Goal: Task Accomplishment & Management: Manage account settings

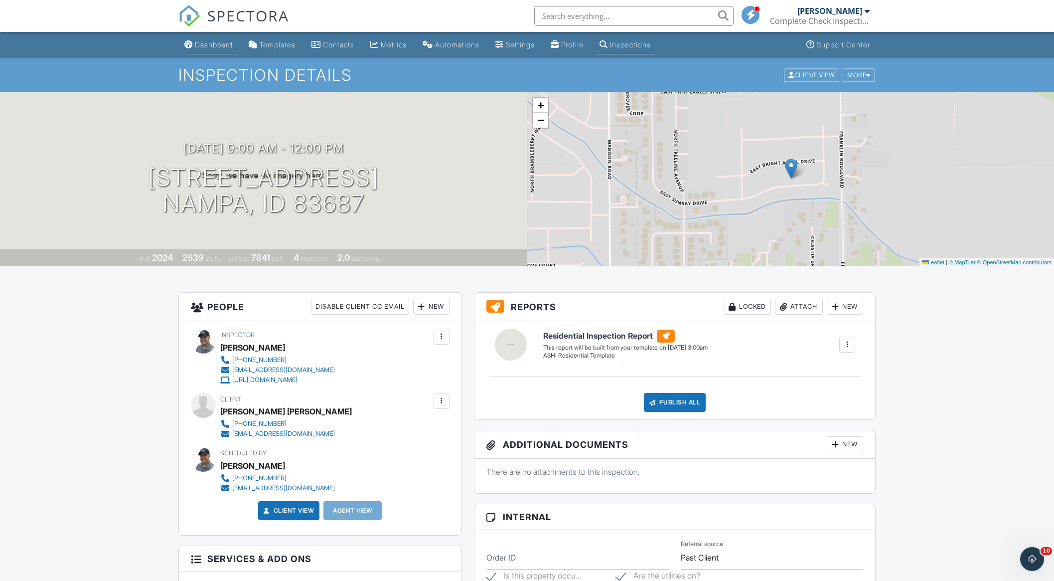
click at [203, 42] on div "Dashboard" at bounding box center [214, 44] width 38 height 8
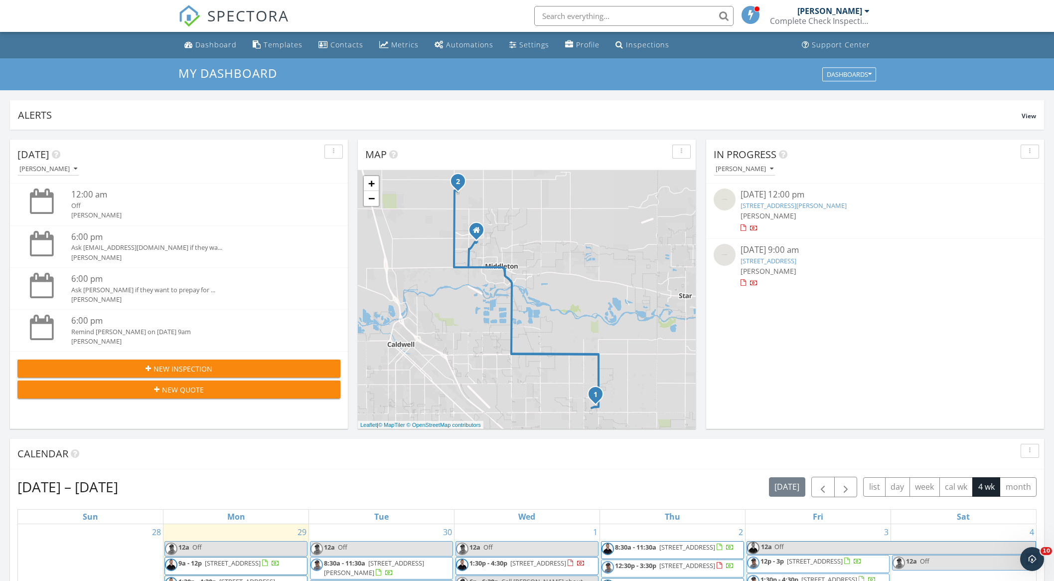
click at [578, 14] on input "text" at bounding box center [633, 16] width 199 height 20
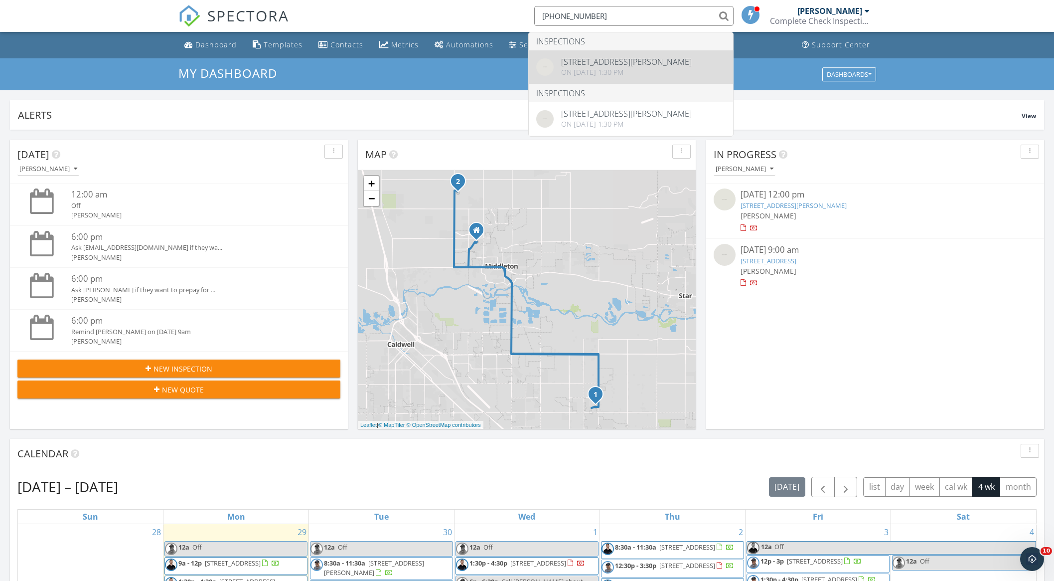
type input "916-871-6319"
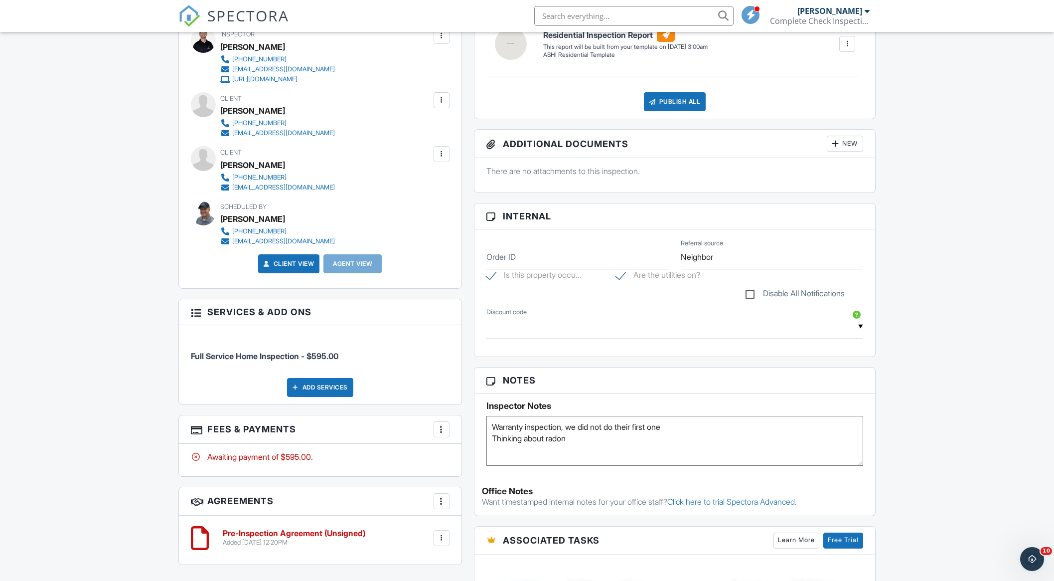
scroll to position [310, 0]
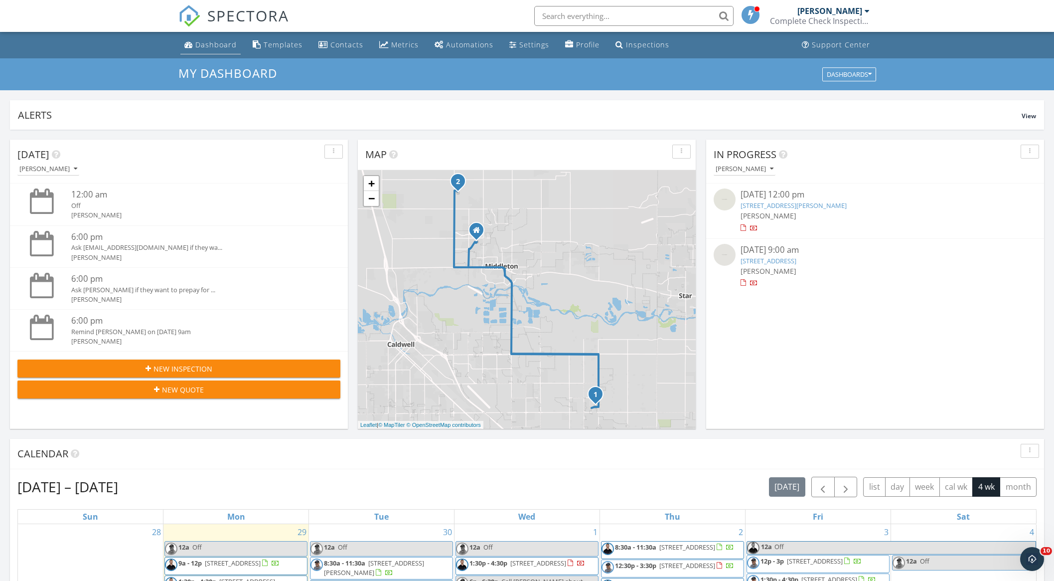
click at [211, 48] on div "Dashboard" at bounding box center [215, 44] width 41 height 9
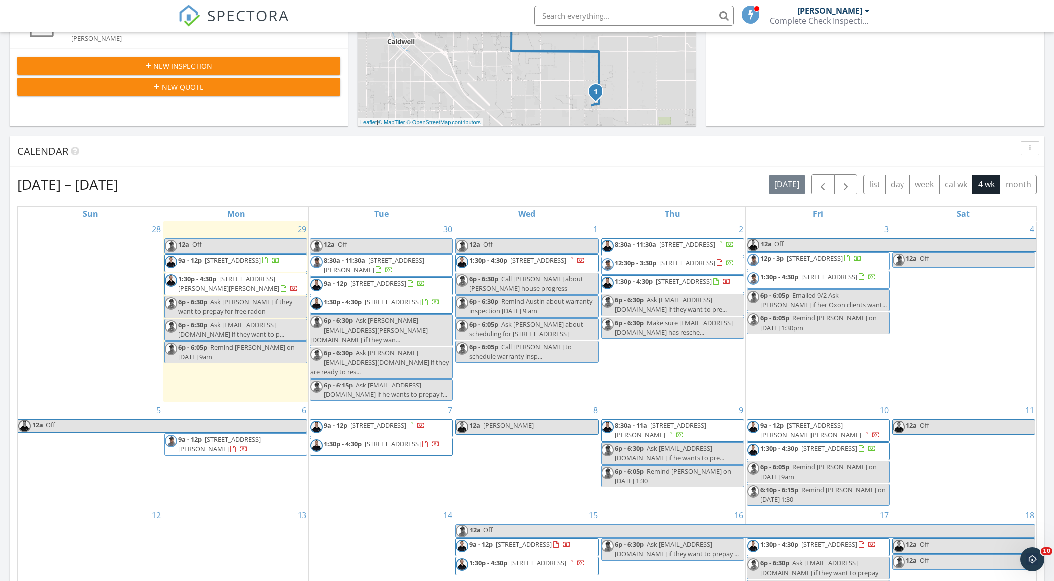
scroll to position [303, 0]
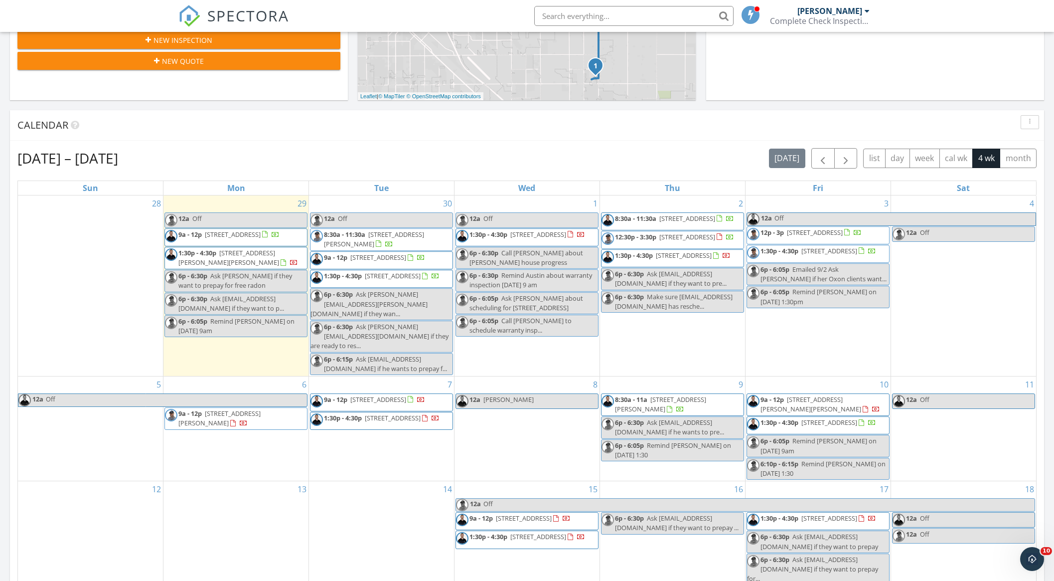
scroll to position [376, 0]
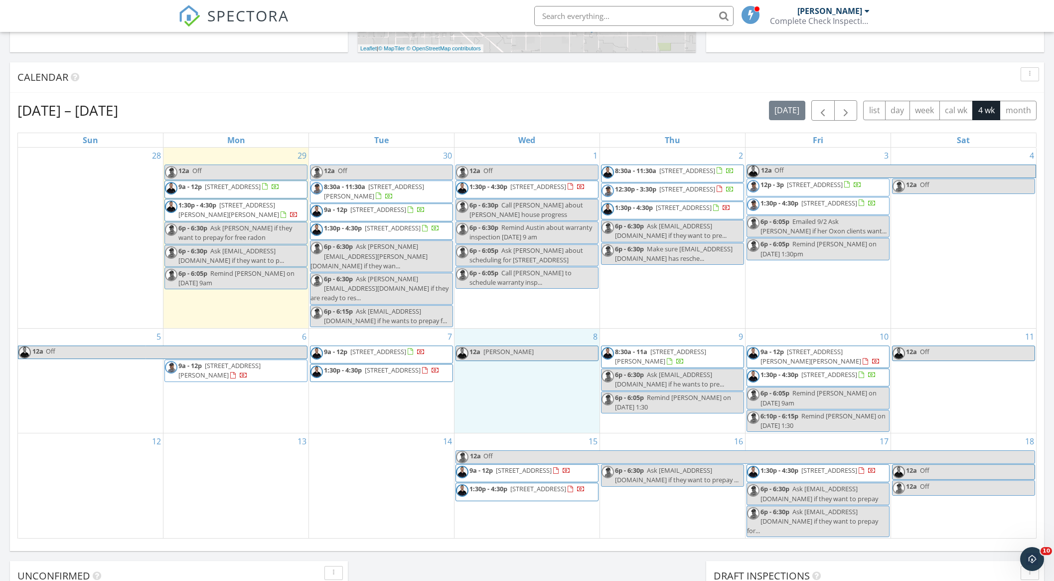
click at [502, 390] on div "8 12a Jeremy" at bounding box center [526, 380] width 145 height 104
click at [527, 354] on link "Inspection" at bounding box center [526, 349] width 51 height 16
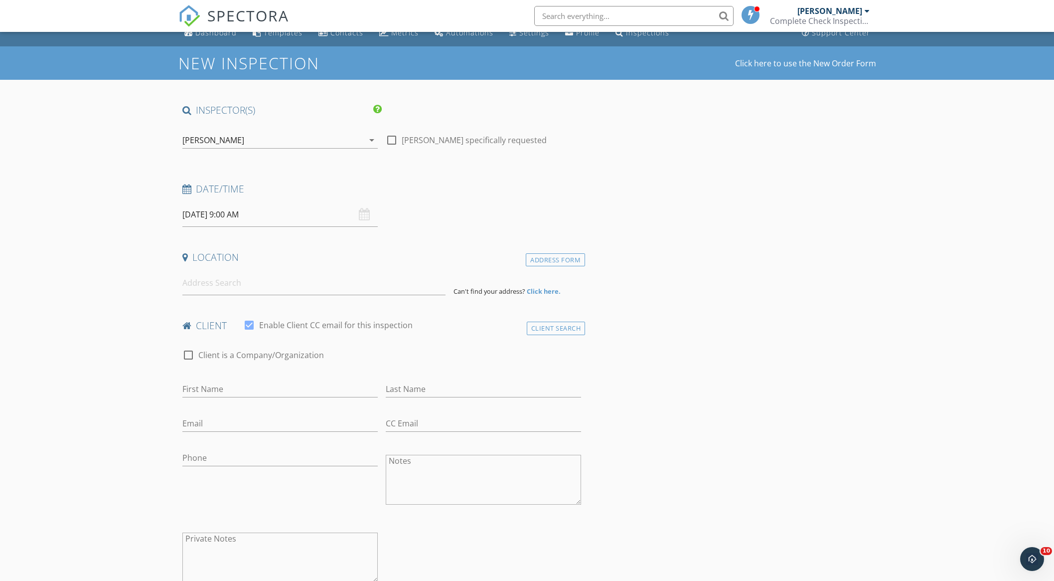
scroll to position [33, 0]
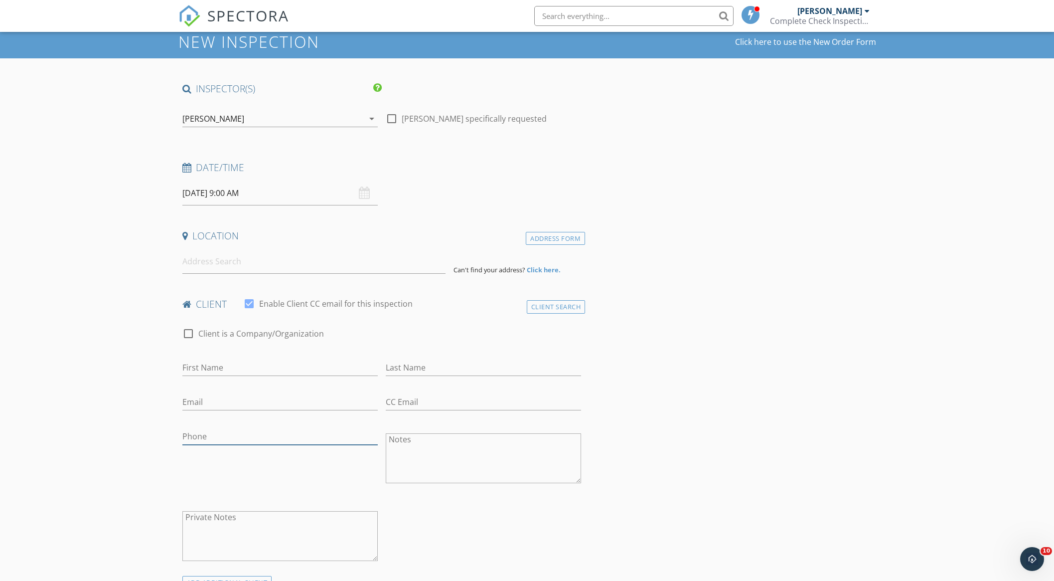
click at [245, 435] on input "Phone" at bounding box center [279, 436] width 195 height 16
type input "480-677-9843"
click at [234, 265] on input at bounding box center [313, 261] width 263 height 24
paste input "2973 W. Steeple Bush Lane"
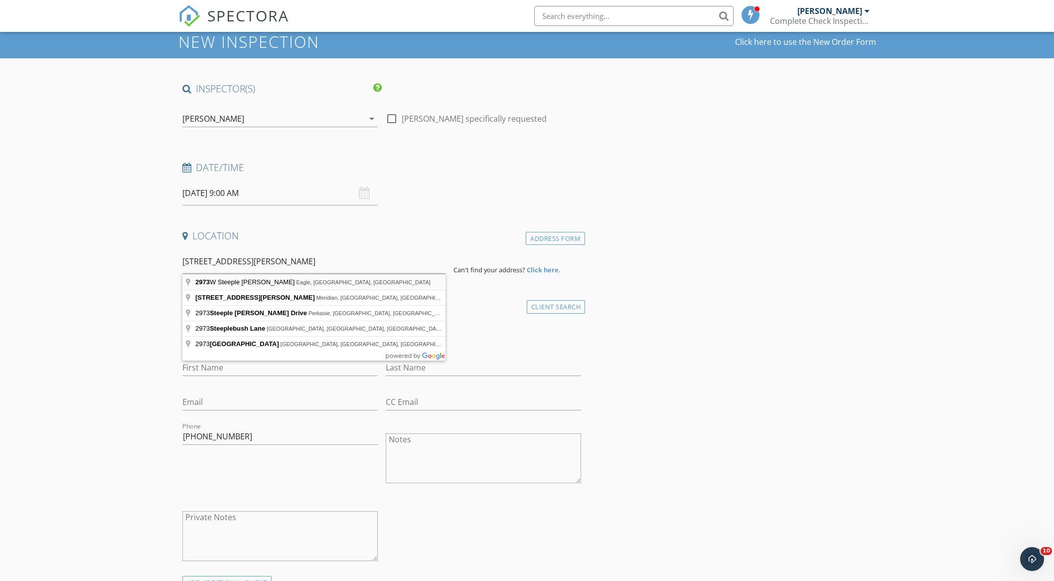
type input "2973 W Steeple Bush Ln, Eagle, ID, USA"
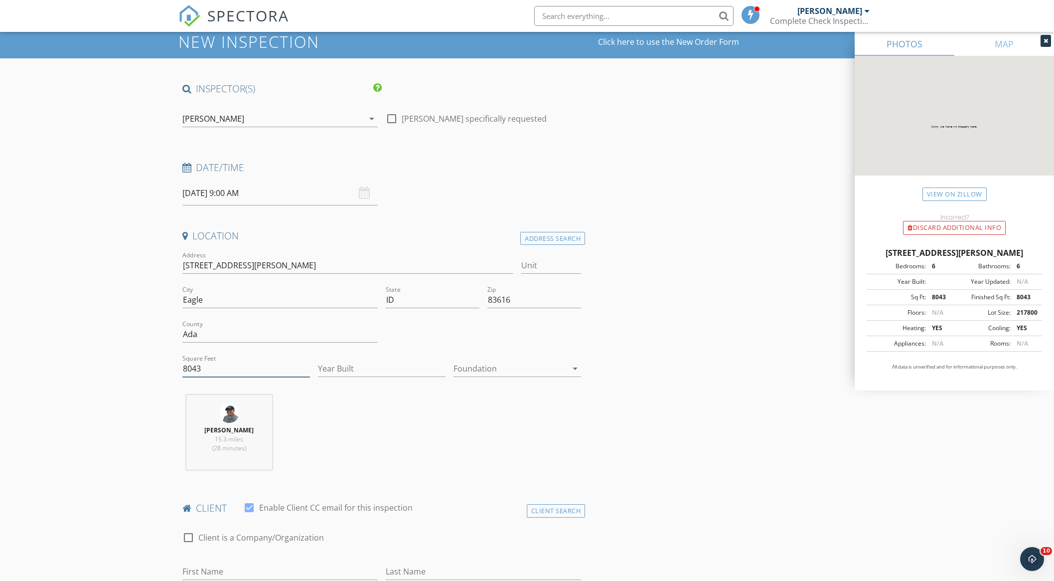
click at [214, 366] on input "8043" at bounding box center [246, 368] width 128 height 16
paste input "11867"
type input "11867"
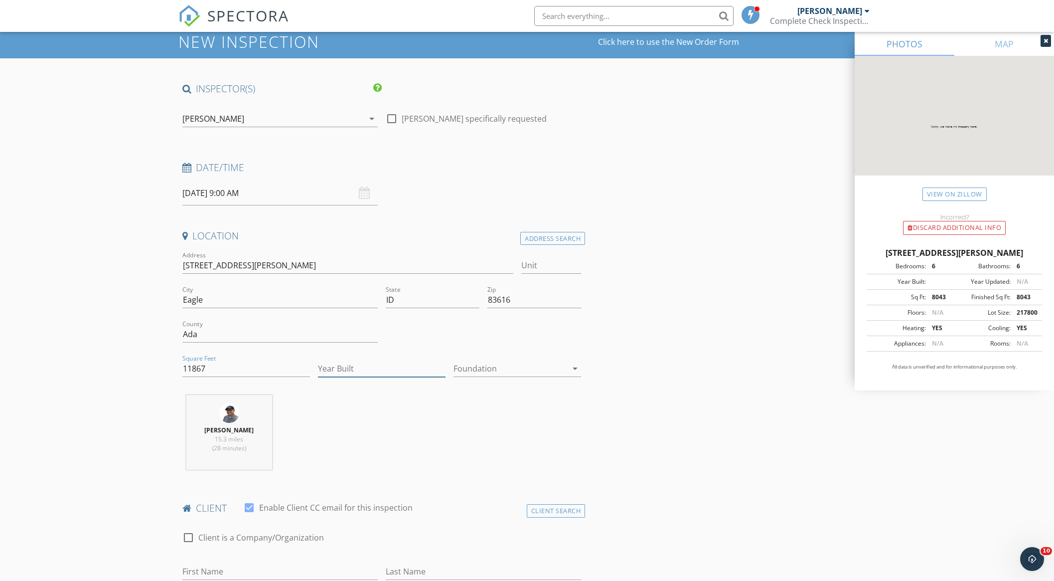
click at [357, 366] on input "Year Built" at bounding box center [382, 368] width 128 height 16
type input "2025"
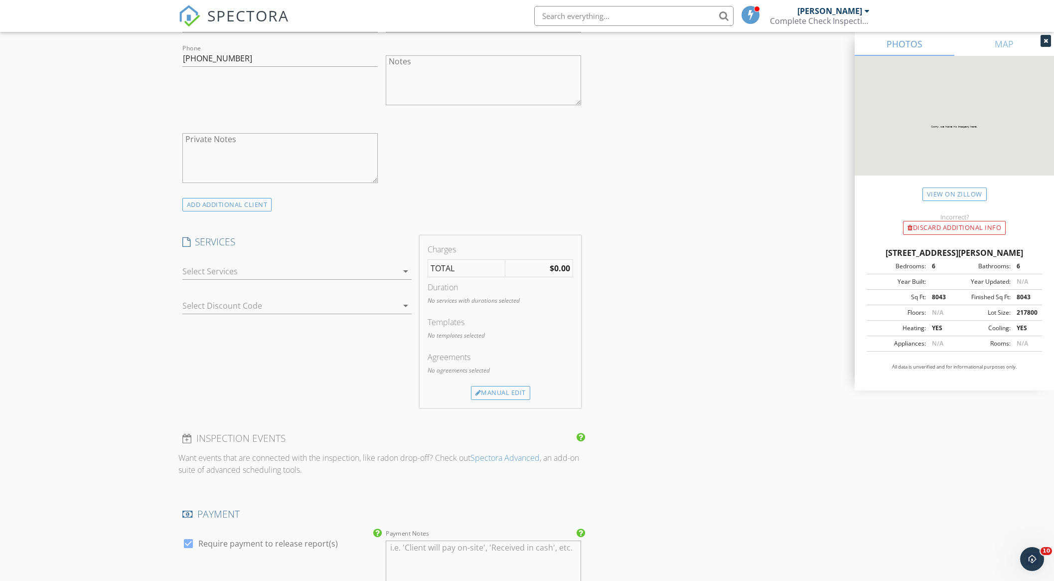
scroll to position [612, 0]
click at [378, 269] on div at bounding box center [289, 274] width 215 height 16
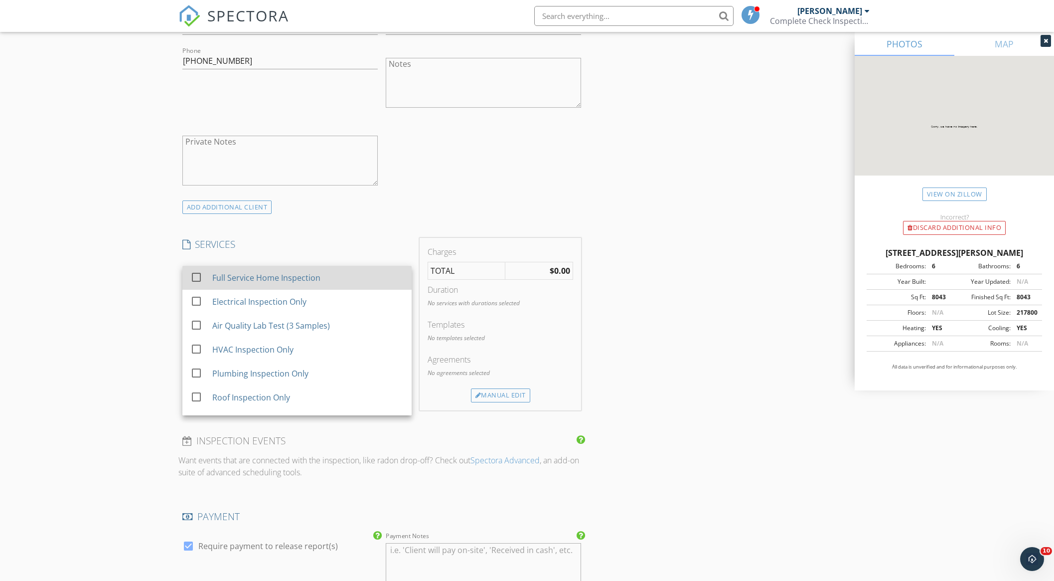
click at [362, 277] on div "Full Service Home Inspection" at bounding box center [307, 278] width 191 height 20
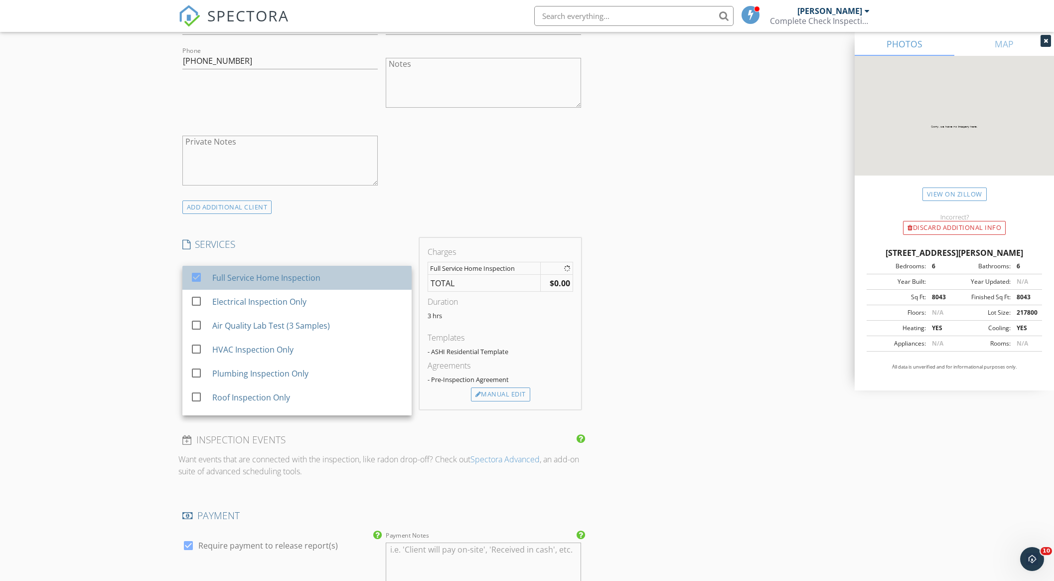
scroll to position [612, 0]
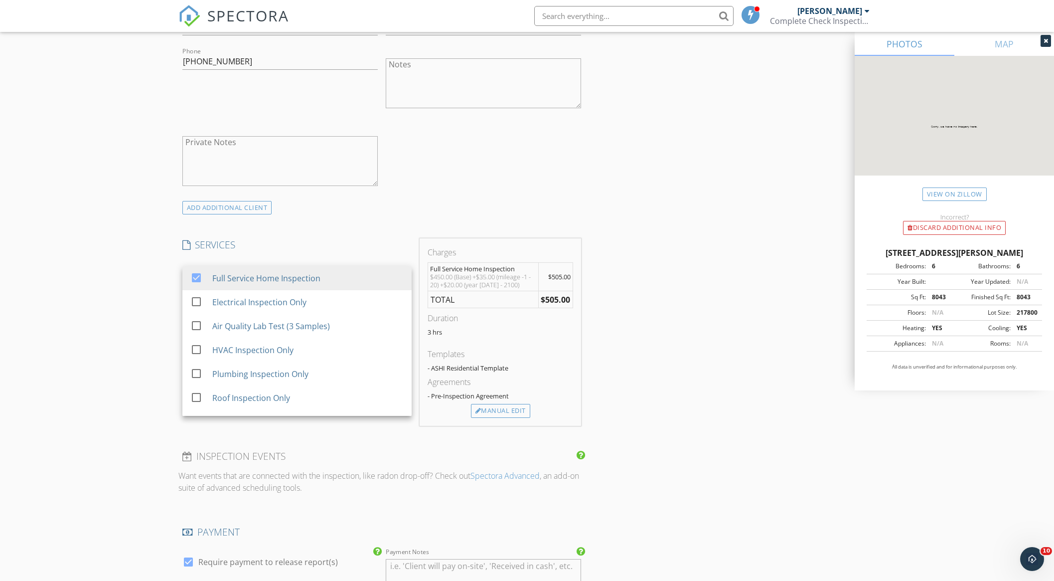
click at [765, 196] on div "INSPECTOR(S) check_box Michael Hasson PRIMARY check_box_outline_blank Steve Tay…" at bounding box center [527, 345] width 698 height 1683
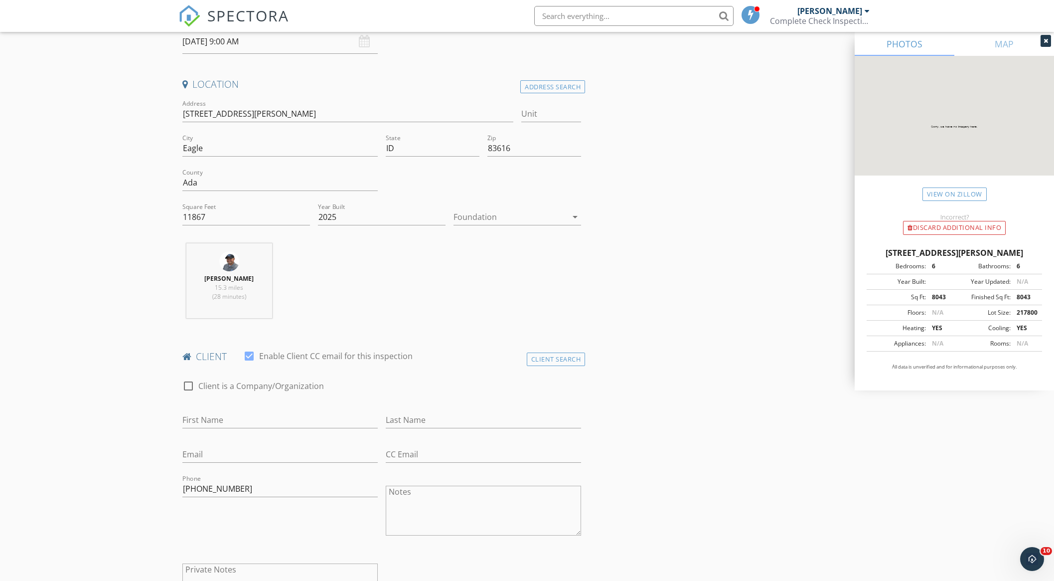
scroll to position [186, 0]
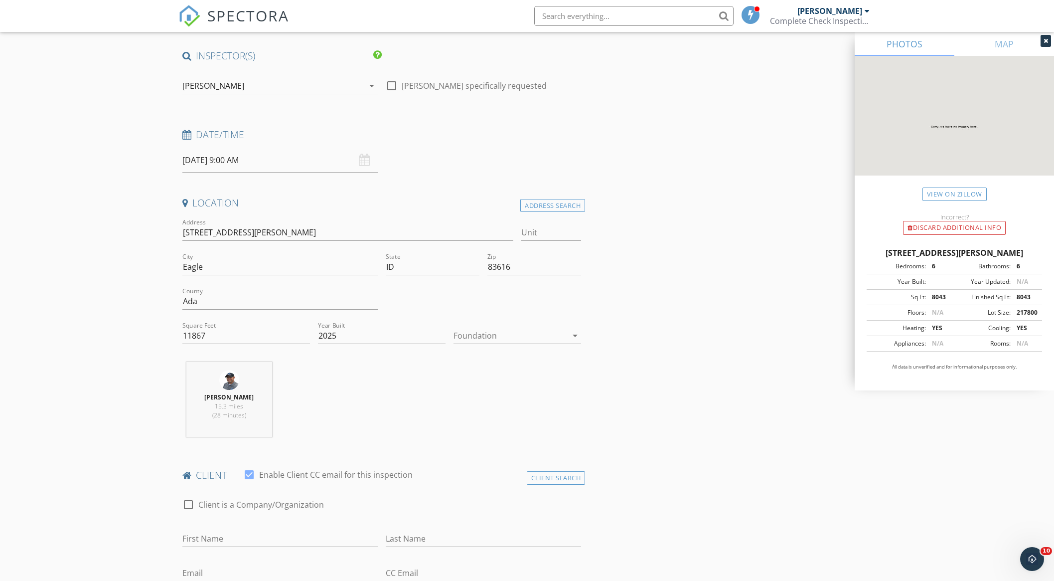
scroll to position [0, 0]
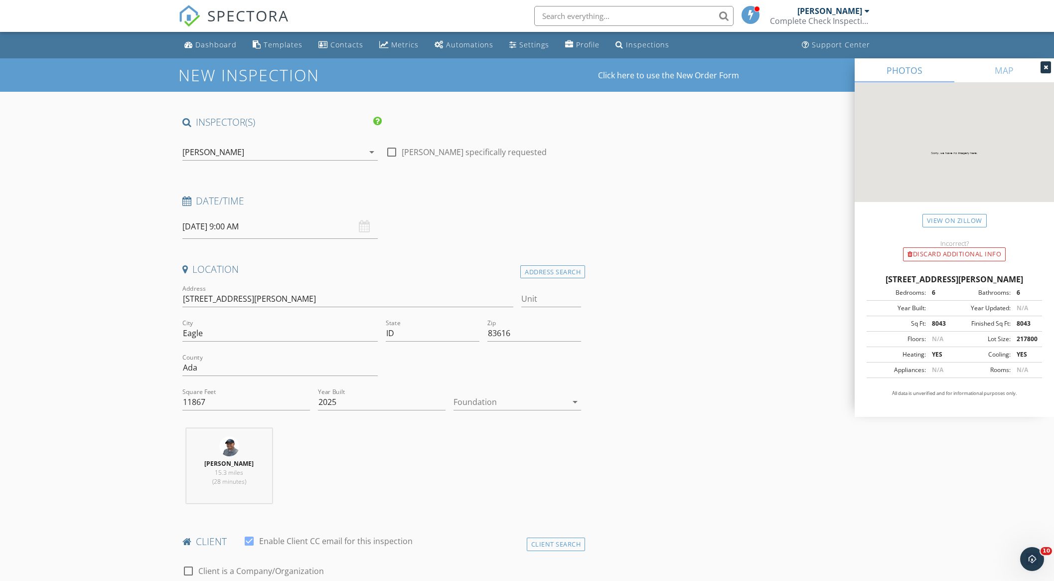
click at [248, 153] on div "[PERSON_NAME]" at bounding box center [272, 152] width 181 height 16
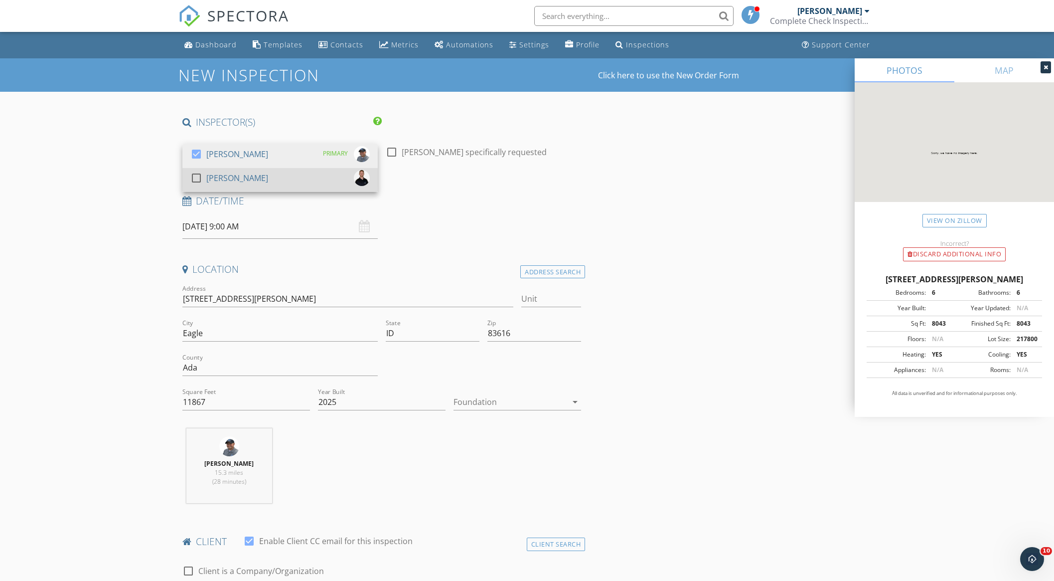
click at [246, 175] on div "[PERSON_NAME]" at bounding box center [237, 178] width 62 height 16
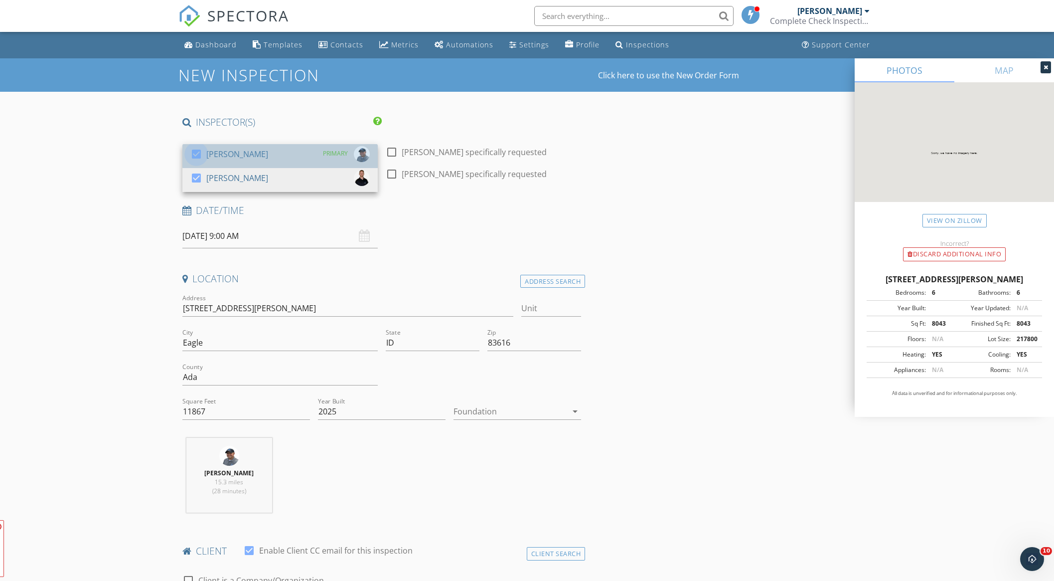
click at [199, 152] on div at bounding box center [196, 154] width 17 height 17
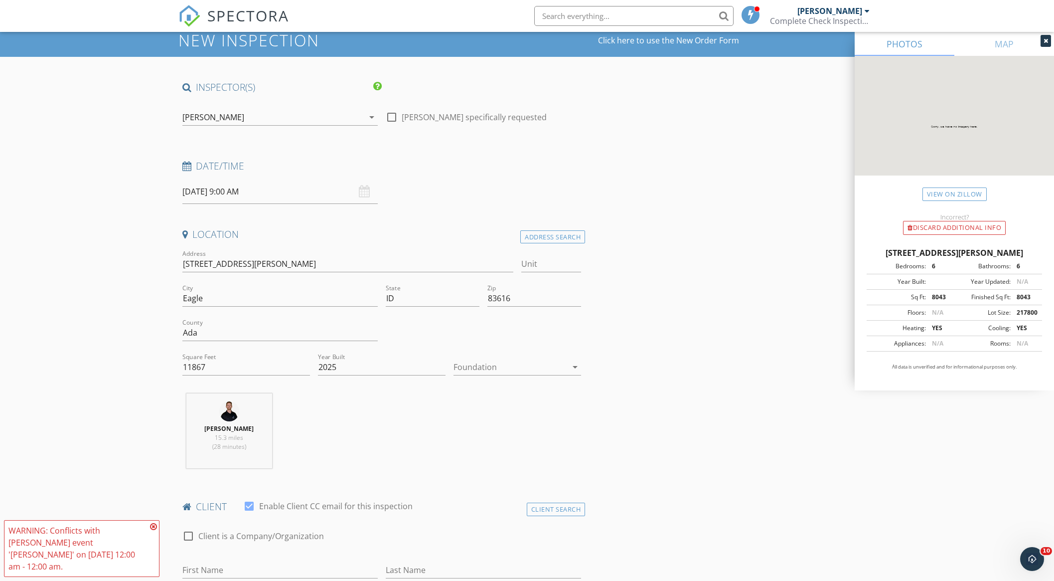
scroll to position [64, 0]
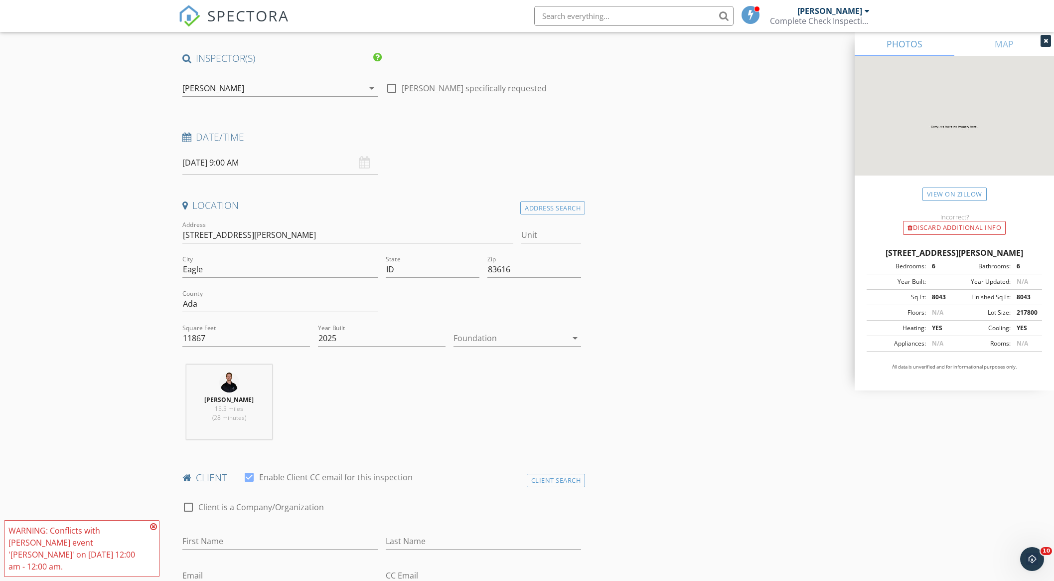
click at [260, 165] on input "10/08/2025 9:00 AM" at bounding box center [279, 162] width 195 height 24
click at [219, 335] on input "09" at bounding box center [212, 333] width 61 height 20
type input "08"
type input "10/08/2025 8:00 AM"
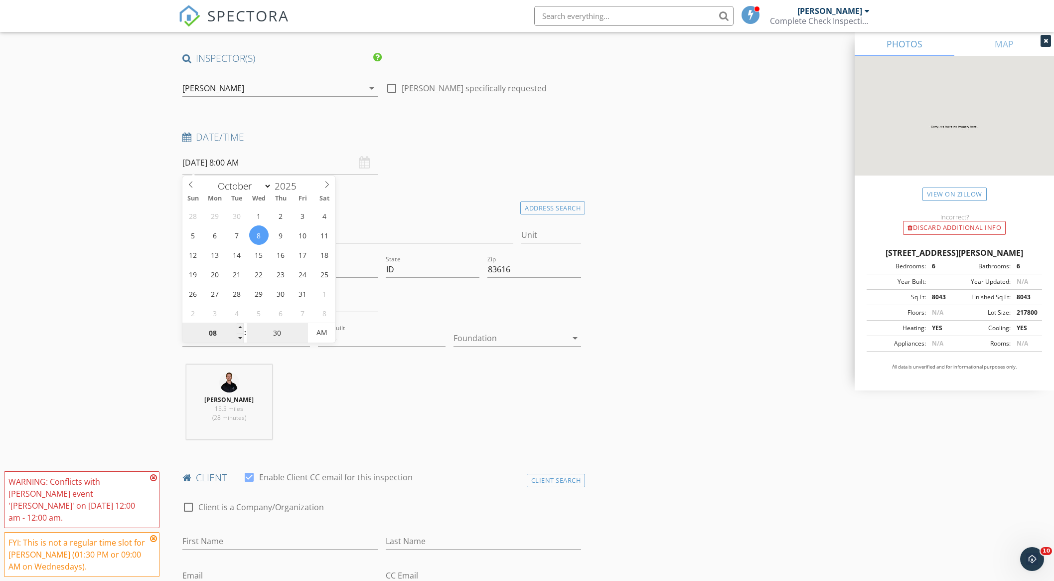
type input "30"
type input "10/08/2025 8:30 AM"
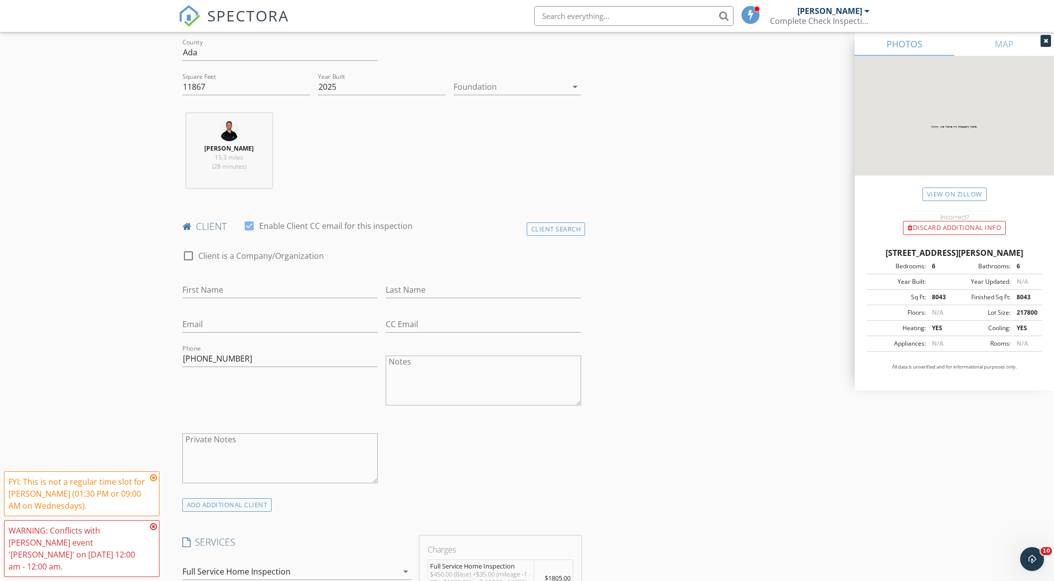
scroll to position [350, 0]
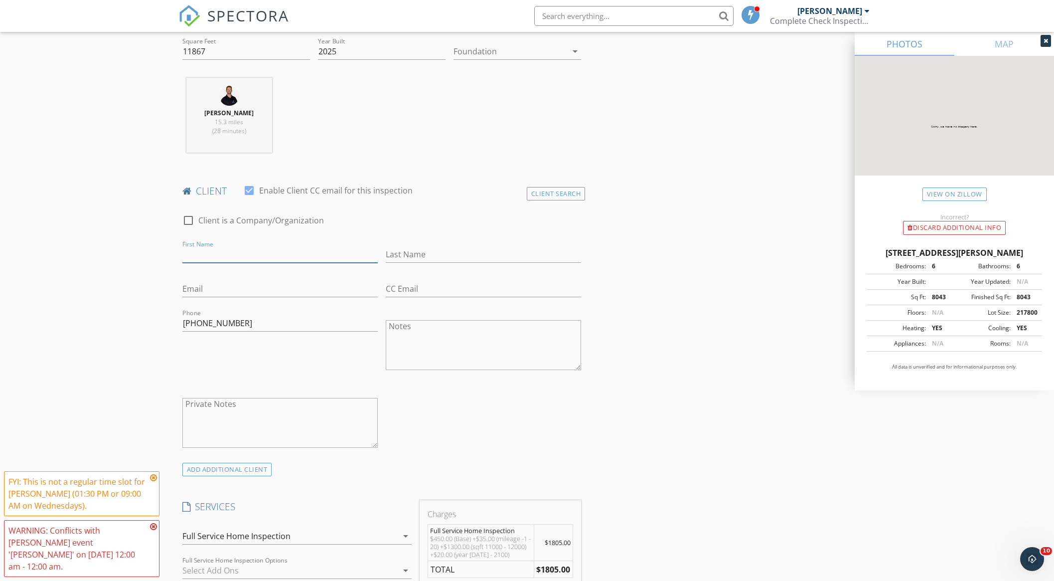
click at [297, 251] on input "First Name" at bounding box center [279, 254] width 195 height 16
type input "Jeremy"
drag, startPoint x: 242, startPoint y: 325, endPoint x: 173, endPoint y: 326, distance: 69.3
click at [431, 256] on input "Last Name" at bounding box center [483, 254] width 195 height 16
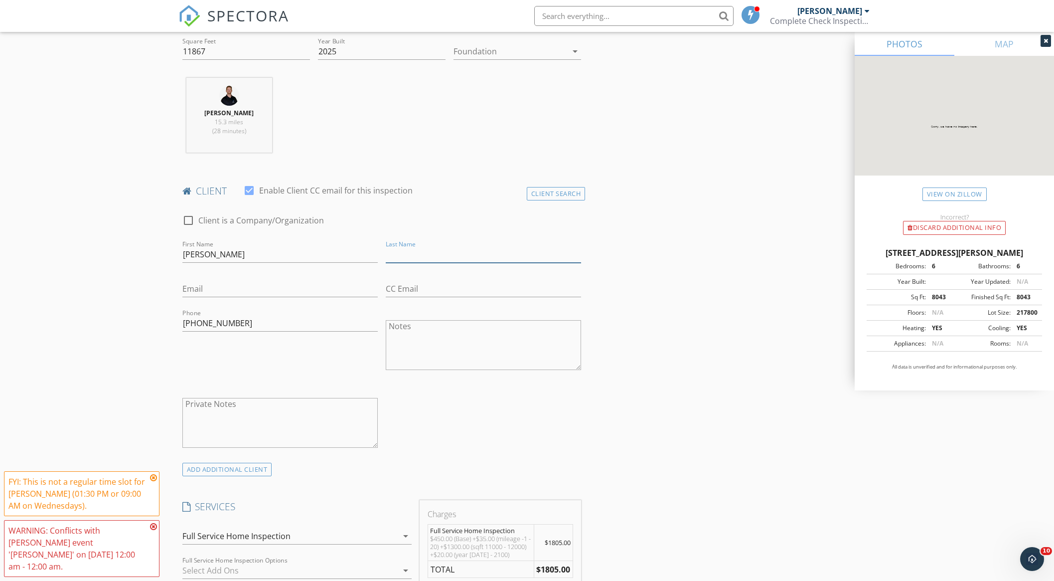
paste input "Traasdahl"
type input "Traasdahl"
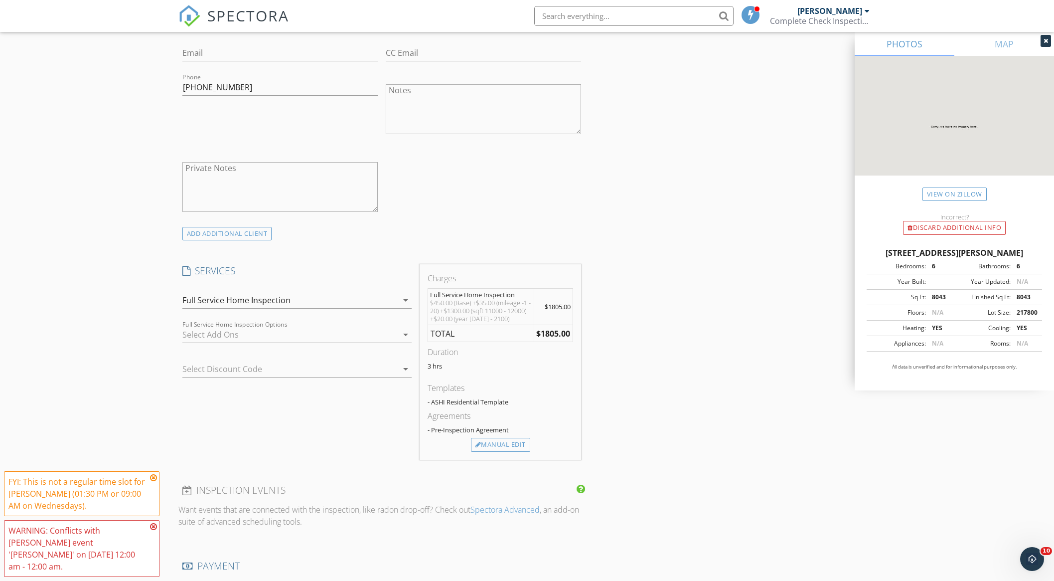
scroll to position [593, 0]
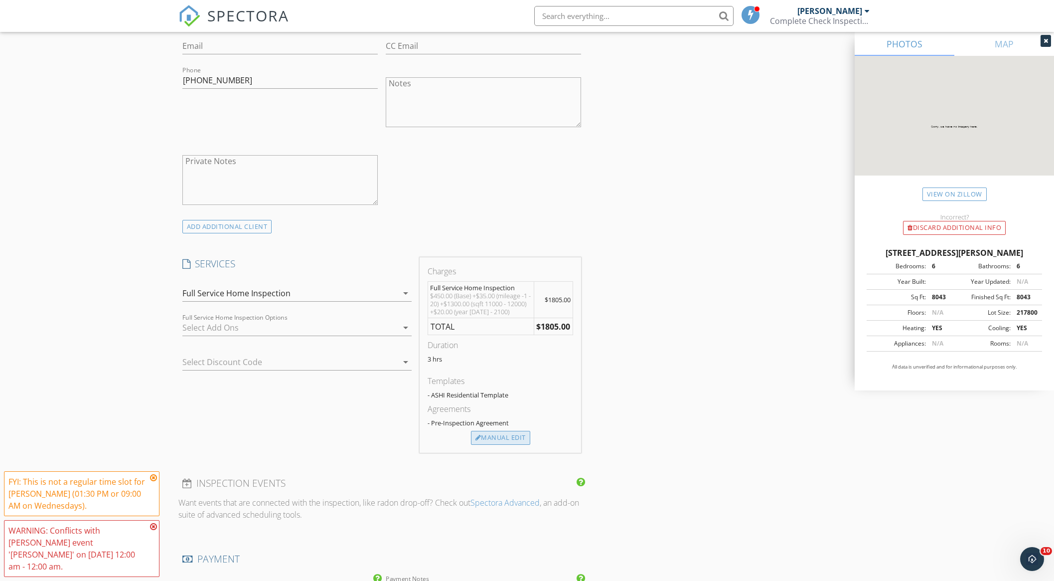
click at [506, 435] on div "Manual Edit" at bounding box center [500, 438] width 59 height 14
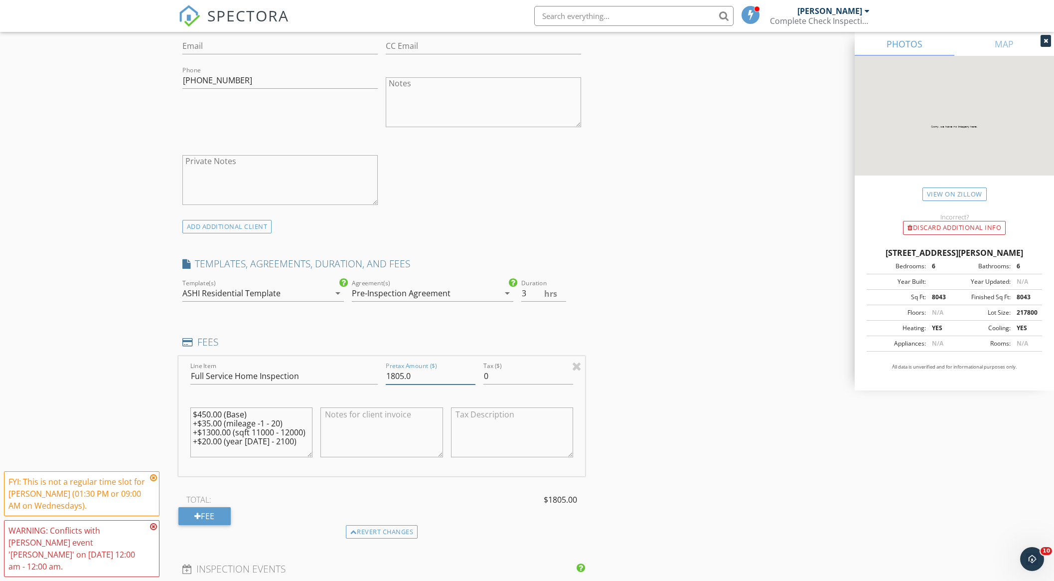
drag, startPoint x: 403, startPoint y: 377, endPoint x: 378, endPoint y: 377, distance: 24.9
click at [378, 377] on div "Line Item Full Service Home Inspection Pretax Amount ($) 1805.0 Tax ($) 0 $450.…" at bounding box center [381, 416] width 407 height 120
type input "2450.0"
click at [99, 375] on div "New Inspection Click here to use the New Order Form INSPECTOR(S) check_box_outl…" at bounding box center [527, 394] width 1054 height 1858
click at [152, 481] on icon at bounding box center [153, 477] width 7 height 8
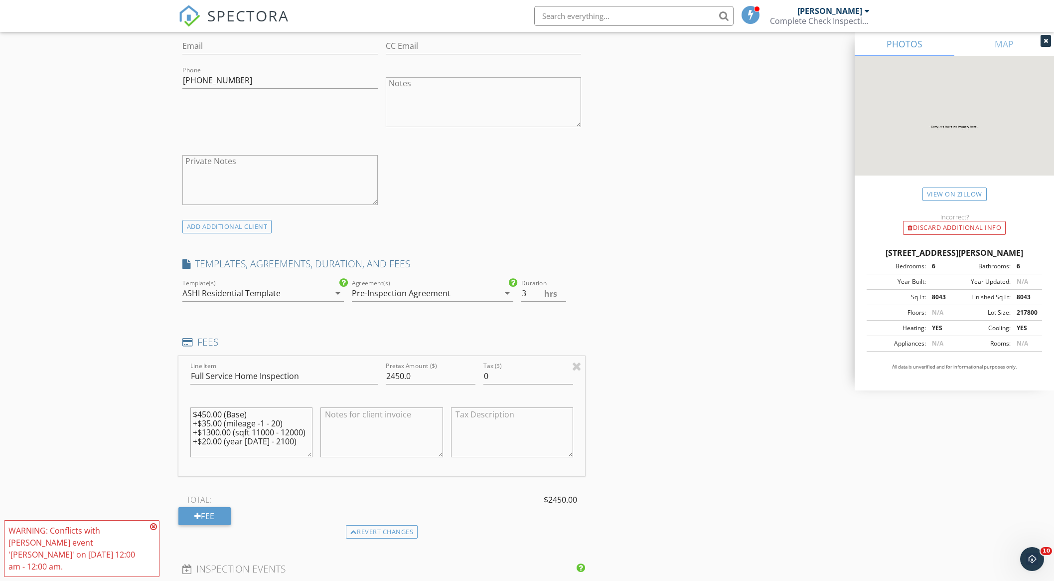
click at [154, 530] on icon at bounding box center [153, 526] width 7 height 8
click at [109, 421] on div "New Inspection Click here to use the New Order Form INSPECTOR(S) check_box_outl…" at bounding box center [527, 394] width 1054 height 1858
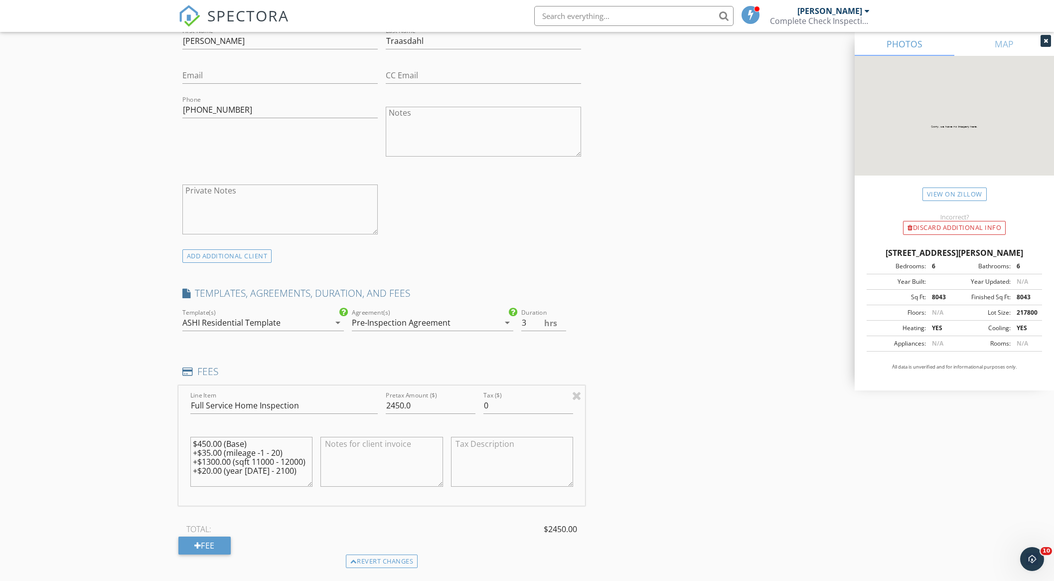
scroll to position [566, 0]
click at [94, 411] on div "New Inspection Click here to use the New Order Form INSPECTOR(S) check_box_outl…" at bounding box center [527, 421] width 1054 height 1858
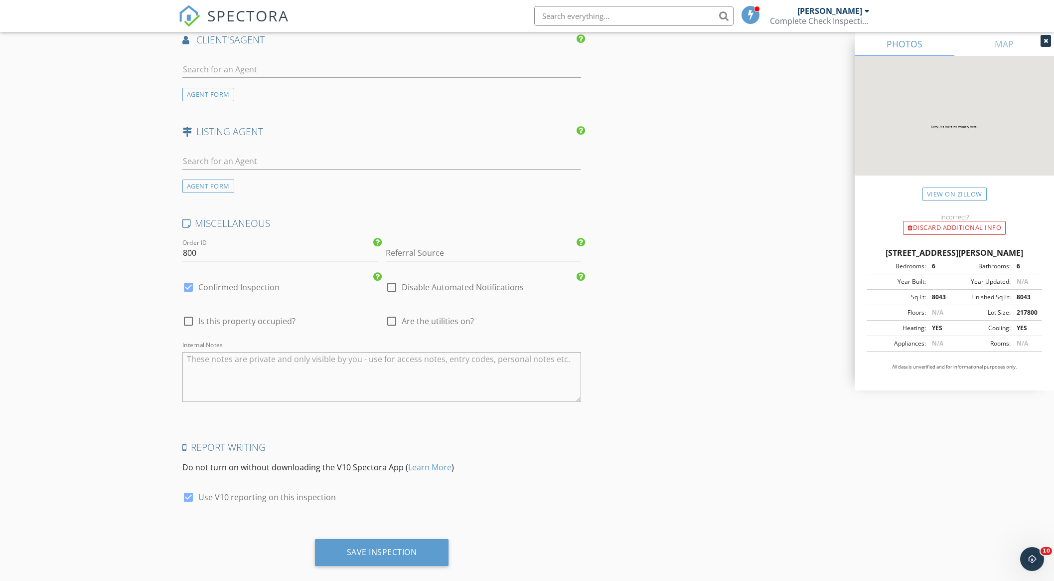
scroll to position [1335, 0]
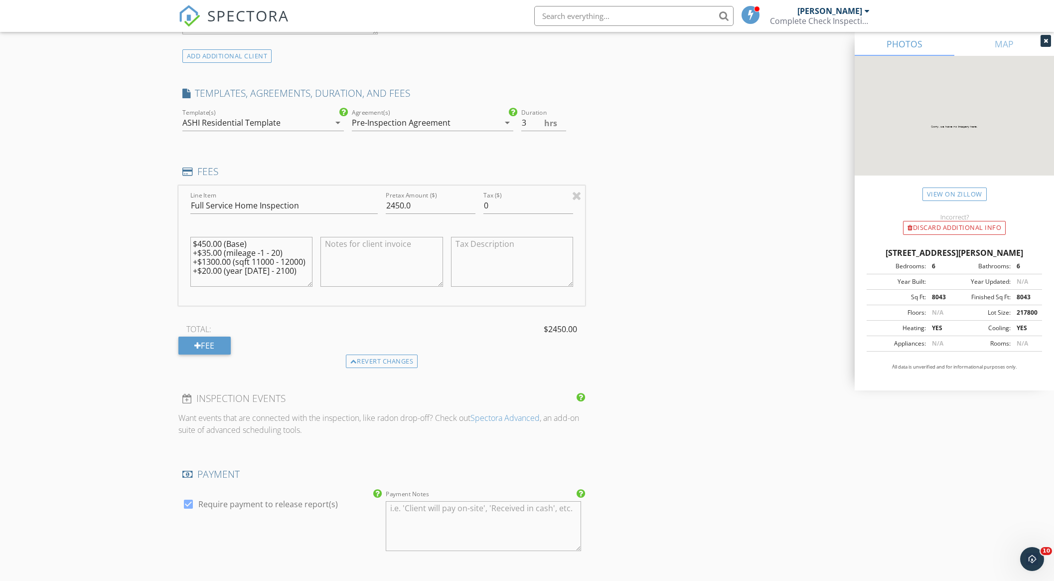
scroll to position [762, 0]
click at [610, 317] on div "INSPECTOR(S) check_box_outline_blank Michael Hasson check_box Steve Taylor PRIM…" at bounding box center [527, 242] width 698 height 1776
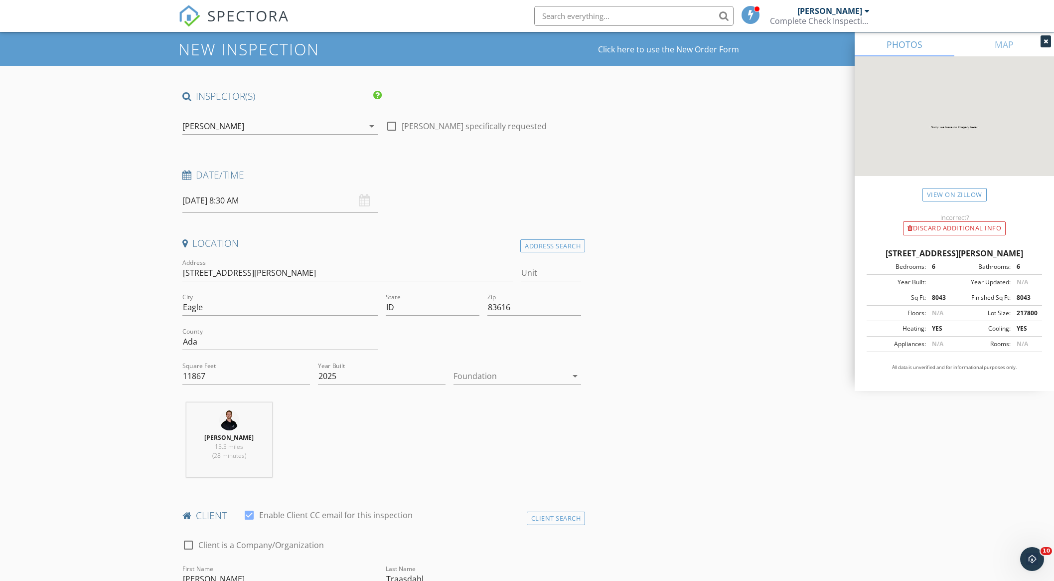
scroll to position [25, 0]
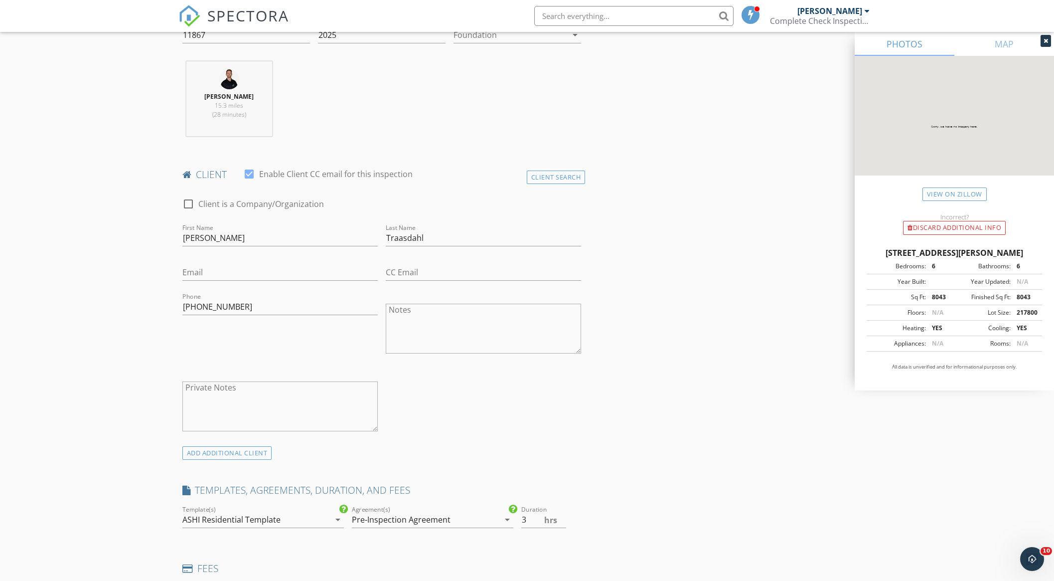
scroll to position [365, 0]
click at [197, 277] on input "Email" at bounding box center [279, 274] width 195 height 16
type input "jetraas@gmail.com"
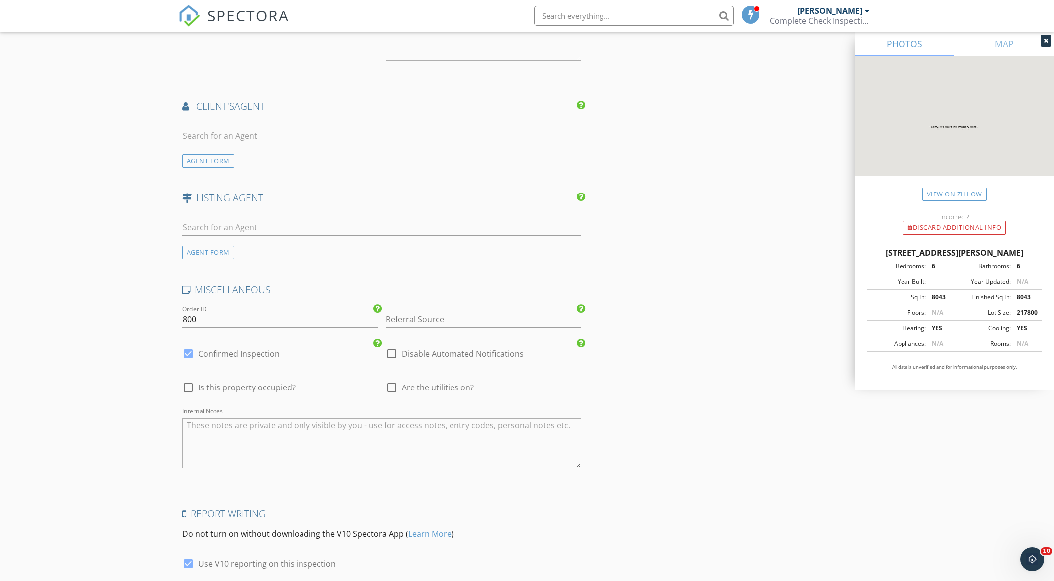
scroll to position [1335, 0]
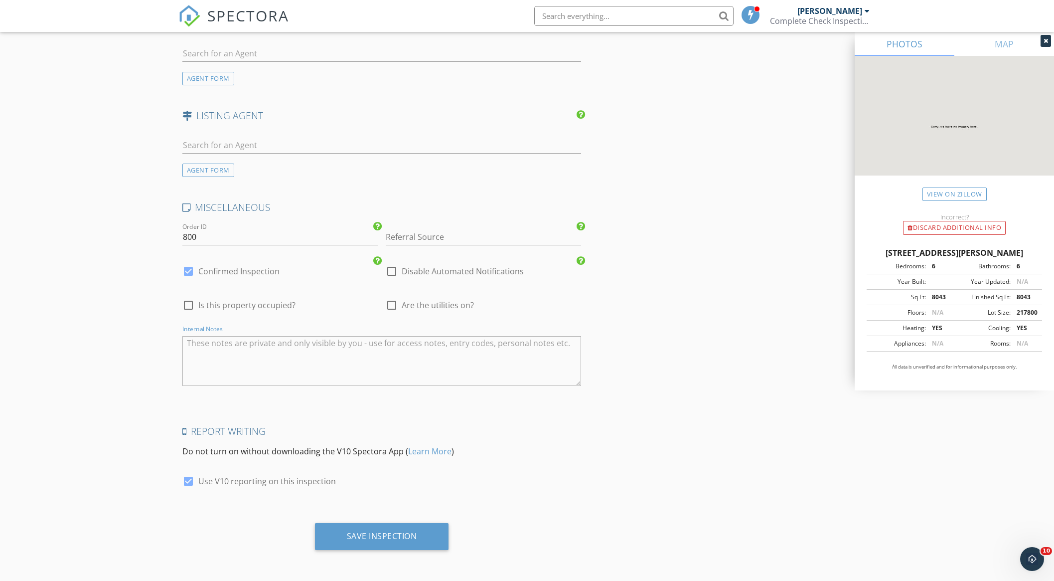
click at [197, 341] on textarea "Internal Notes" at bounding box center [381, 361] width 399 height 50
type textarea "8898"
click at [198, 236] on input "800" at bounding box center [279, 237] width 195 height 16
type input "8"
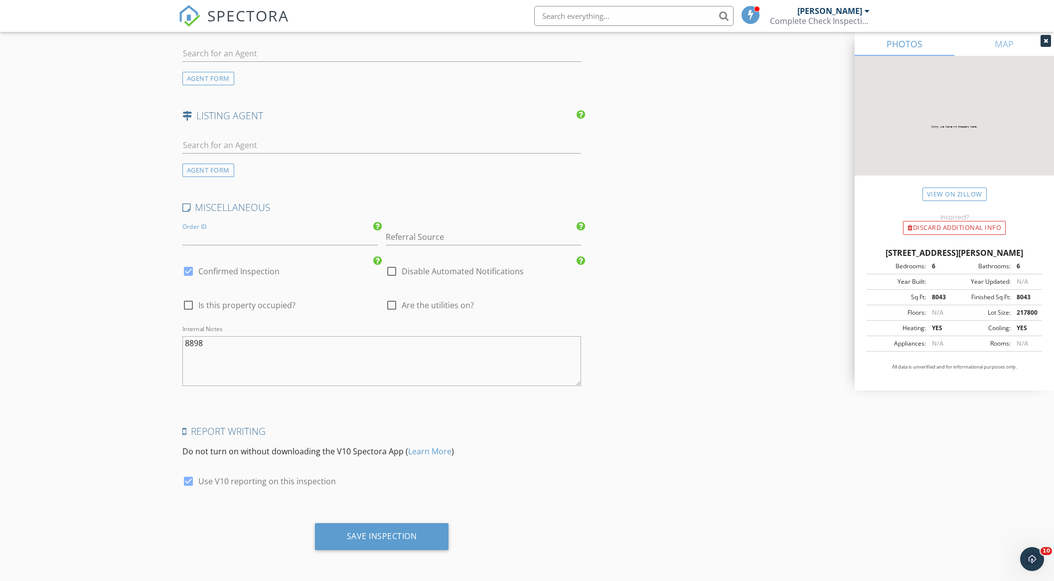
click at [184, 341] on textarea "8898" at bounding box center [381, 361] width 399 height 50
click at [256, 343] on textarea "Garage code: 8898" at bounding box center [381, 361] width 399 height 50
type textarea "Garage code: 8898 He might come at the end but if it's late in the evening we c…"
click at [404, 238] on input "Referral Source" at bounding box center [483, 237] width 195 height 16
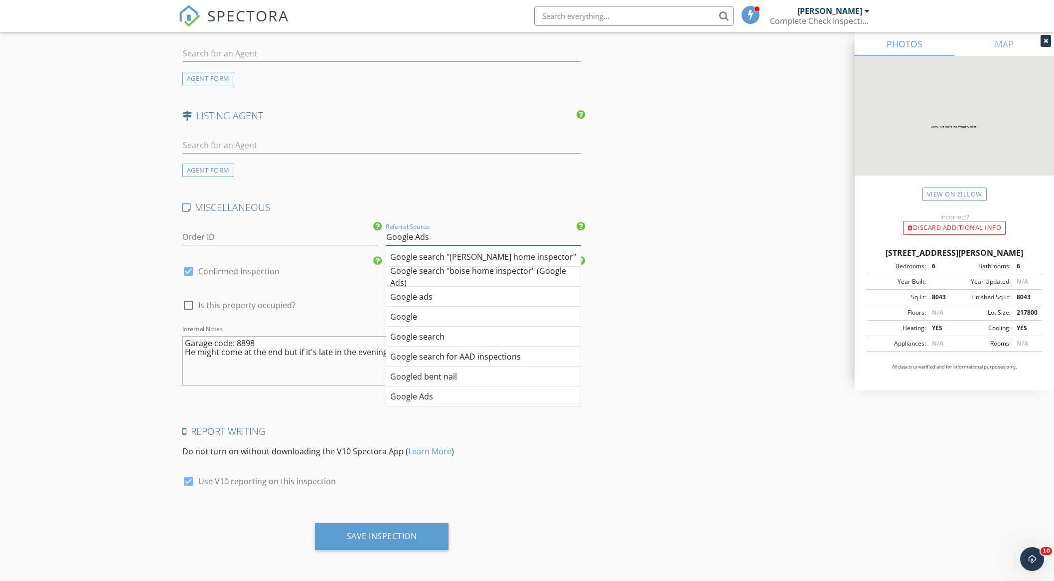
type input "Google Ads"
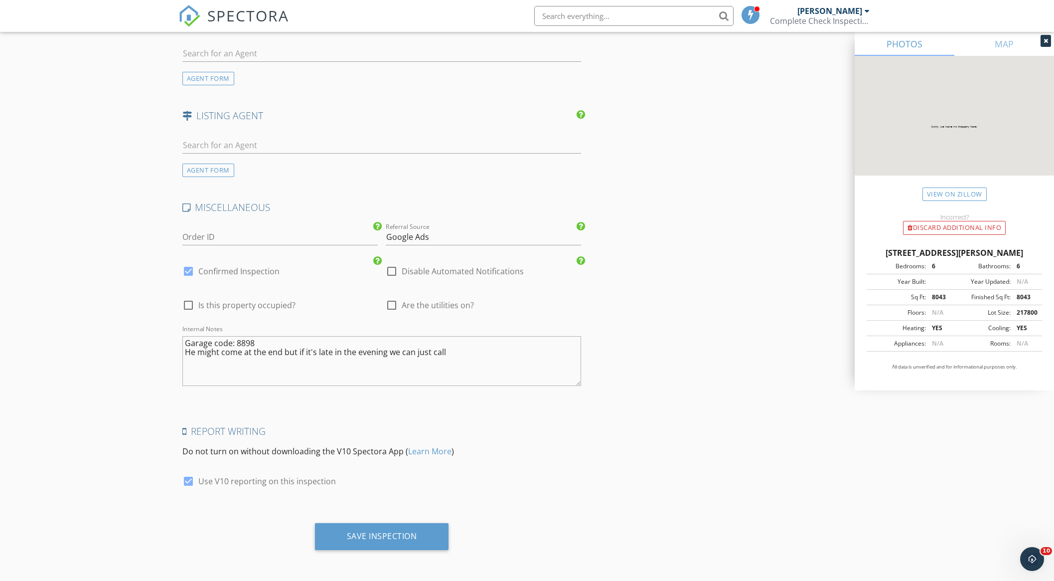
click at [394, 305] on div at bounding box center [391, 304] width 17 height 17
checkbox input "true"
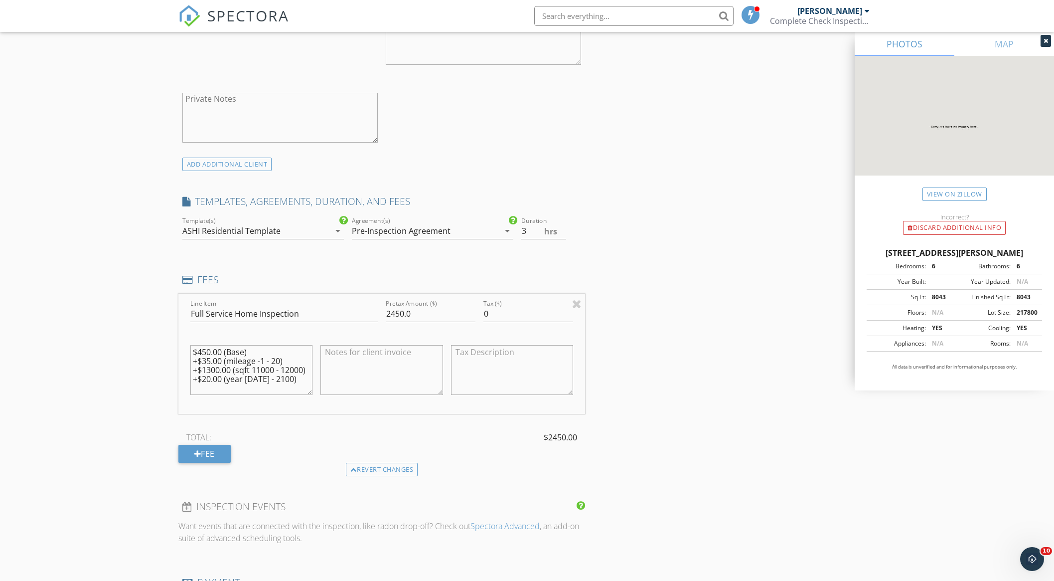
scroll to position [653, 0]
click at [525, 234] on input "3" at bounding box center [543, 233] width 45 height 16
type input "10"
click at [155, 277] on div "New Inspection Click here to use the New Order Form INSPECTOR(S) check_box_outl…" at bounding box center [527, 334] width 1054 height 1858
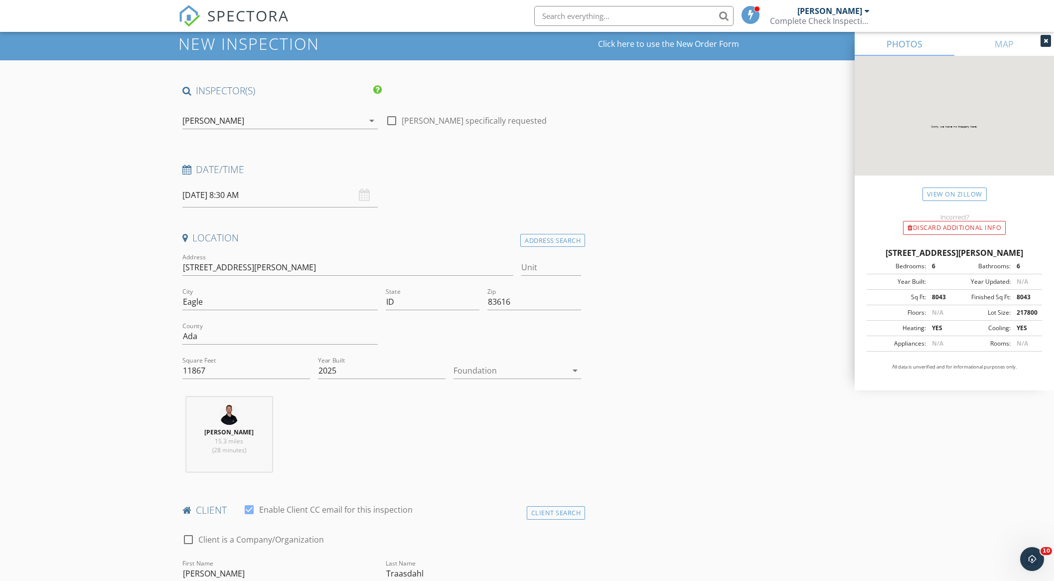
scroll to position [30, 0]
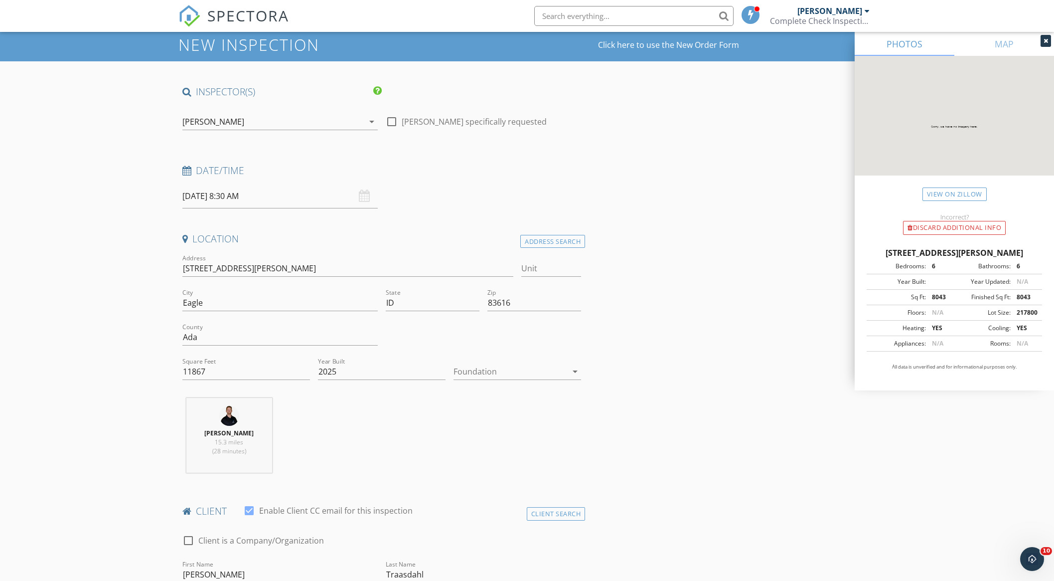
click at [224, 199] on input "10/08/2025 8:30 AM" at bounding box center [279, 196] width 195 height 24
type input "25"
type input "10/08/2025 8:25 AM"
click at [302, 369] on span at bounding box center [304, 371] width 7 height 10
type input "20"
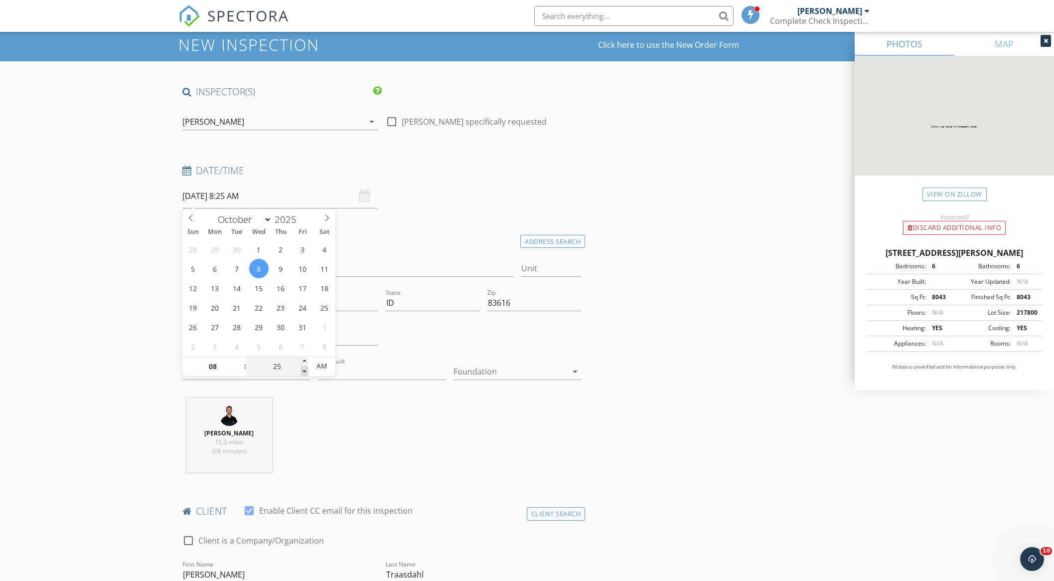
type input "10/08/2025 8:20 AM"
click at [302, 369] on span at bounding box center [304, 371] width 7 height 10
type input "15"
type input "10/08/2025 8:15 AM"
click at [302, 369] on span at bounding box center [304, 371] width 7 height 10
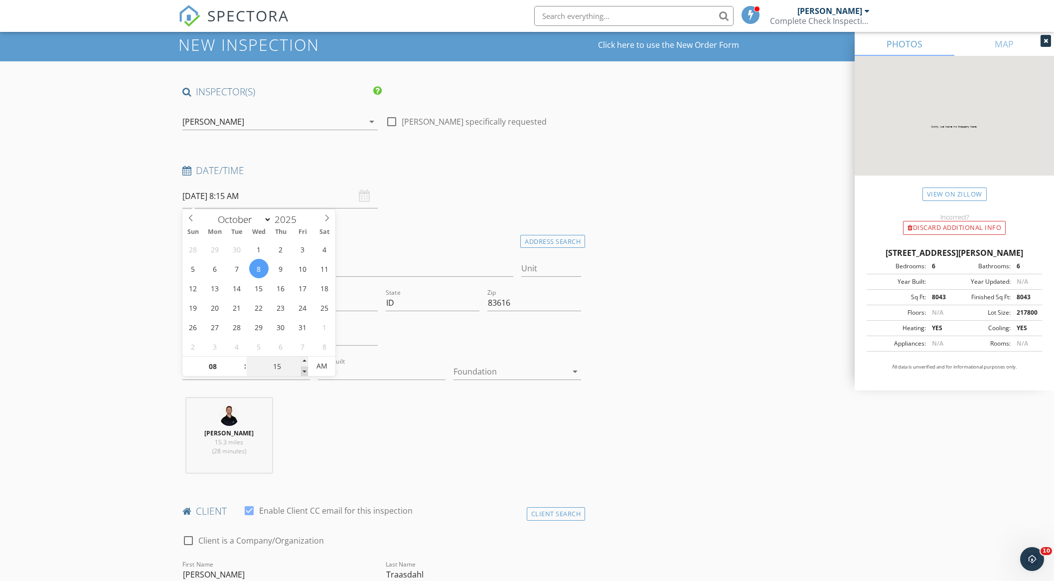
type input "10"
type input "10/08/2025 8:10 AM"
click at [303, 369] on span at bounding box center [304, 371] width 7 height 10
type input "05"
type input "10/08/2025 8:05 AM"
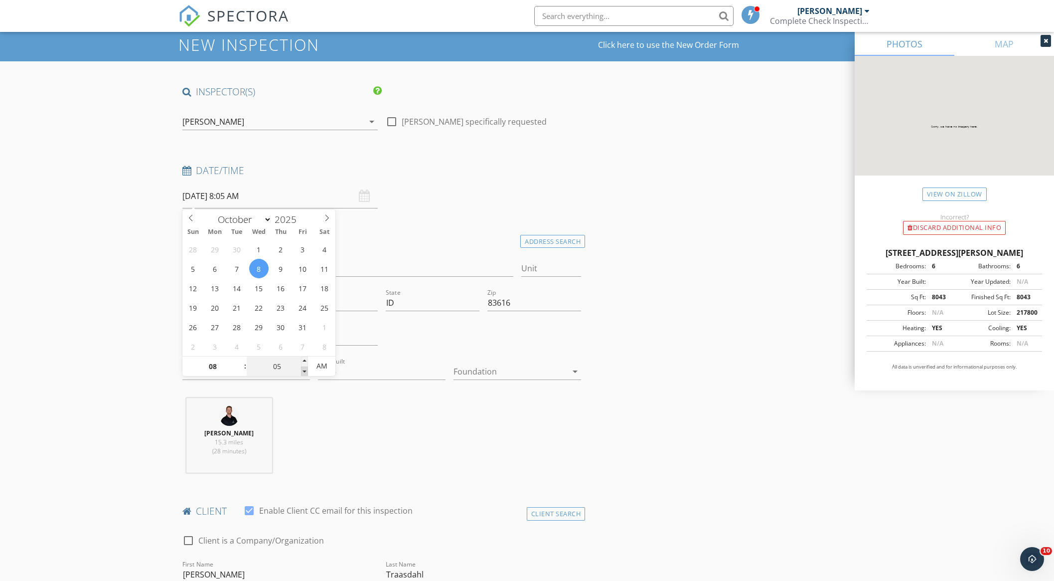
click at [303, 369] on span at bounding box center [304, 371] width 7 height 10
type input "00"
type input "10/08/2025 8:00 AM"
click at [303, 369] on span at bounding box center [304, 371] width 7 height 10
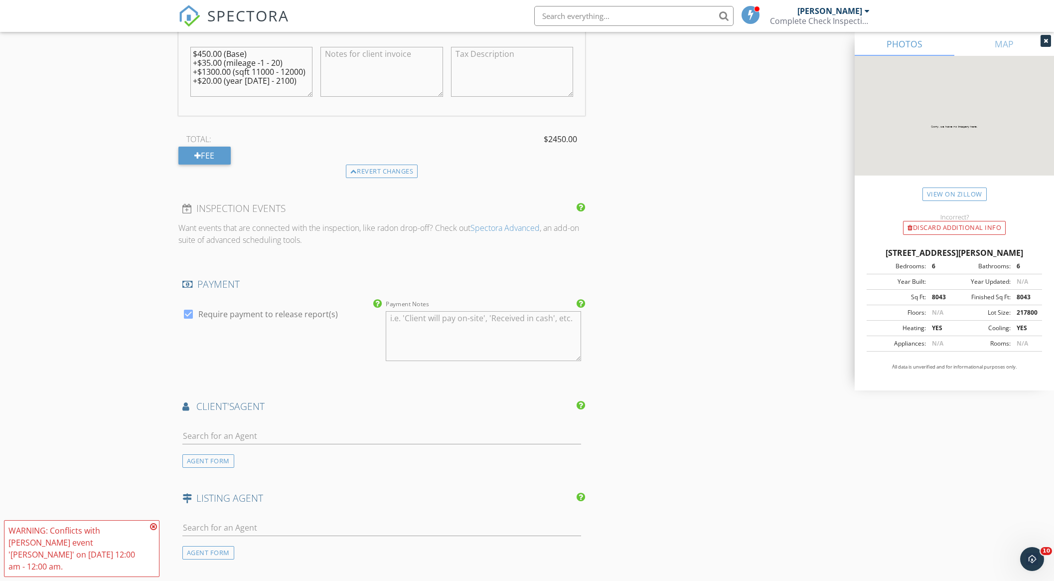
scroll to position [1335, 0]
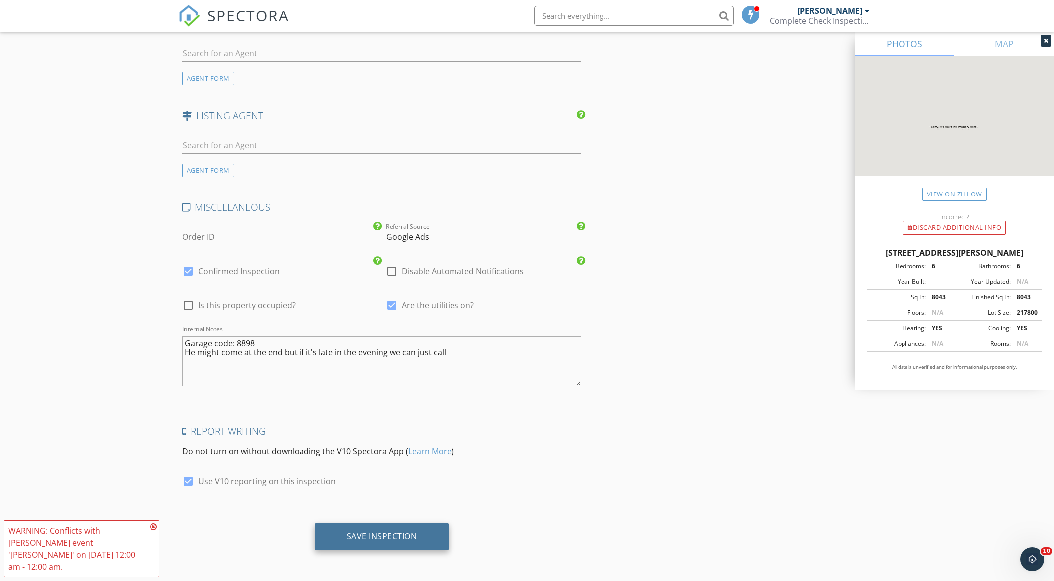
click at [387, 535] on div "Save Inspection" at bounding box center [382, 536] width 70 height 10
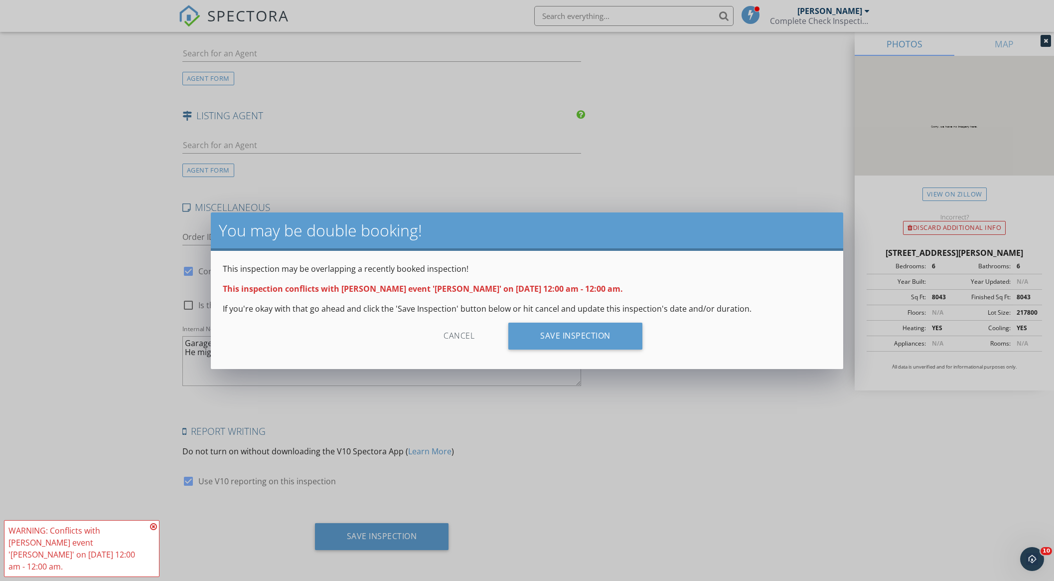
click at [464, 339] on div "Cancel" at bounding box center [459, 335] width 95 height 27
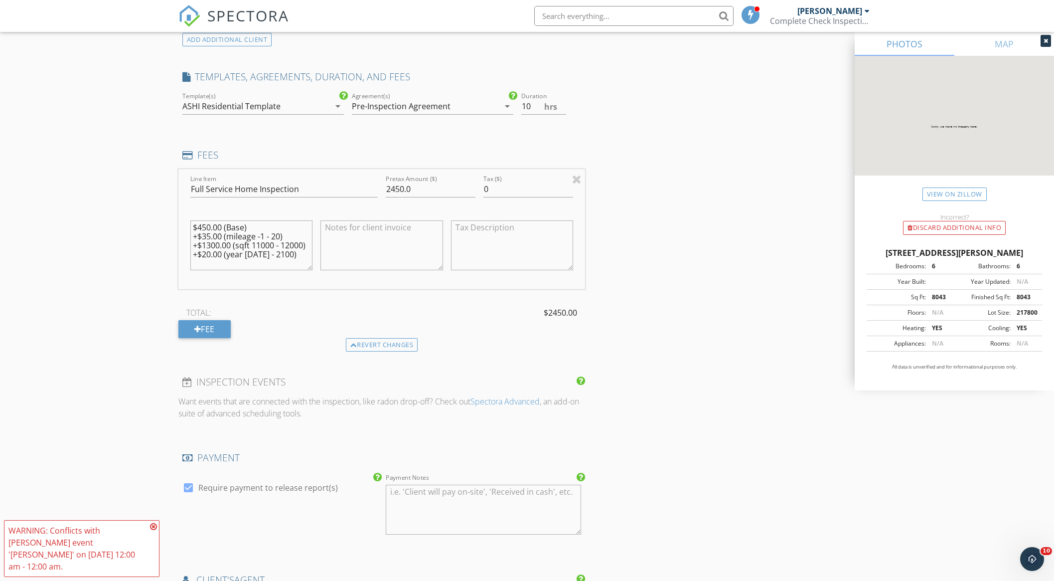
scroll to position [781, 0]
drag, startPoint x: 192, startPoint y: 226, endPoint x: 301, endPoint y: 250, distance: 112.2
click at [301, 250] on textarea "$450.00 (Base) +$35.00 (mileage -1 - 20) +$1300.00 (sqft 11000 - 12000) +$20.00…" at bounding box center [251, 244] width 123 height 50
type textarea "Full home inspection ($2,450)"
click at [139, 263] on div "New Inspection Click here to use the New Order Form INSPECTOR(S) check_box_outl…" at bounding box center [527, 206] width 1054 height 1858
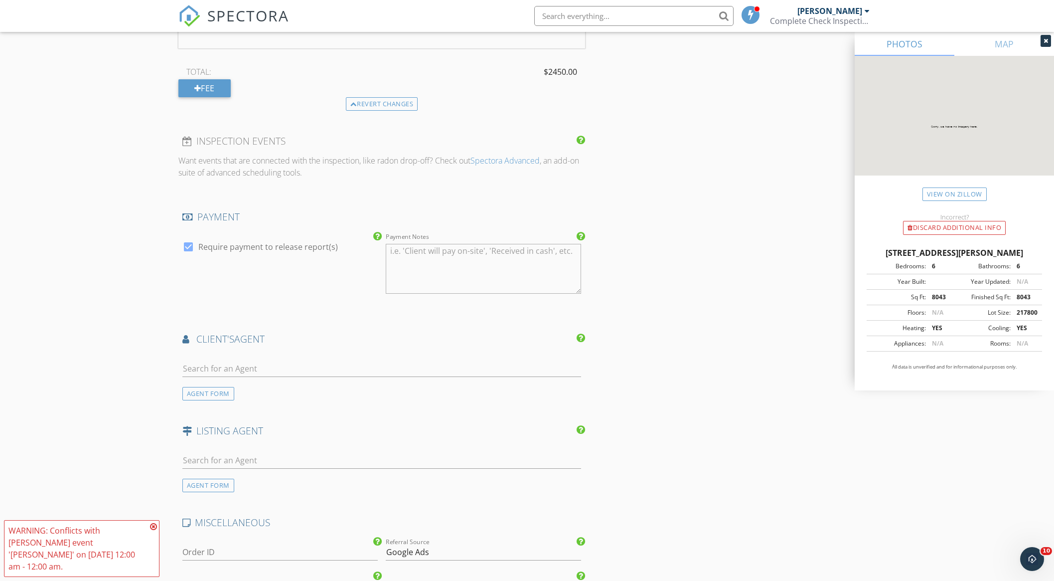
scroll to position [1335, 0]
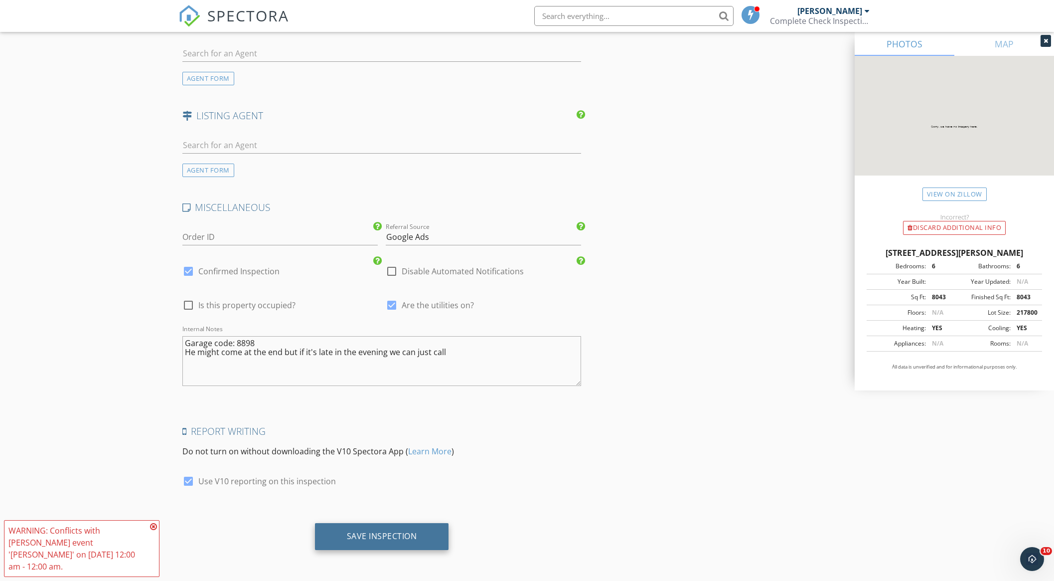
click at [362, 525] on div "Save Inspection" at bounding box center [382, 536] width 134 height 27
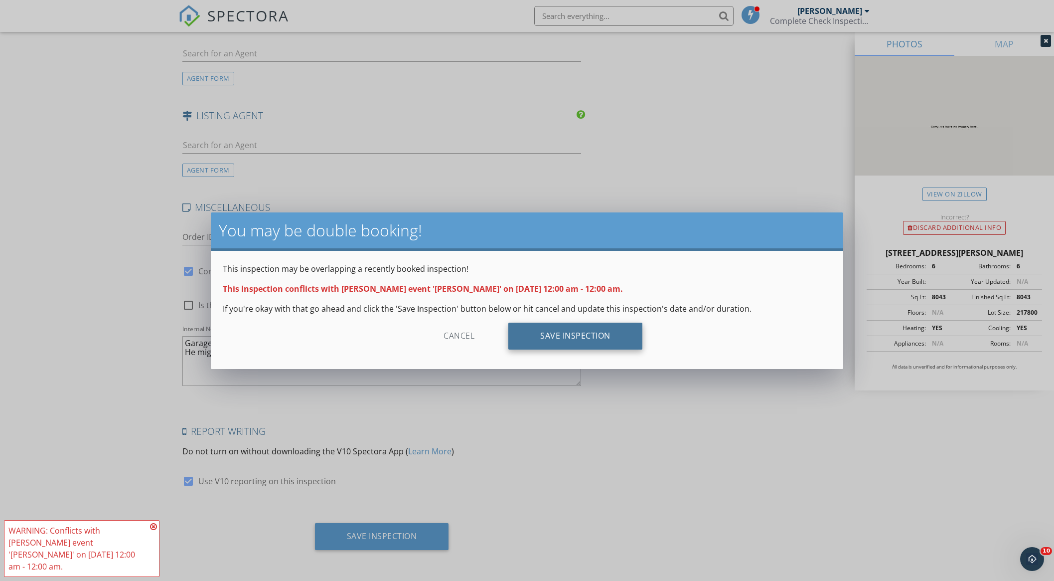
click at [527, 337] on div "Save Inspection" at bounding box center [575, 335] width 134 height 27
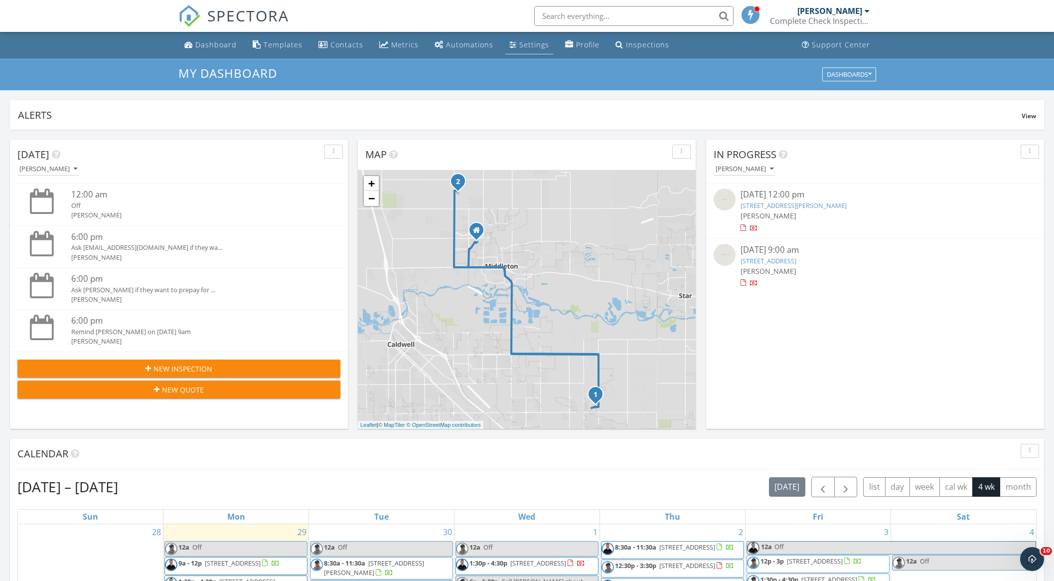
click at [519, 44] on div "Settings" at bounding box center [534, 44] width 30 height 9
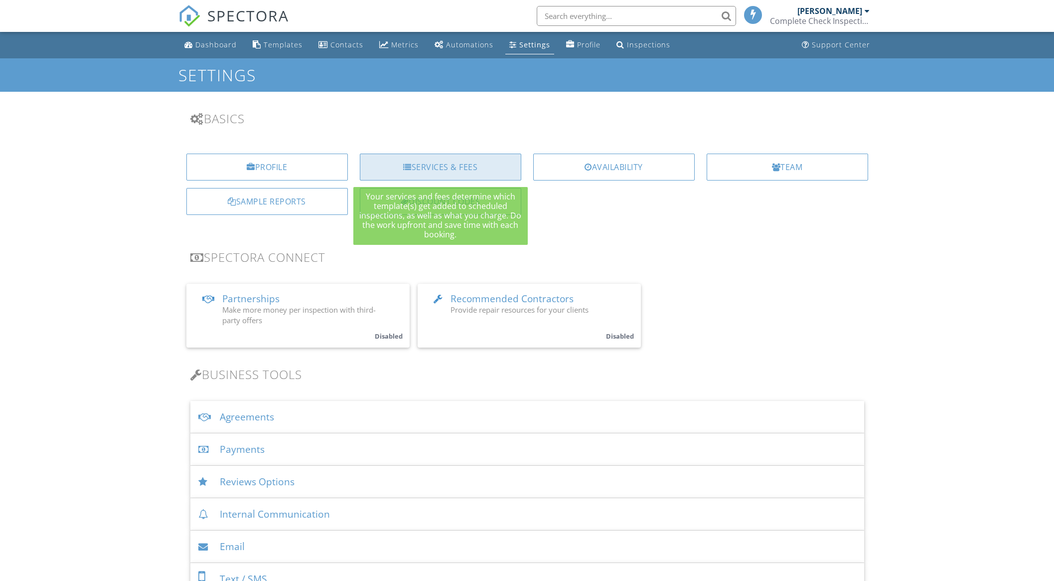
click at [426, 161] on div "Services & Fees" at bounding box center [440, 166] width 161 height 27
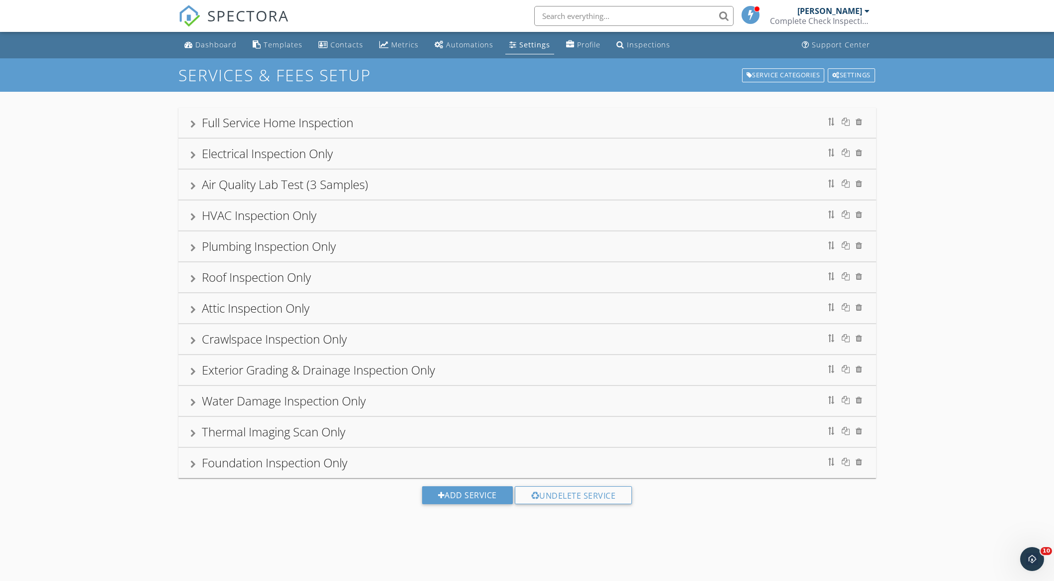
click at [318, 123] on div "Full Service Home Inspection" at bounding box center [277, 122] width 151 height 16
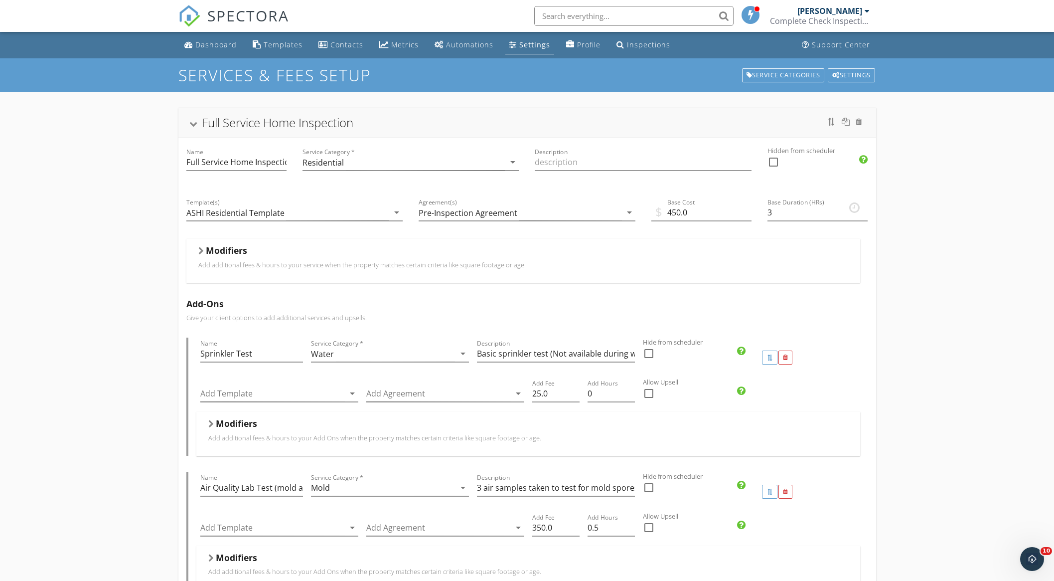
click at [237, 249] on h5 "Modifiers" at bounding box center [226, 250] width 41 height 10
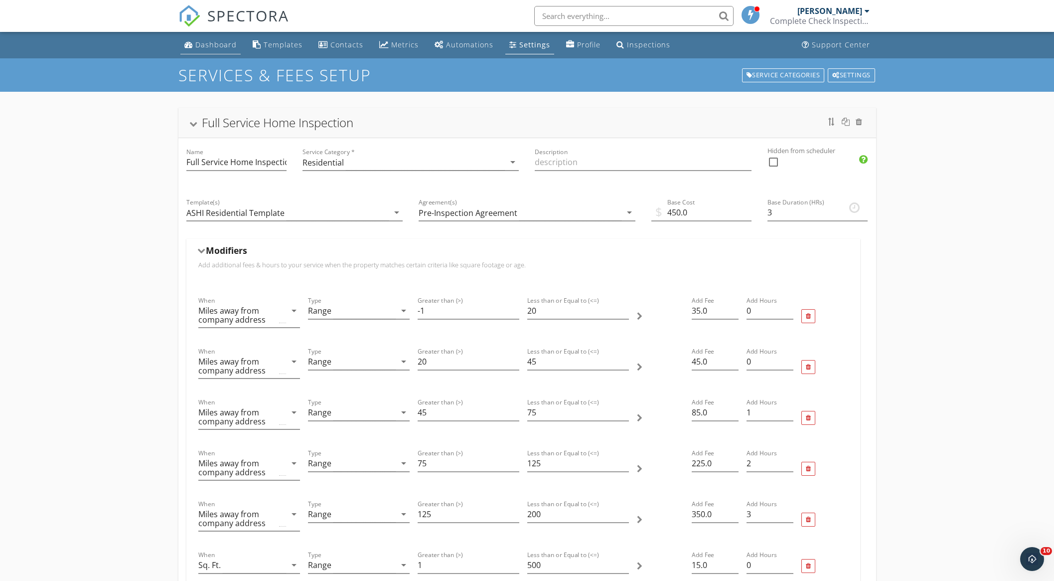
click at [201, 41] on div "Dashboard" at bounding box center [215, 44] width 41 height 9
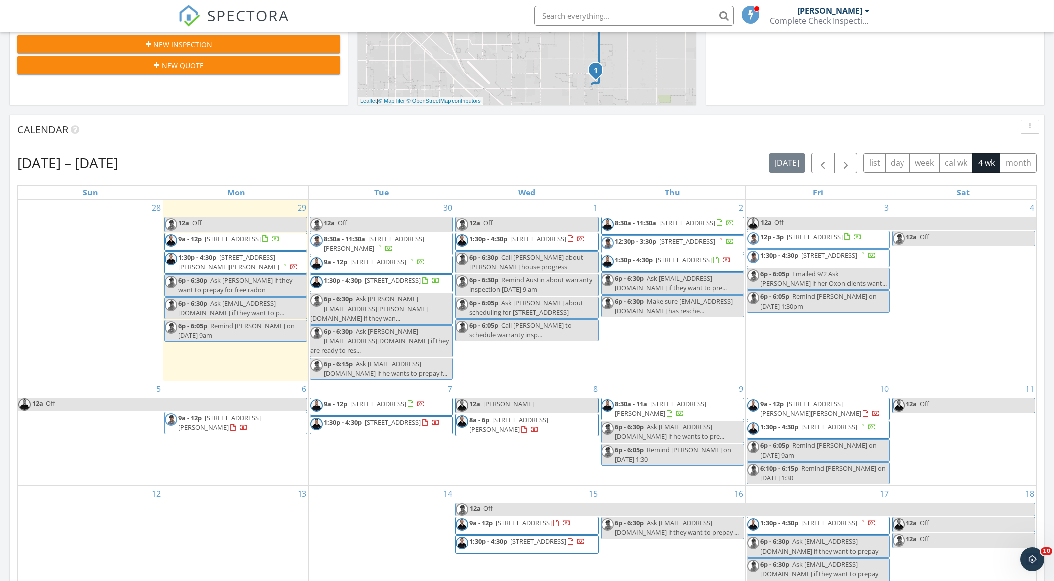
scroll to position [327, 0]
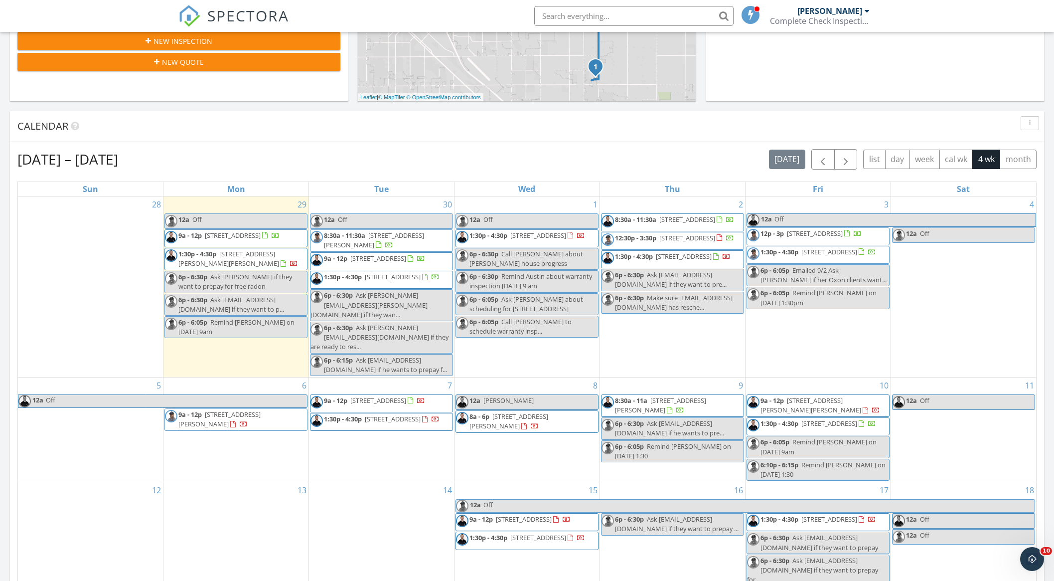
click at [565, 400] on link "12a Jeremy" at bounding box center [526, 401] width 143 height 15
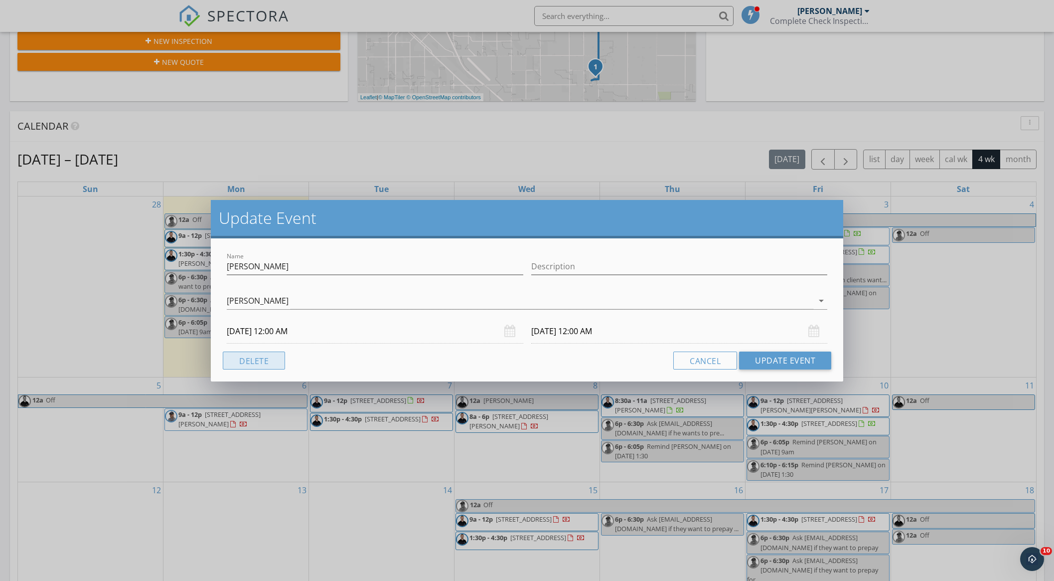
scroll to position [323, 0]
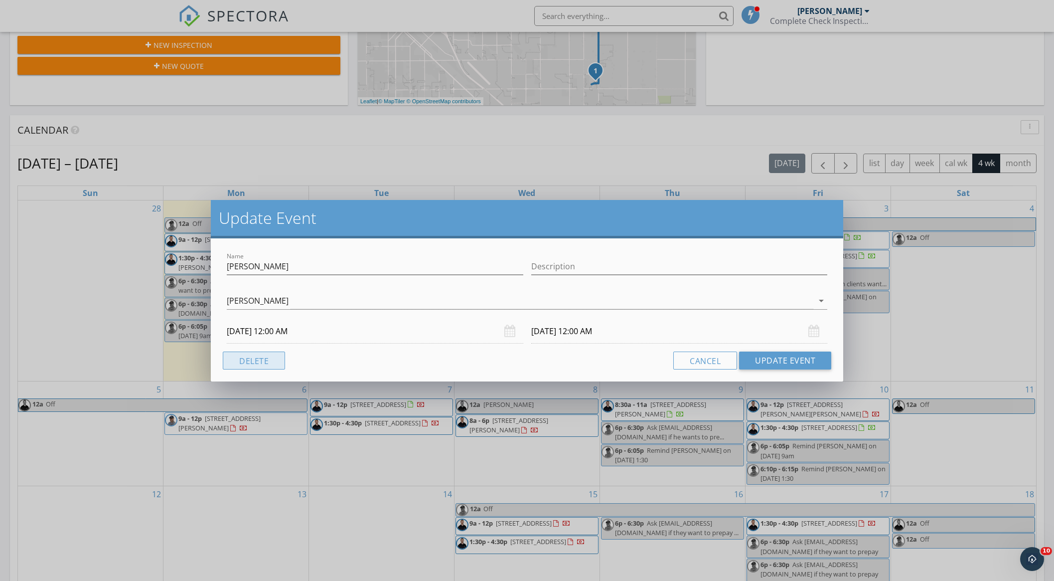
click at [268, 357] on button "Delete" at bounding box center [254, 360] width 62 height 18
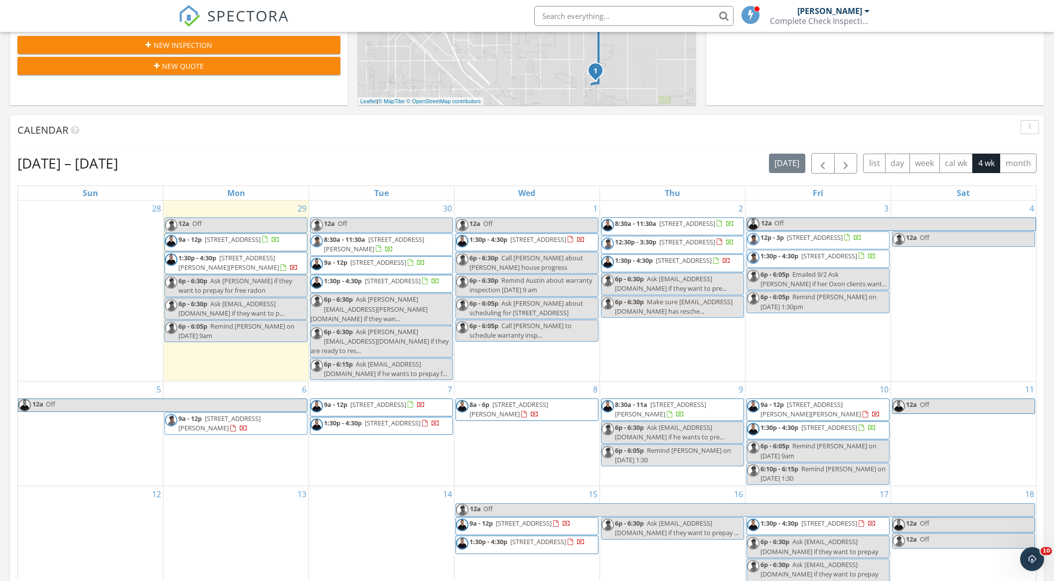
click at [649, 17] on input "text" at bounding box center [633, 16] width 199 height 20
type input "2"
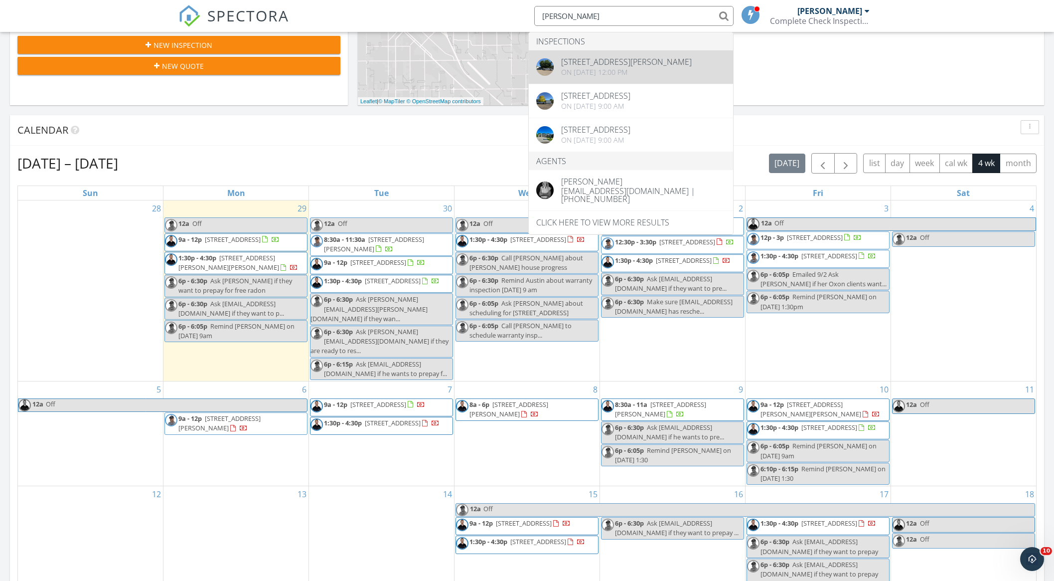
type input "molly henrie"
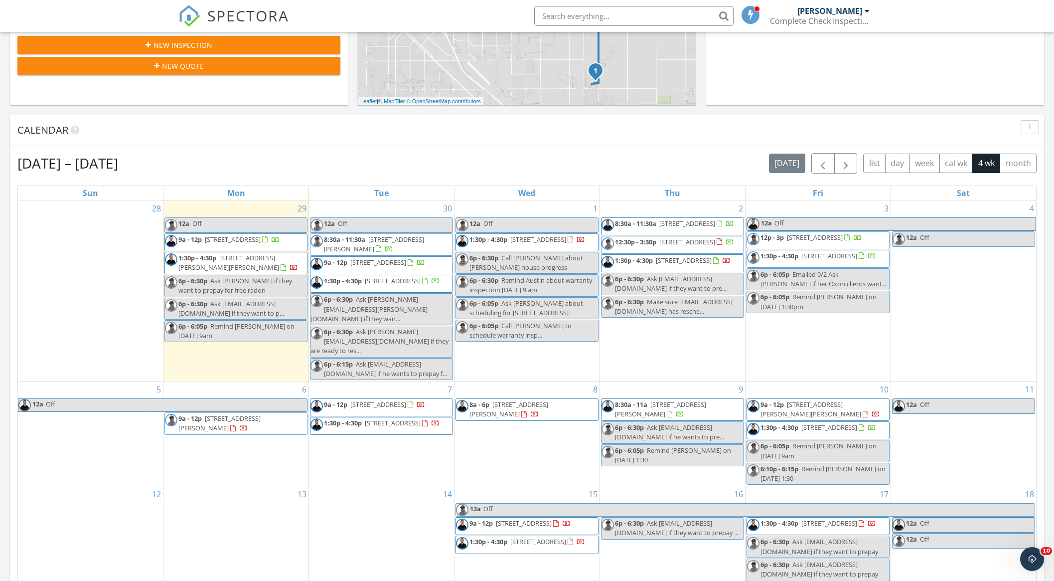
scroll to position [321, 0]
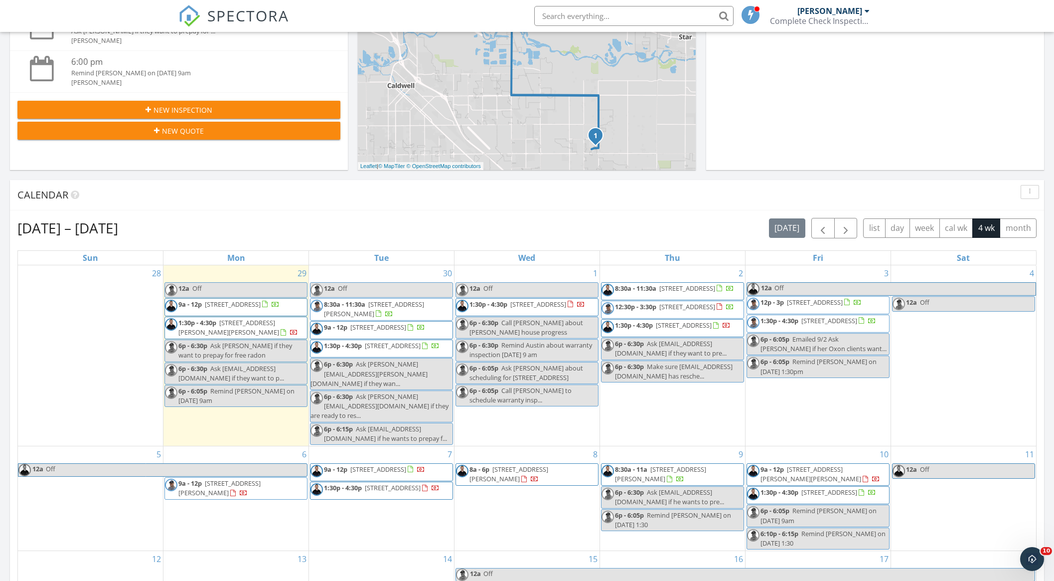
scroll to position [260, 0]
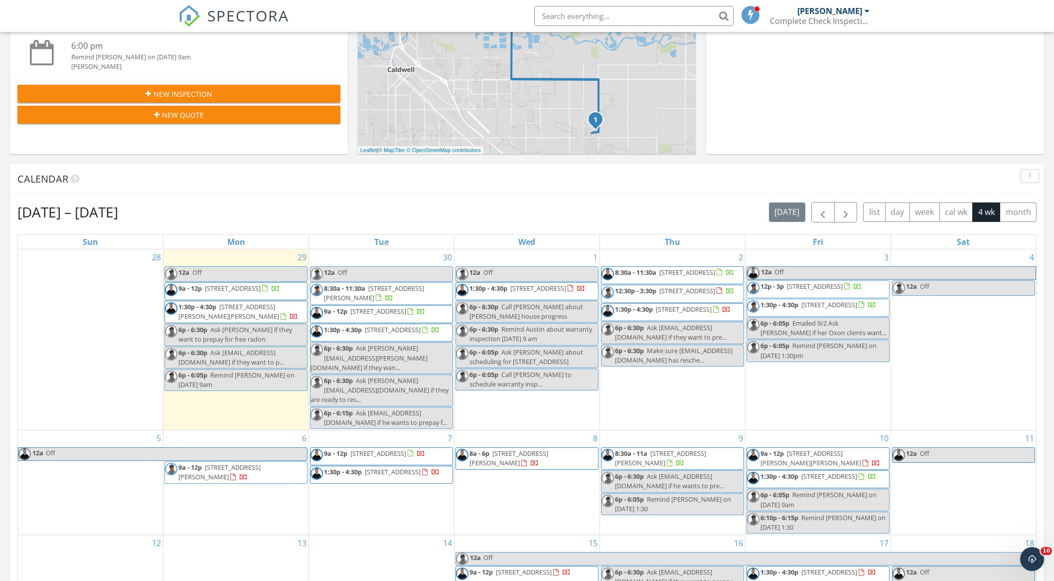
scroll to position [274, 0]
click at [527, 258] on div "1 12a Off 1:30p - 4:30p 7014 Spurwing Wy N, Meridian 83646 6p - 6:30p Call Alan…" at bounding box center [526, 340] width 145 height 180
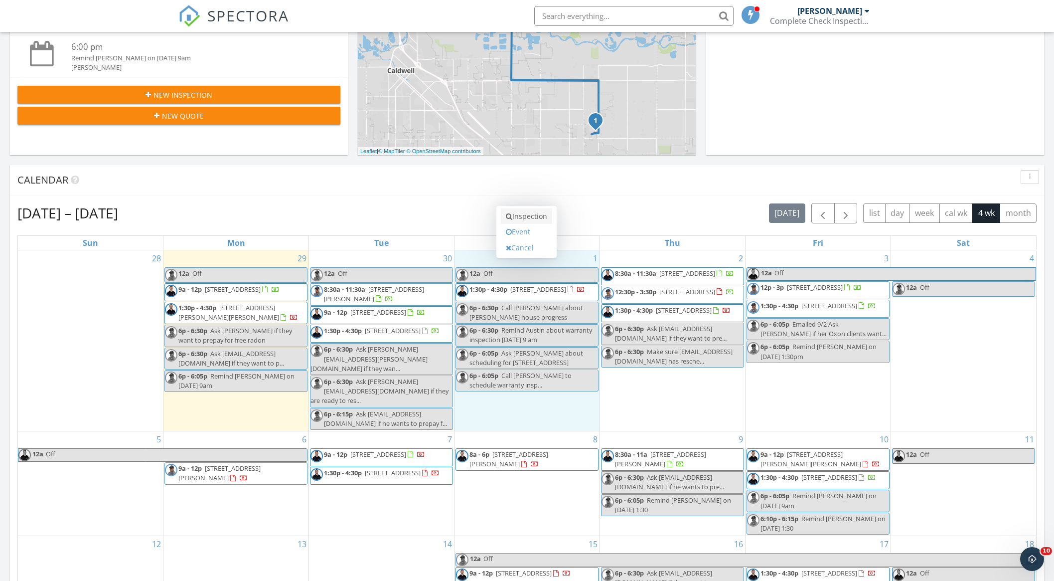
click at [531, 216] on link "Inspection" at bounding box center [526, 216] width 51 height 16
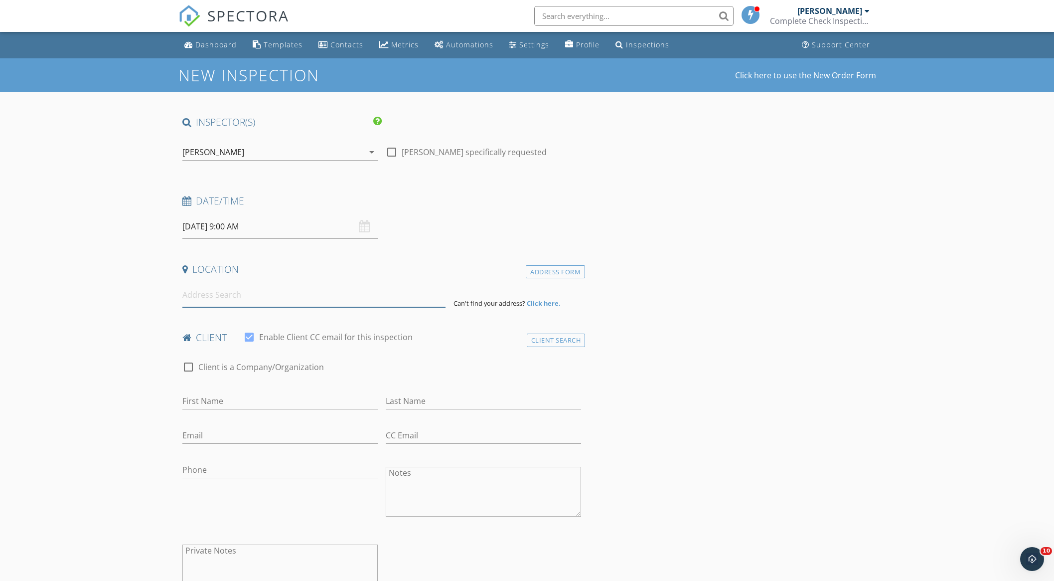
click at [228, 297] on input at bounding box center [313, 295] width 263 height 24
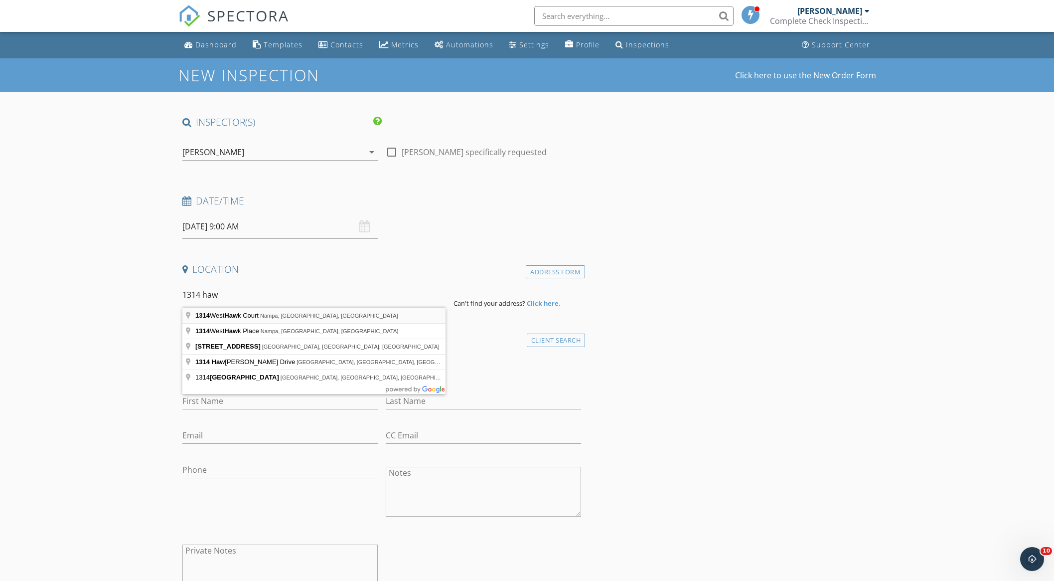
type input "[STREET_ADDRESS]"
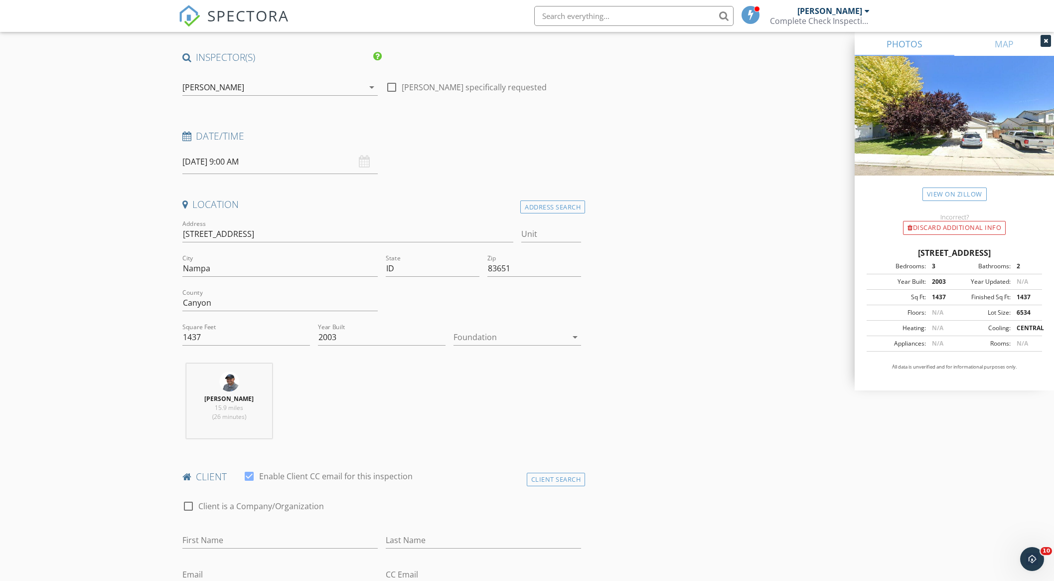
scroll to position [63, 0]
click at [282, 92] on div "[PERSON_NAME]" at bounding box center [272, 89] width 181 height 16
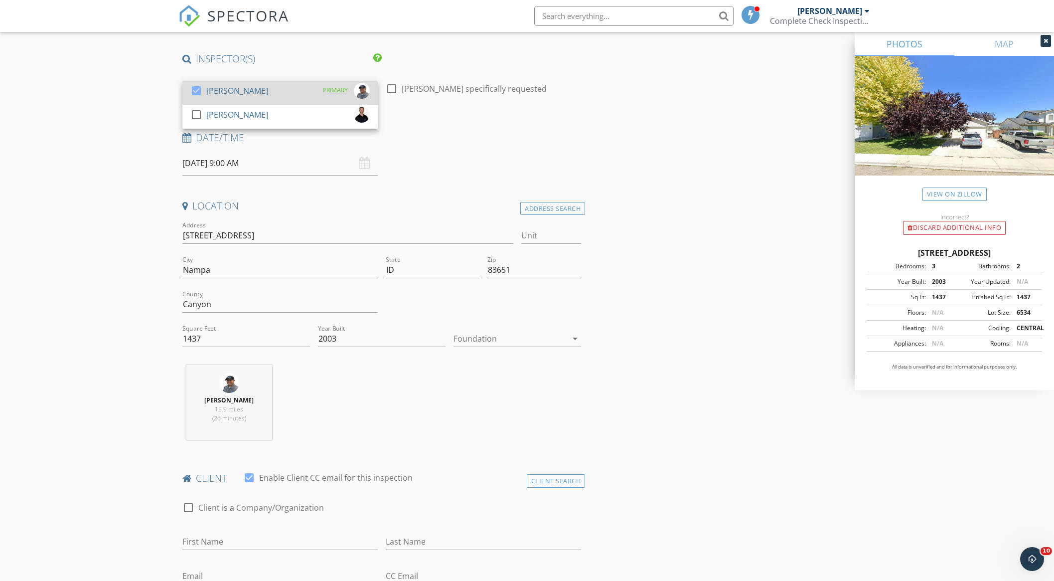
drag, startPoint x: 241, startPoint y: 110, endPoint x: 222, endPoint y: 98, distance: 22.0
click at [240, 110] on div "[PERSON_NAME]" at bounding box center [237, 115] width 62 height 16
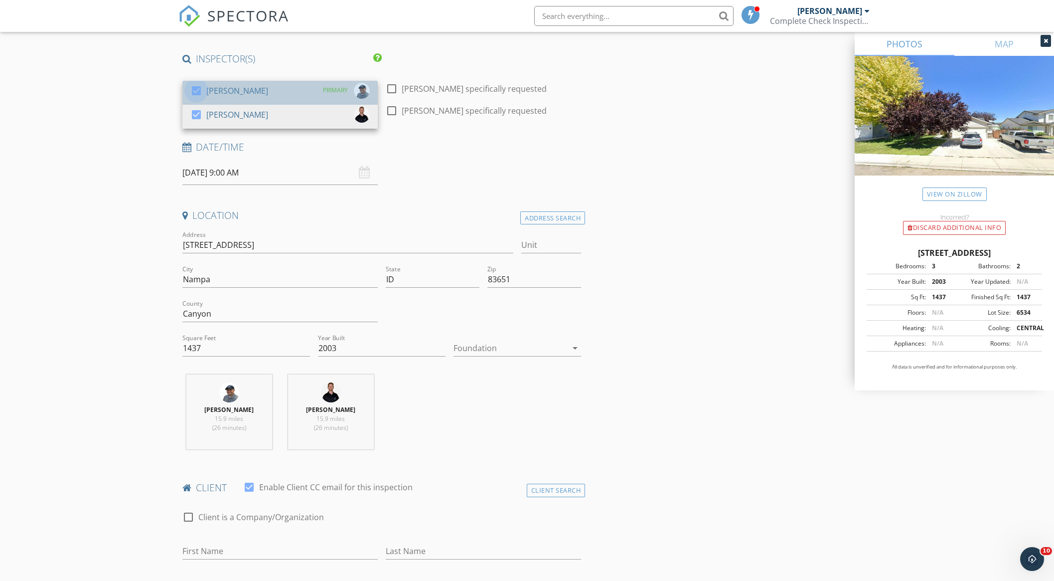
click at [194, 89] on div at bounding box center [196, 90] width 17 height 17
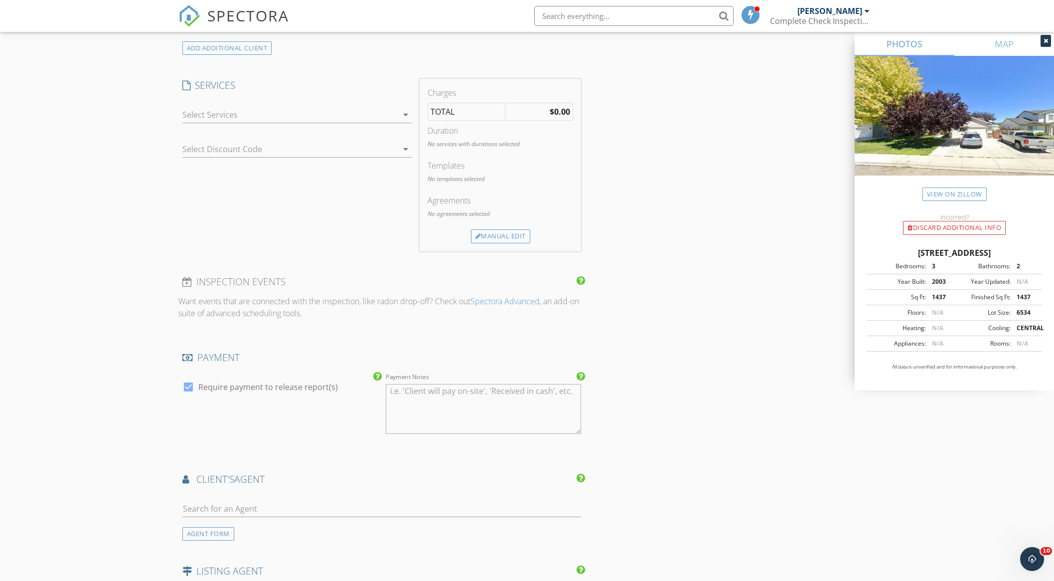
scroll to position [772, 0]
click at [301, 110] on div at bounding box center [289, 114] width 215 height 16
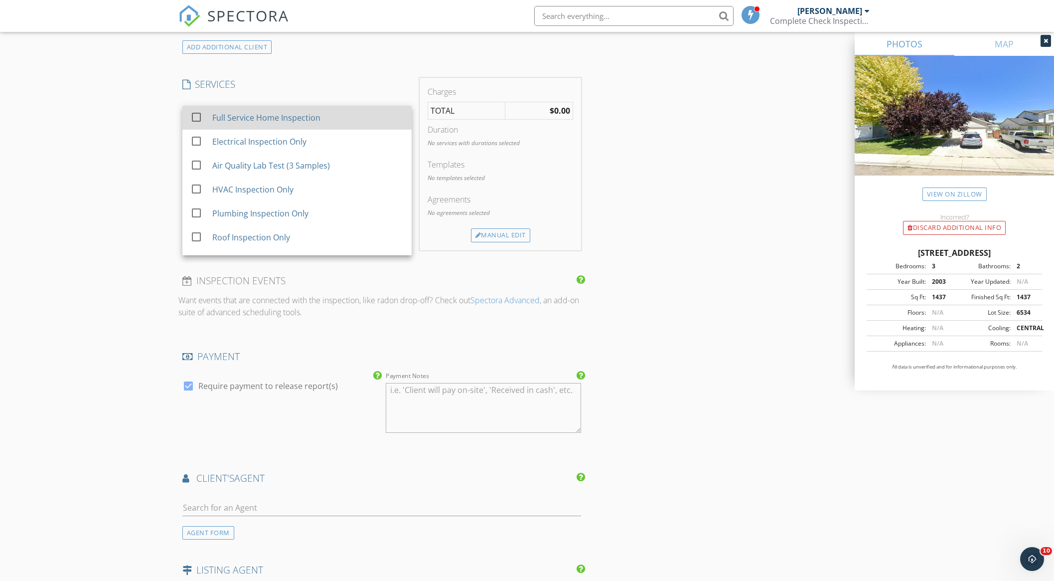
click at [301, 113] on div "Full Service Home Inspection" at bounding box center [266, 118] width 108 height 12
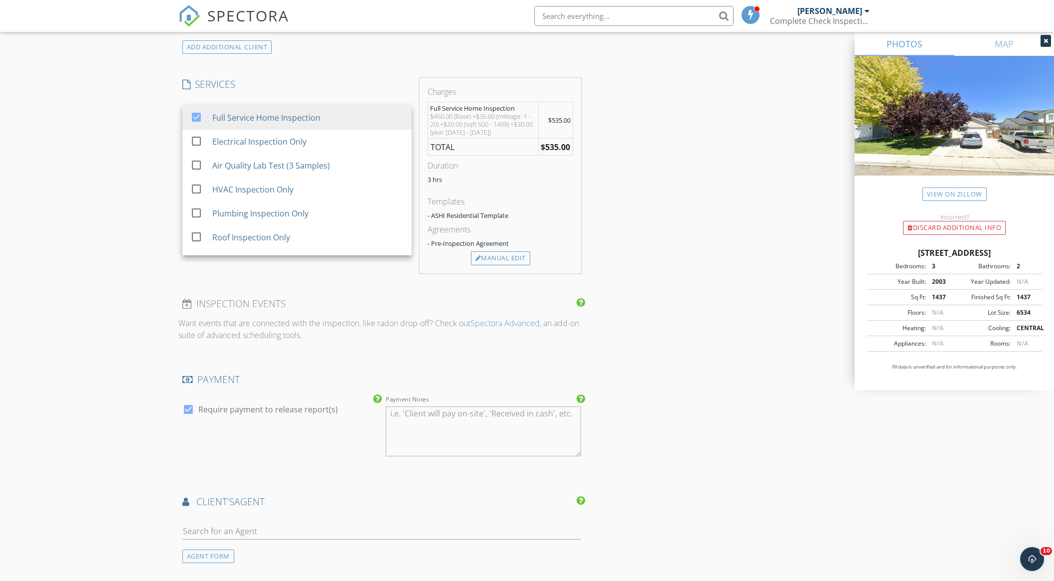
click at [740, 144] on div "INSPECTOR(S) check_box_outline_blank Michael Hasson check_box Steve Taylor PRIM…" at bounding box center [527, 188] width 698 height 1691
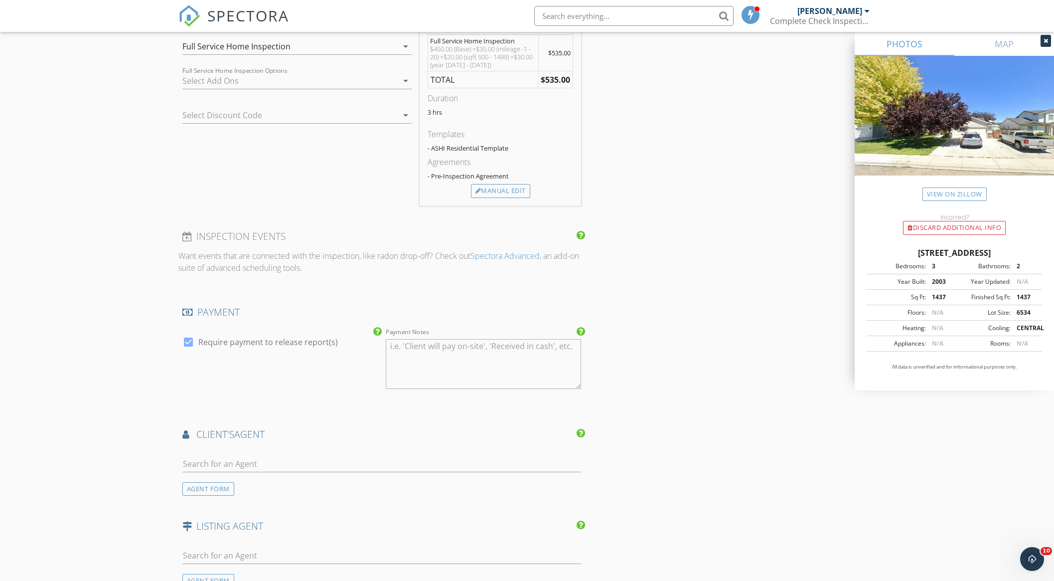
scroll to position [841, 0]
click at [521, 190] on div "Manual Edit" at bounding box center [500, 190] width 59 height 14
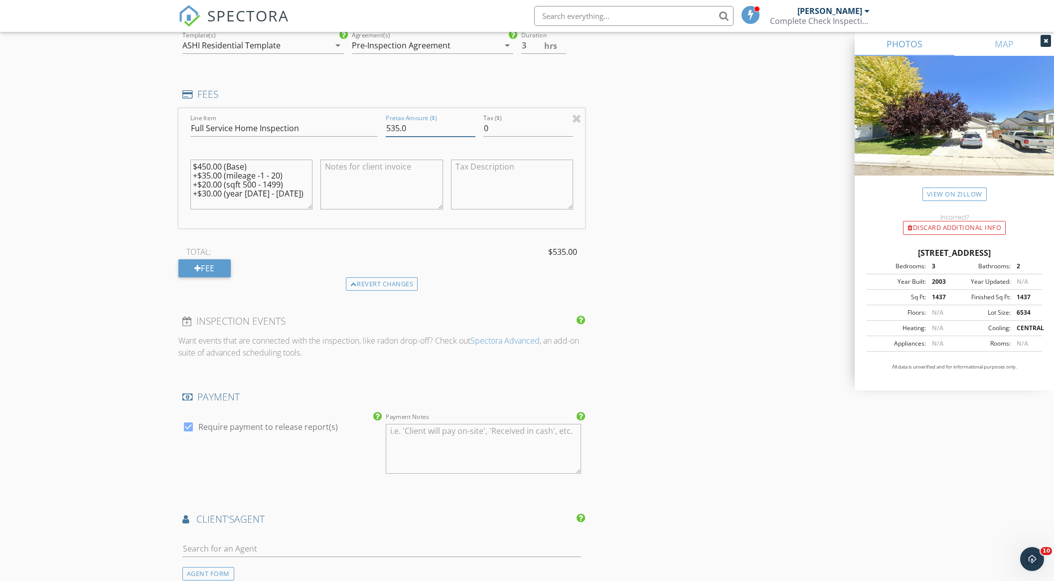
drag, startPoint x: 399, startPoint y: 127, endPoint x: 390, endPoint y: 128, distance: 9.0
click at [390, 128] on input "535.0" at bounding box center [431, 128] width 90 height 16
type input "550.0"
click at [95, 182] on div "New Inspection Click here to use the New Order Form INSPECTOR(S) check_box_outl…" at bounding box center [527, 147] width 1054 height 1858
drag, startPoint x: 210, startPoint y: 165, endPoint x: 203, endPoint y: 168, distance: 7.4
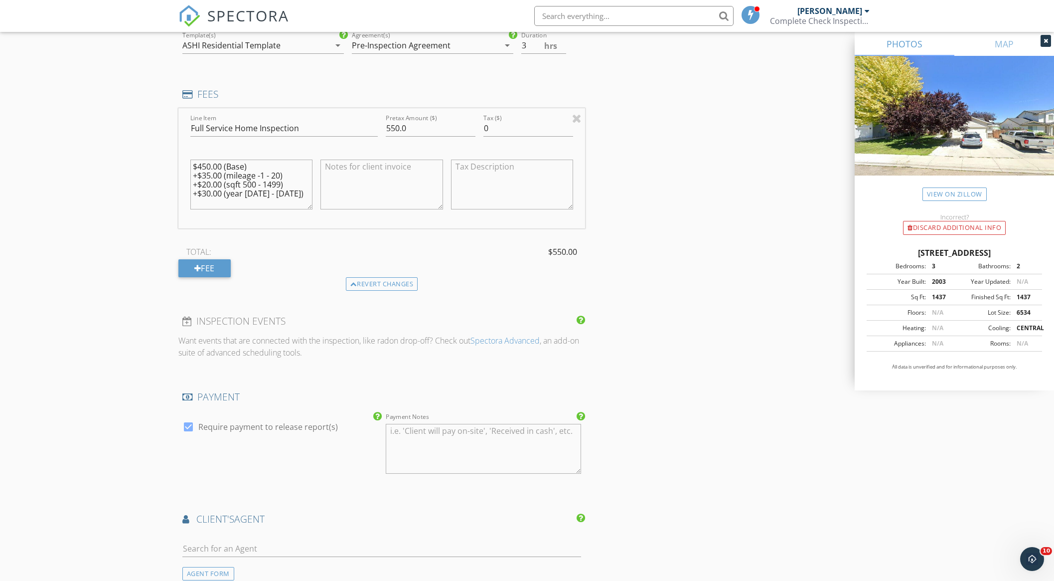
click at [203, 168] on textarea "$450.00 (Base) +$35.00 (mileage -1 - 20) +$20.00 (sqft 500 - 1499) +$30.00 (yea…" at bounding box center [251, 184] width 123 height 50
type textarea "$465.00 (Base) +$35.00 (mileage -1 - 20) +$20.00 (sqft 500 - 1499) +$30.00 (yea…"
click at [115, 209] on div "New Inspection Click here to use the New Order Form INSPECTOR(S) check_box_outl…" at bounding box center [527, 147] width 1054 height 1858
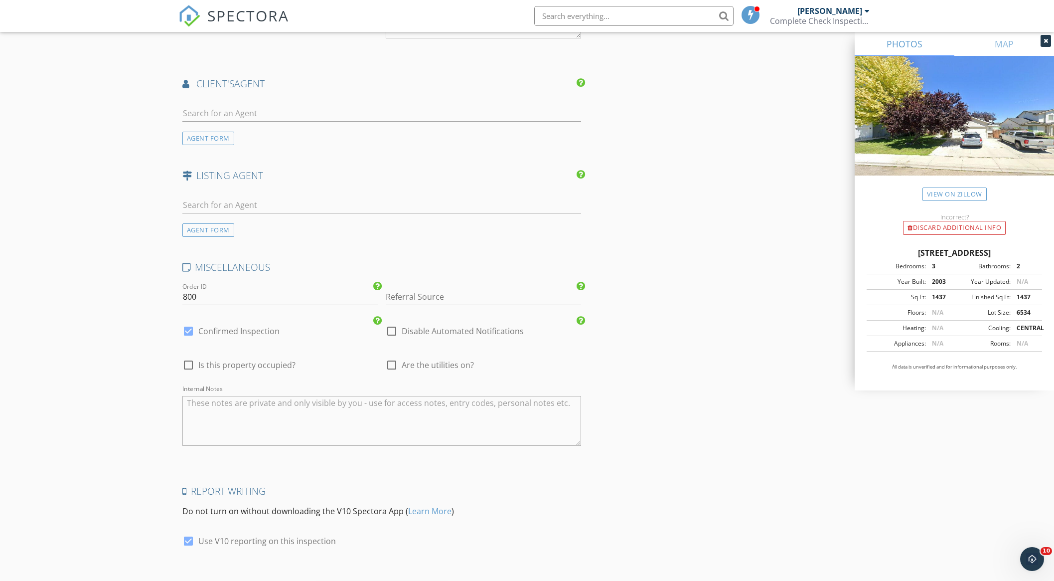
scroll to position [1335, 0]
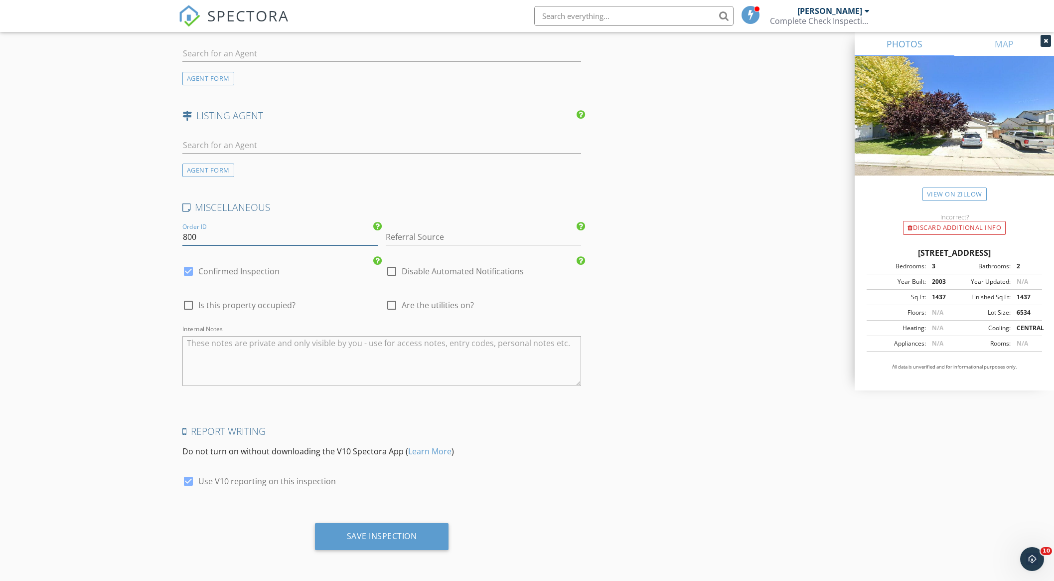
click at [198, 235] on input "800" at bounding box center [279, 237] width 195 height 16
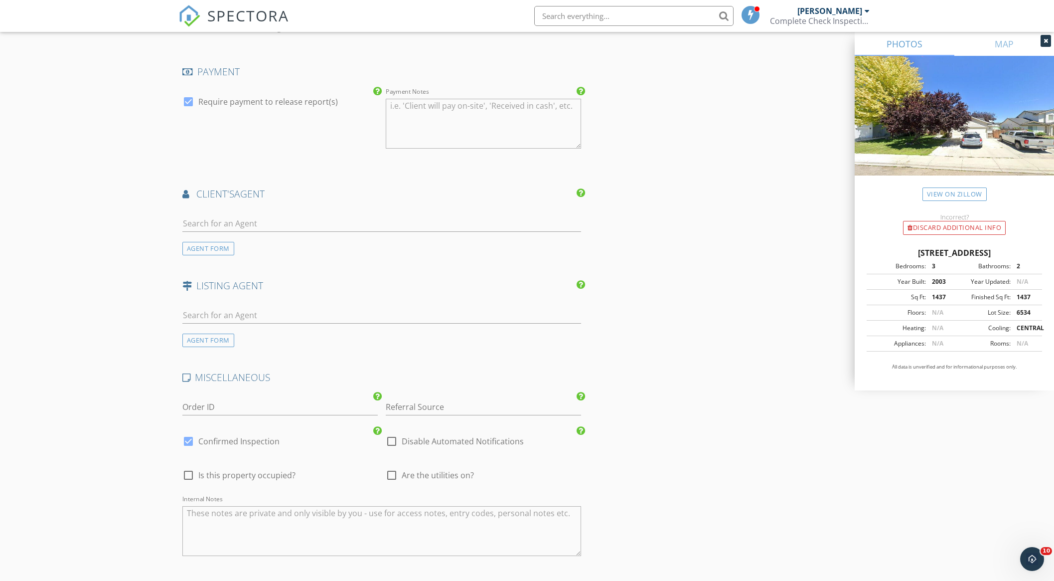
scroll to position [1100, 0]
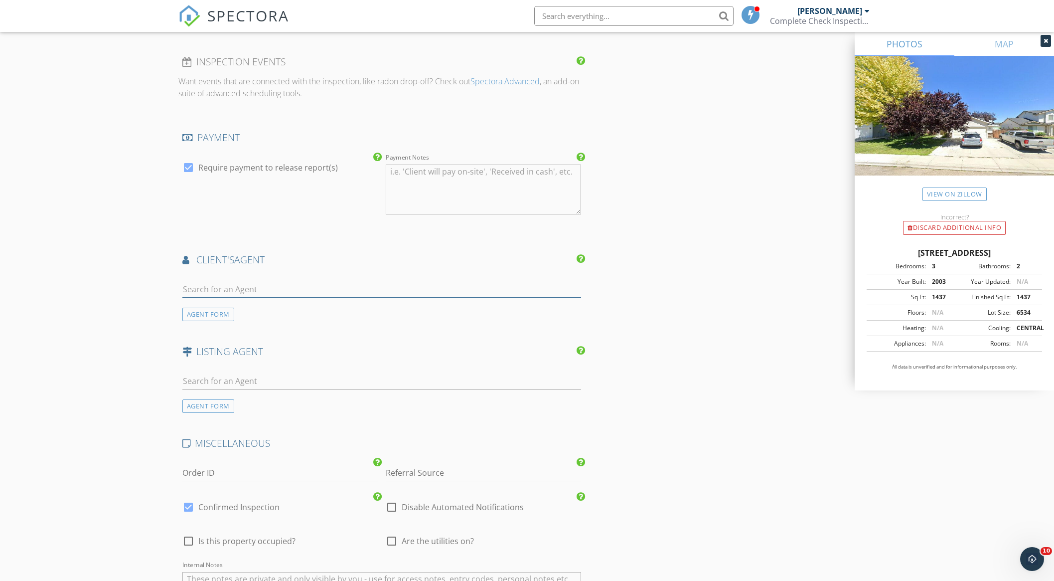
click at [218, 285] on input "text" at bounding box center [381, 289] width 399 height 16
type input "molly"
click at [235, 310] on div "Molly Henrie" at bounding box center [242, 311] width 62 height 12
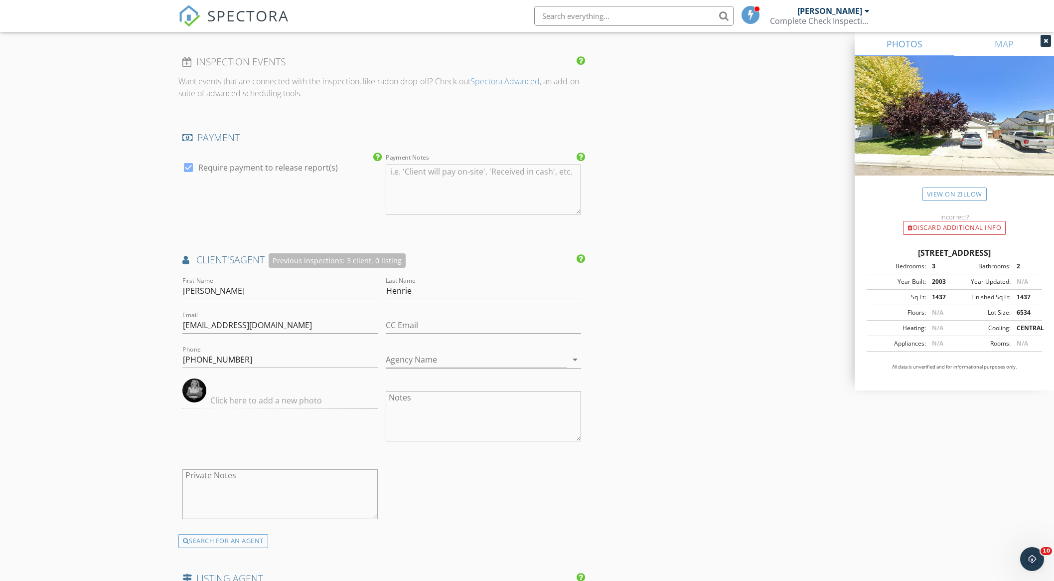
click at [105, 294] on div "New Inspection Click here to use the New Order Form INSPECTOR(S) check_box_outl…" at bounding box center [527, 1] width 1054 height 2085
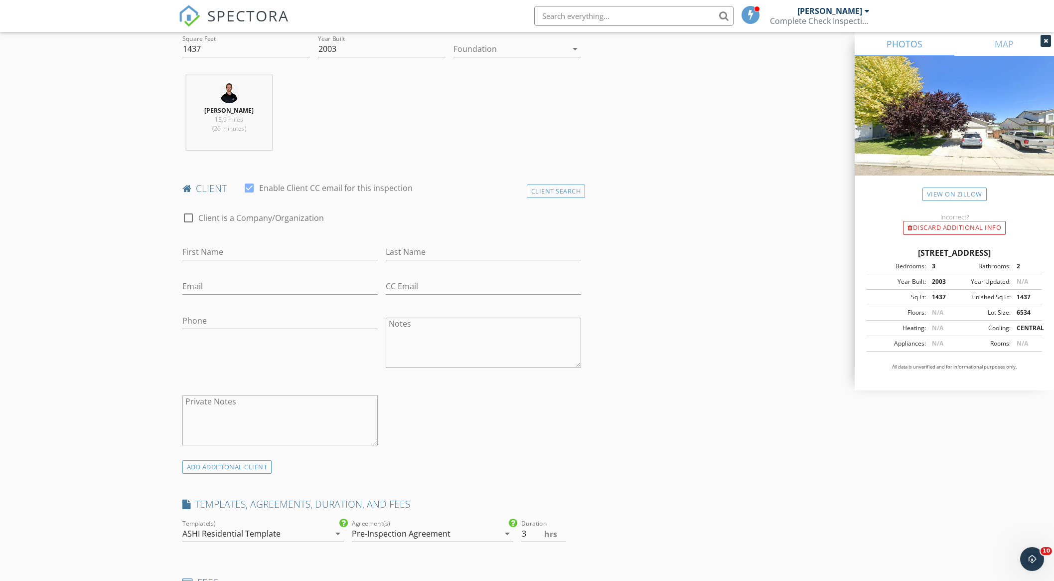
scroll to position [336, 0]
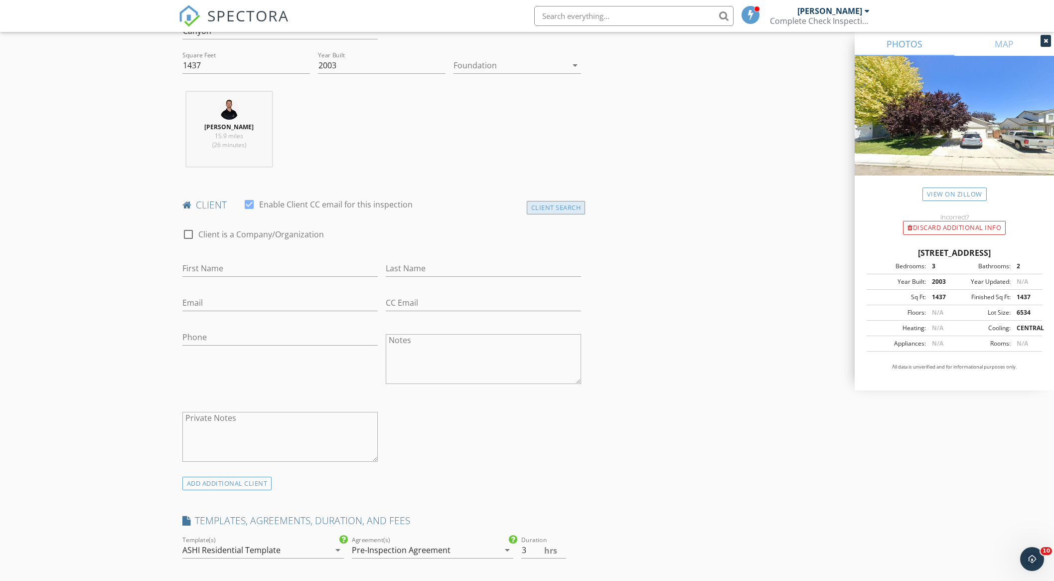
click at [576, 209] on div "Client Search" at bounding box center [556, 207] width 59 height 13
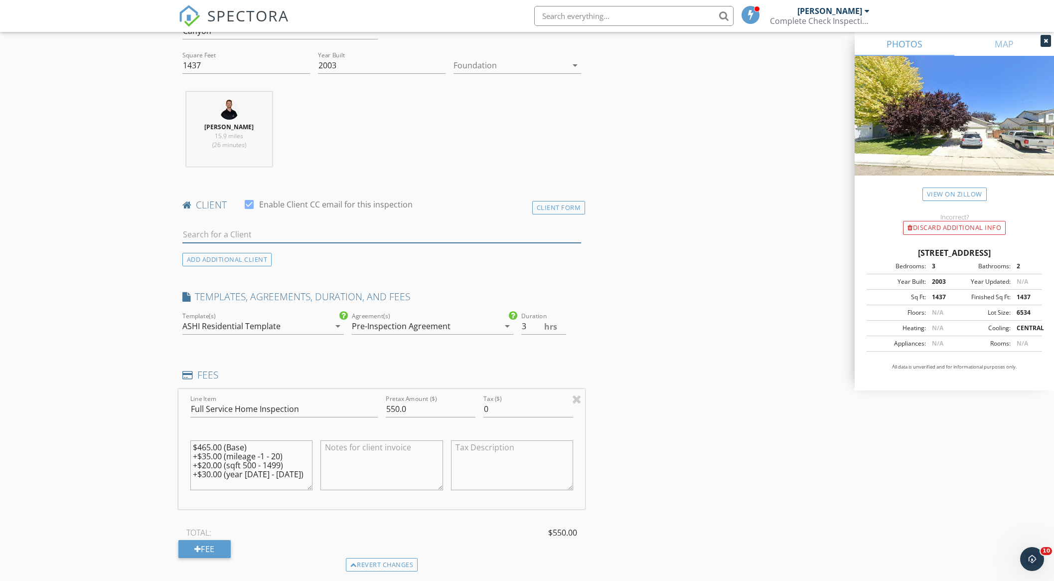
click at [256, 231] on input "text" at bounding box center [381, 234] width 399 height 16
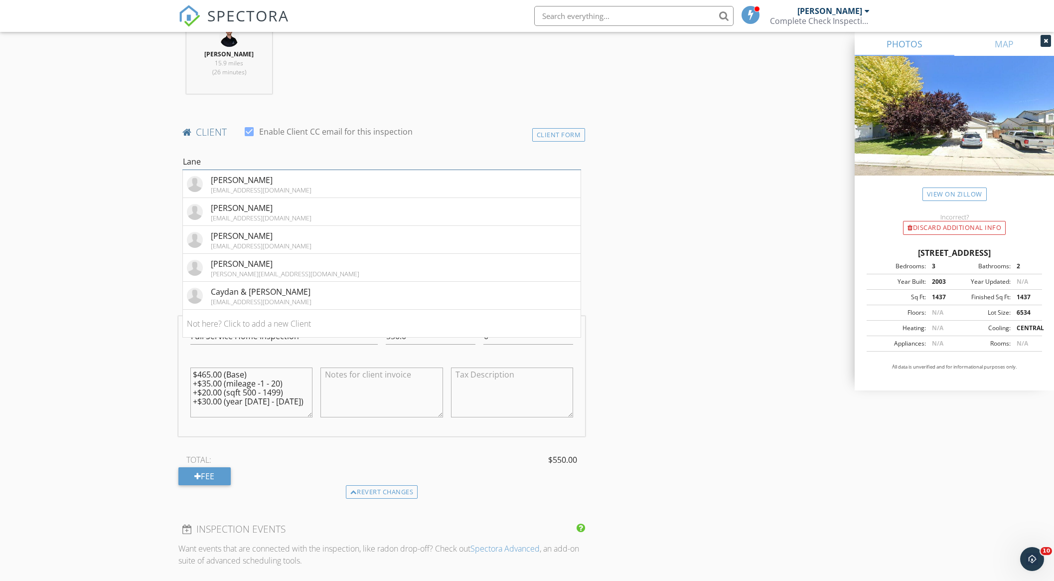
scroll to position [409, 0]
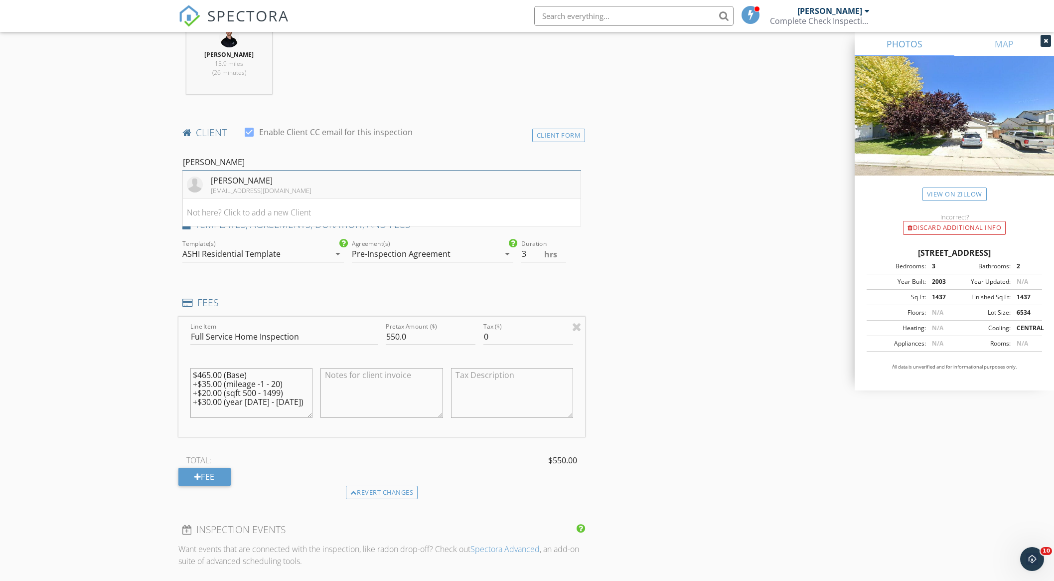
type input "Lane cl"
click at [269, 188] on div "lanecluff366@gmail.com" at bounding box center [261, 190] width 101 height 8
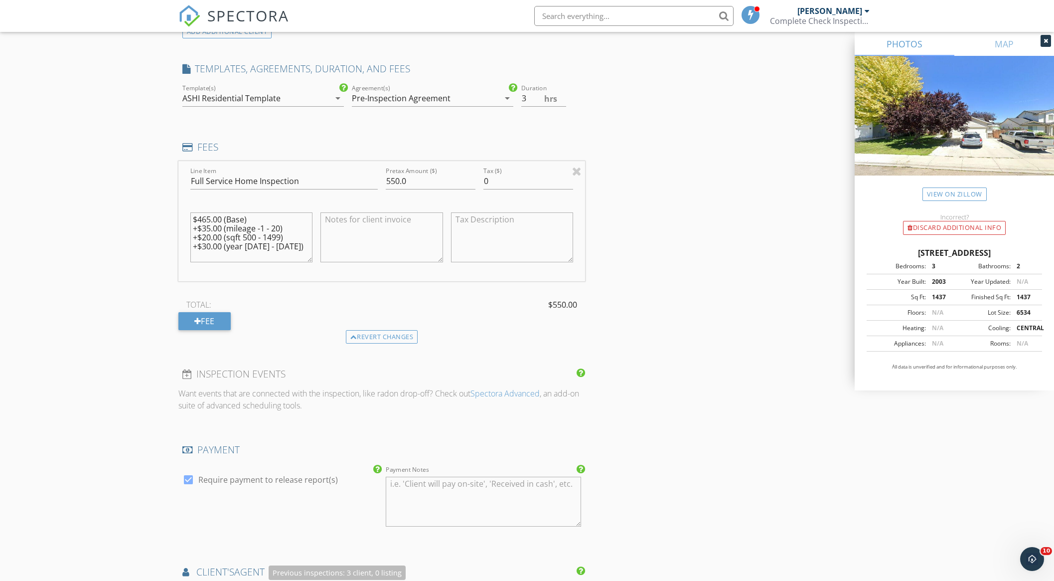
scroll to position [788, 0]
click at [122, 216] on div "New Inspection Click here to use the New Order Form INSPECTOR(S) check_box_outl…" at bounding box center [527, 312] width 1054 height 2085
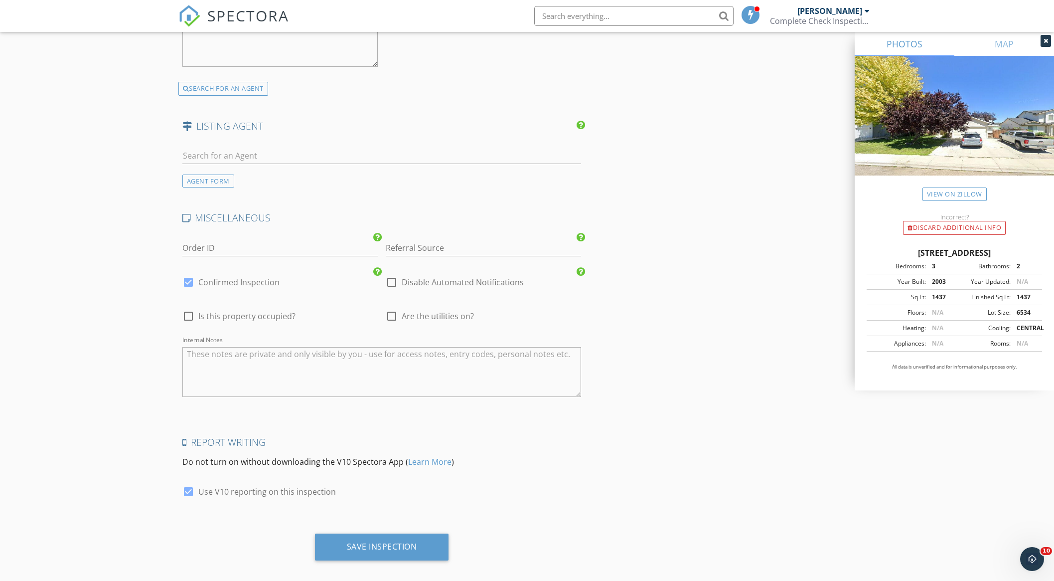
scroll to position [1562, 0]
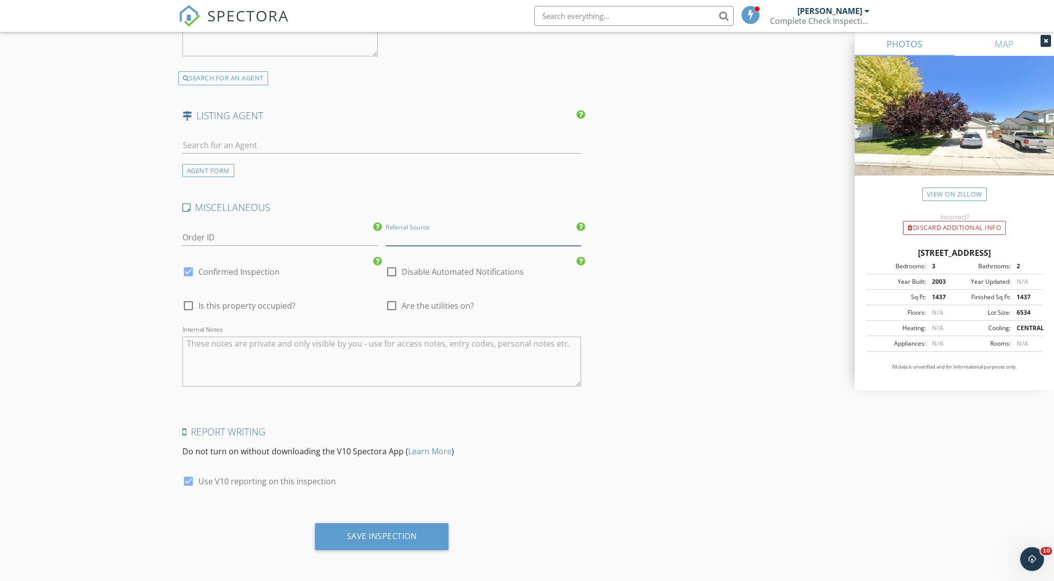
click at [464, 234] on input "Referral Source" at bounding box center [483, 237] width 195 height 16
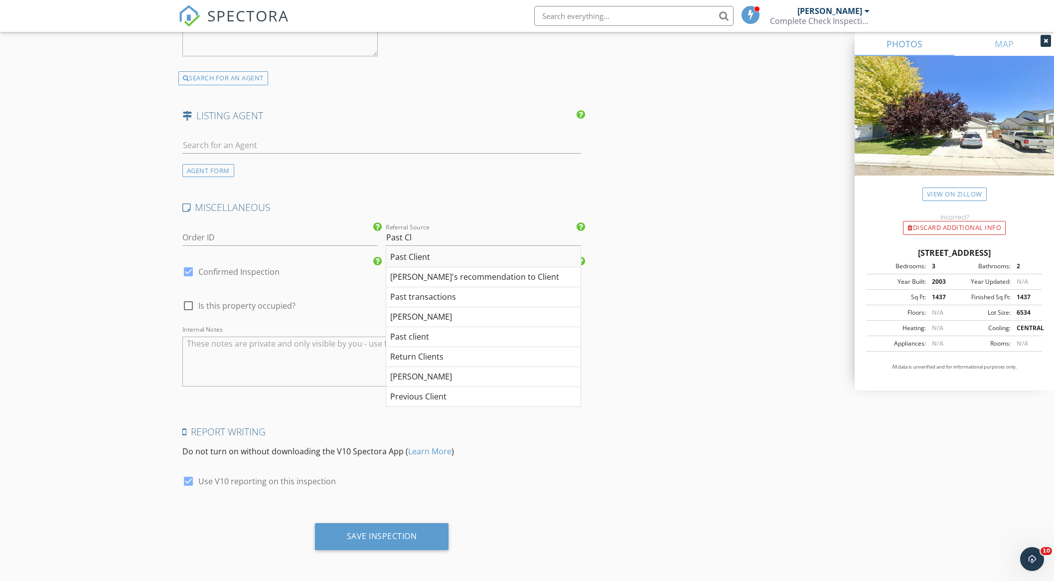
click at [446, 257] on div "Past Client" at bounding box center [483, 257] width 194 height 20
type input "Past Client"
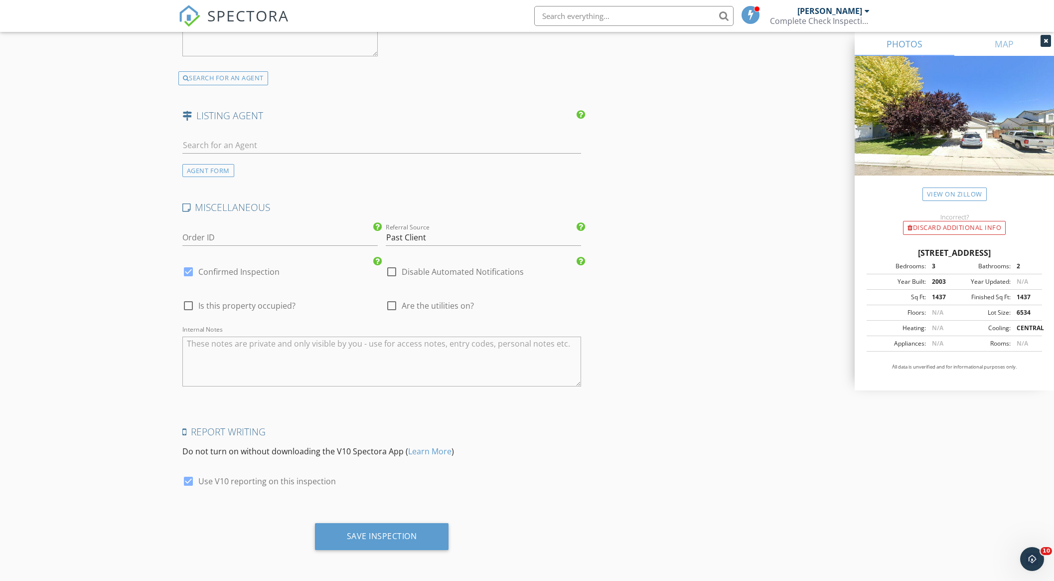
click at [391, 305] on div at bounding box center [391, 305] width 17 height 17
checkbox input "true"
click at [234, 351] on textarea "Internal Notes" at bounding box center [381, 361] width 399 height 50
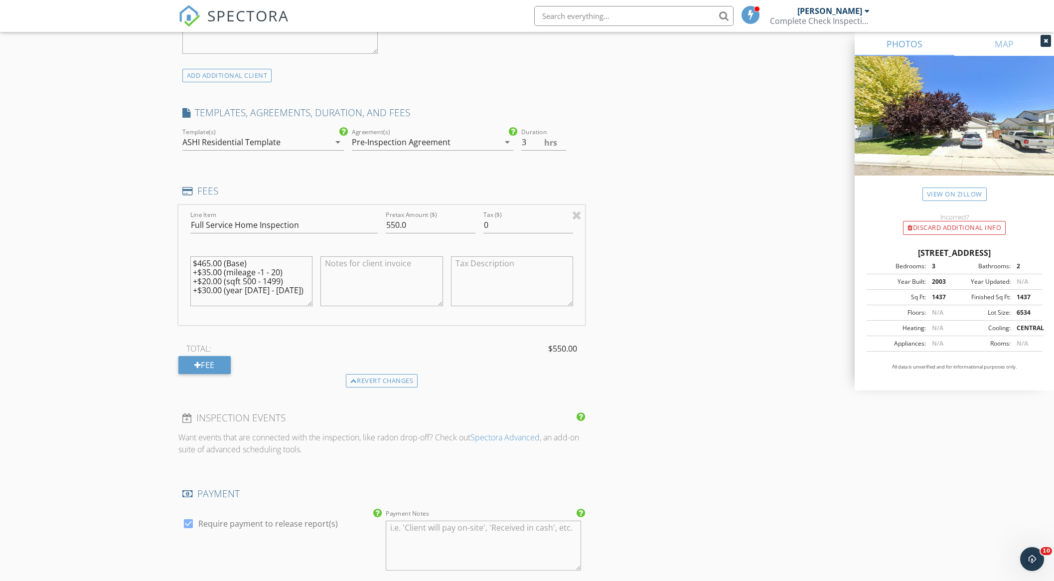
scroll to position [742, 0]
type textarea "CBS Vacant No radon or sprinklers"
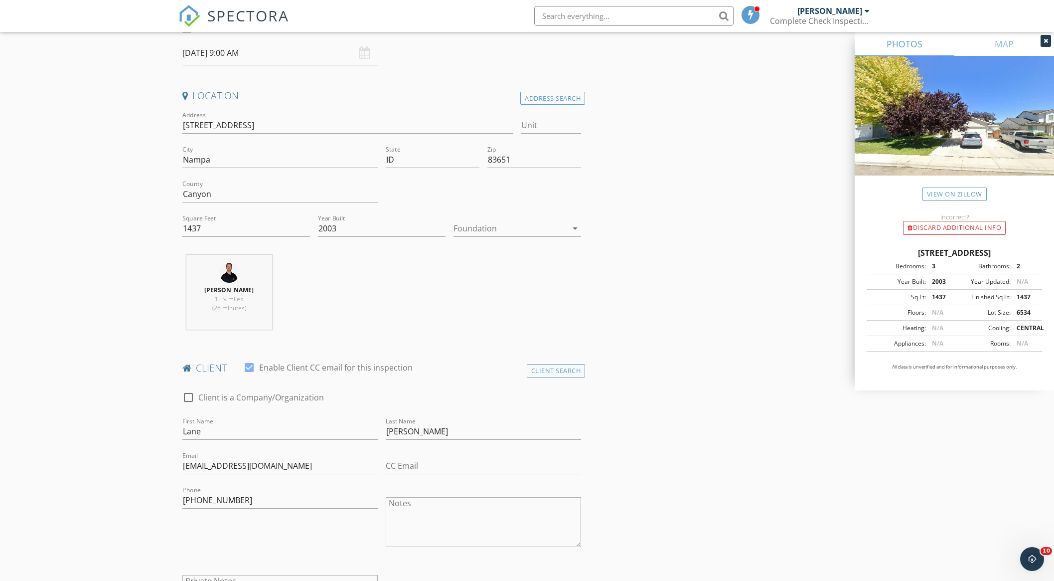
scroll to position [172, 0]
click at [246, 498] on input "208-559-6238" at bounding box center [279, 501] width 195 height 16
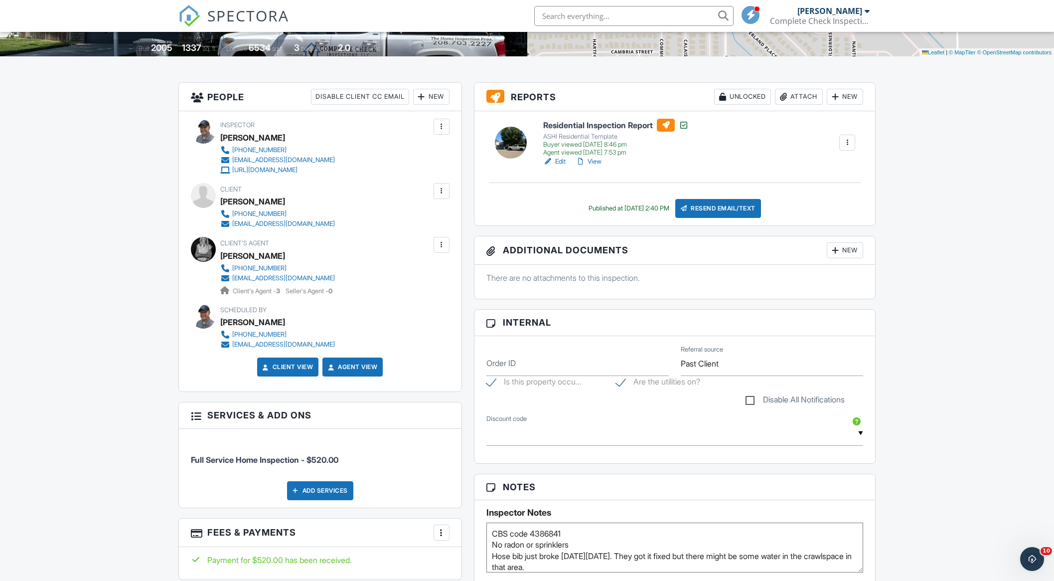
scroll to position [211, 0]
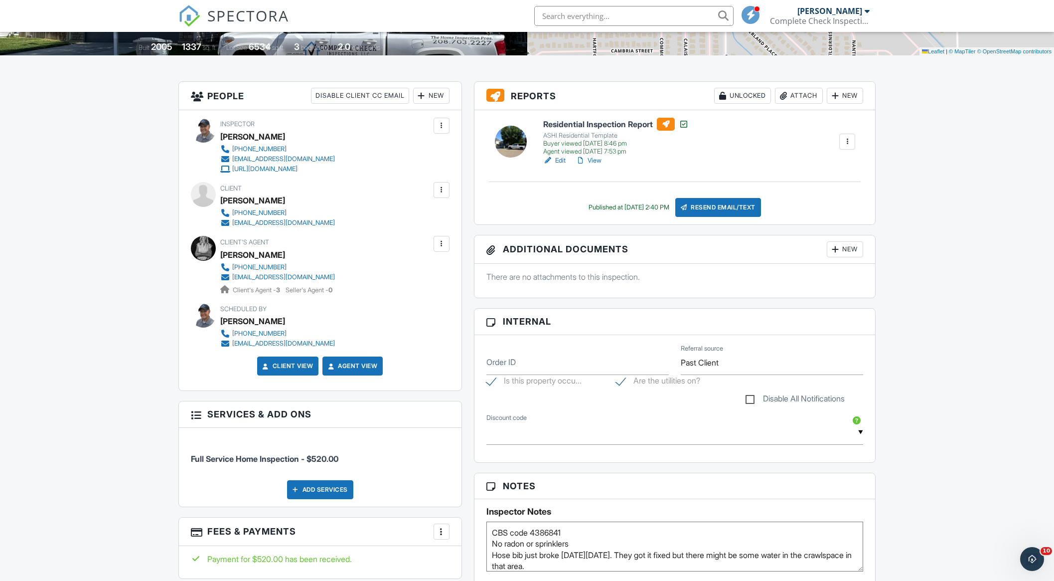
click at [598, 160] on link "View" at bounding box center [589, 160] width 26 height 10
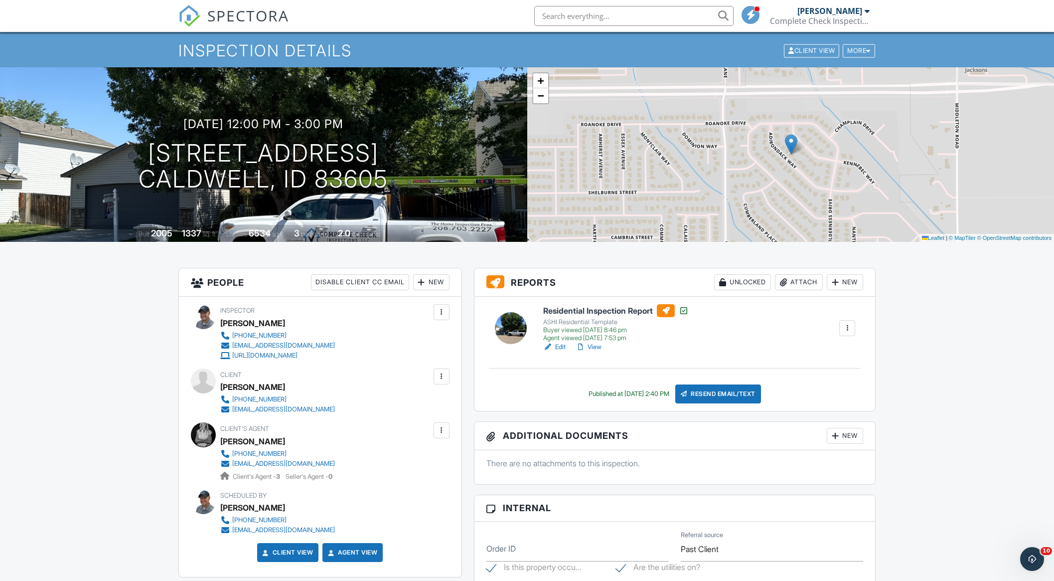
scroll to position [22, 0]
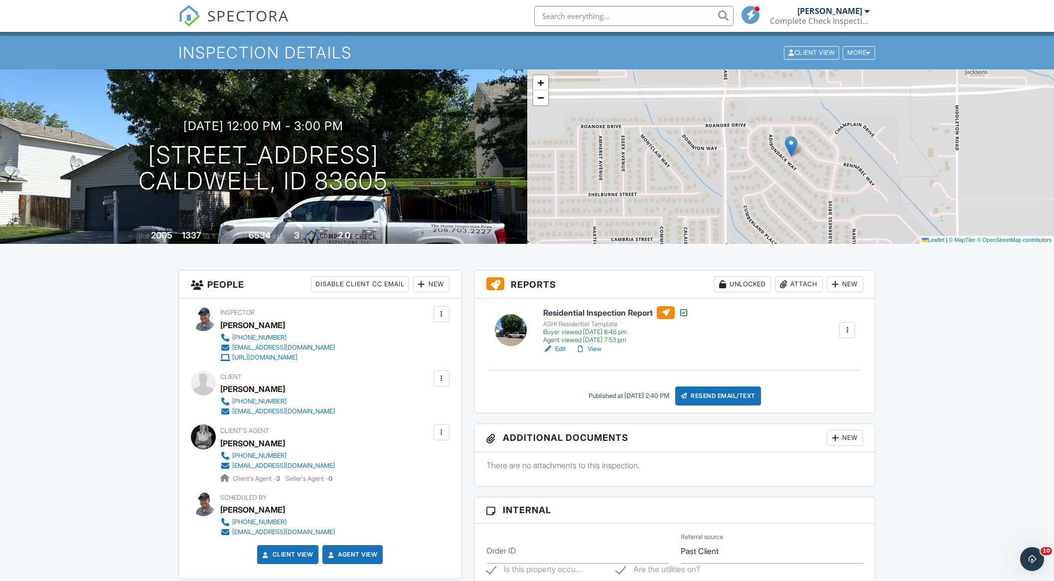
click at [585, 14] on input "text" at bounding box center [633, 16] width 199 height 20
type input "lane cluff"
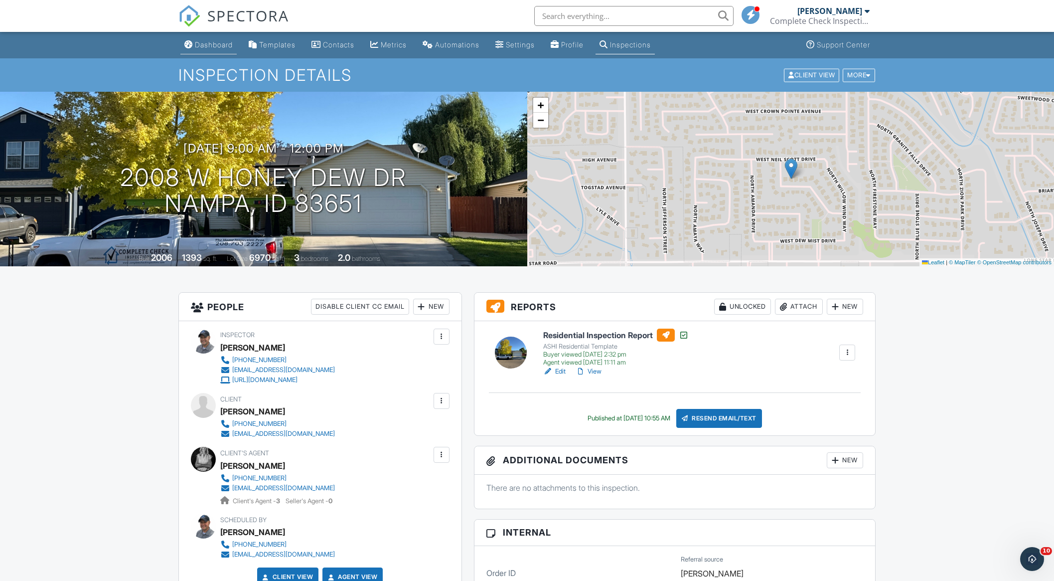
click at [212, 47] on div "Dashboard" at bounding box center [214, 44] width 38 height 8
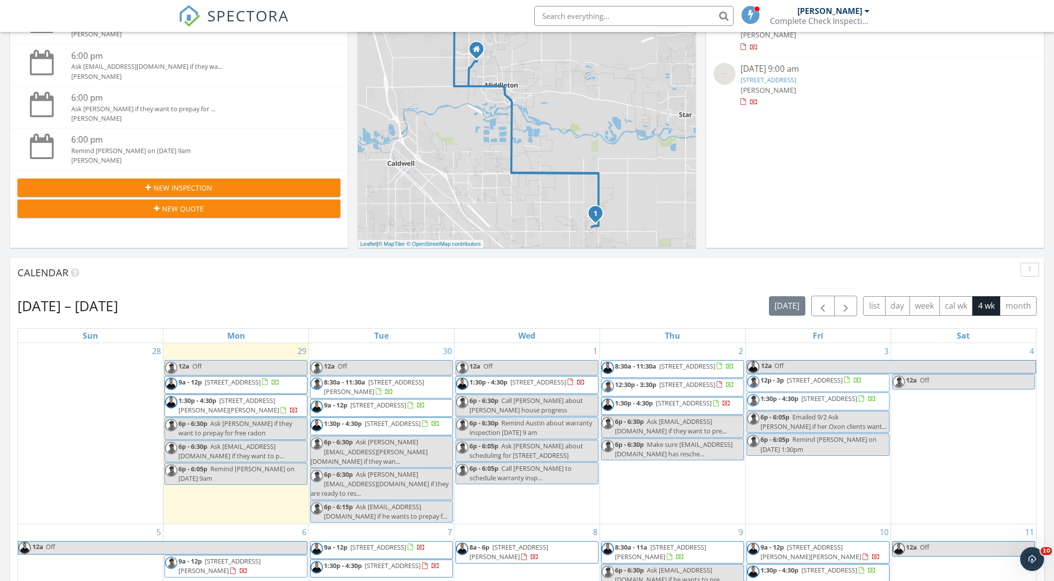
scroll to position [318, 0]
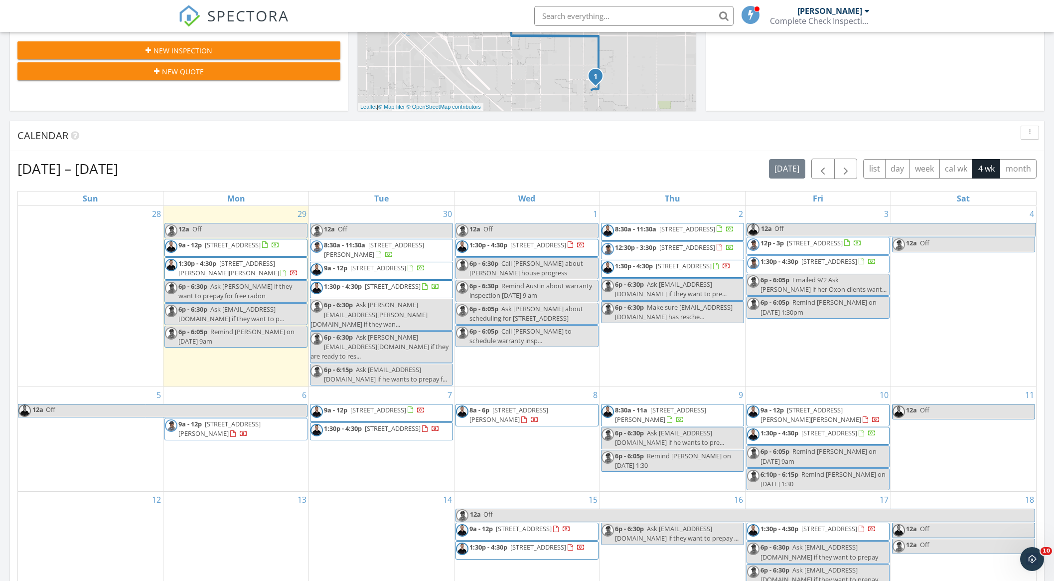
click at [532, 213] on div "1 12a Off 1:30p - 4:30p 7014 Spurwing Wy N, Meridian 83646 6p - 6:30p Call Alan…" at bounding box center [526, 296] width 145 height 180
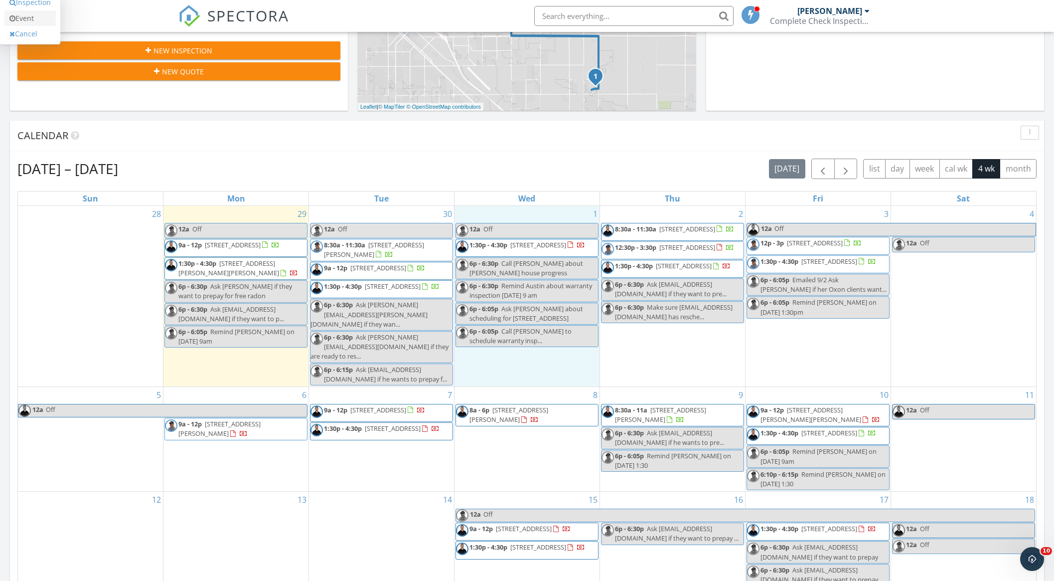
scroll to position [317, 0]
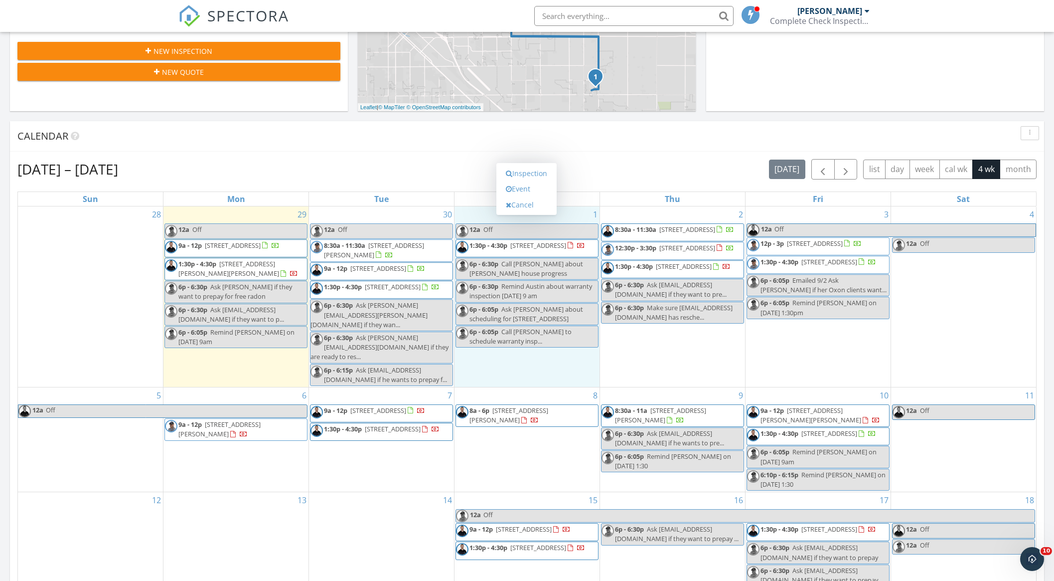
click at [524, 187] on body "SPECTORA Michael Hasson Complete Check Inspections, LLC Role: Inspector Change …" at bounding box center [527, 384] width 1054 height 1402
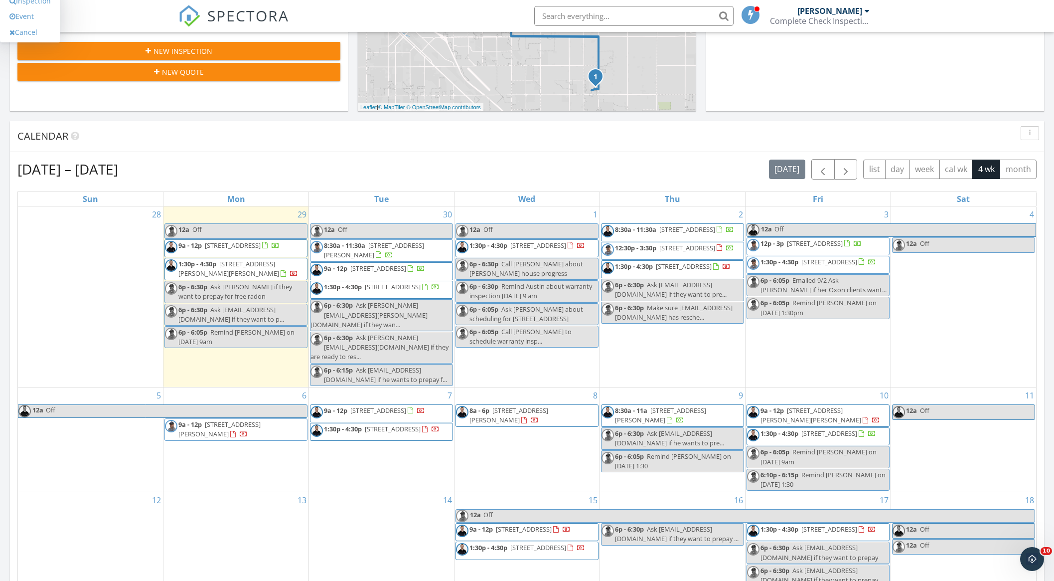
scroll to position [317, 0]
click at [34, 17] on link "Event" at bounding box center [29, 17] width 51 height 16
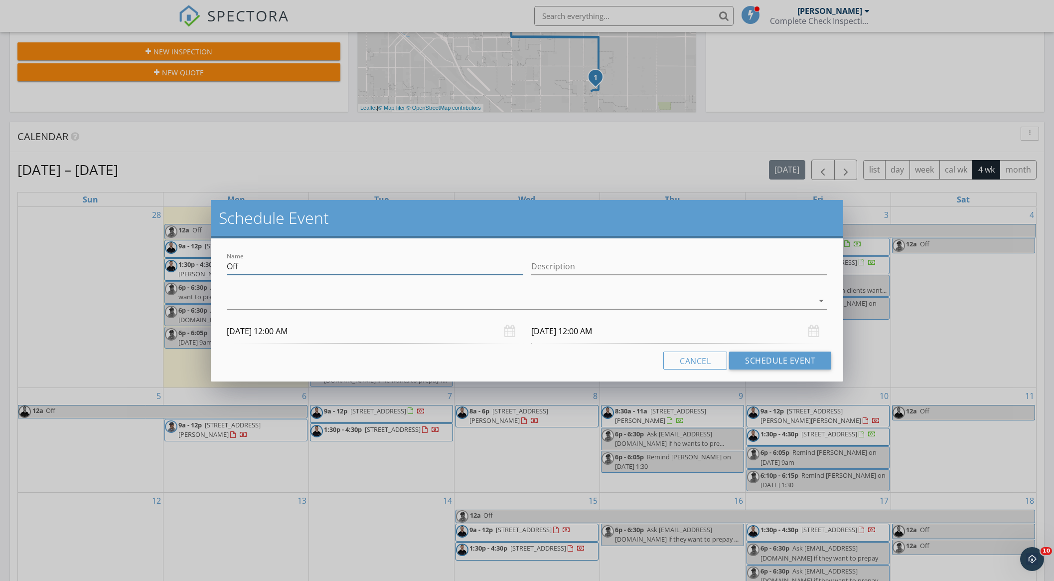
click at [345, 263] on input "Off" at bounding box center [375, 266] width 296 height 16
type input "Lane"
click at [340, 303] on div at bounding box center [520, 300] width 586 height 16
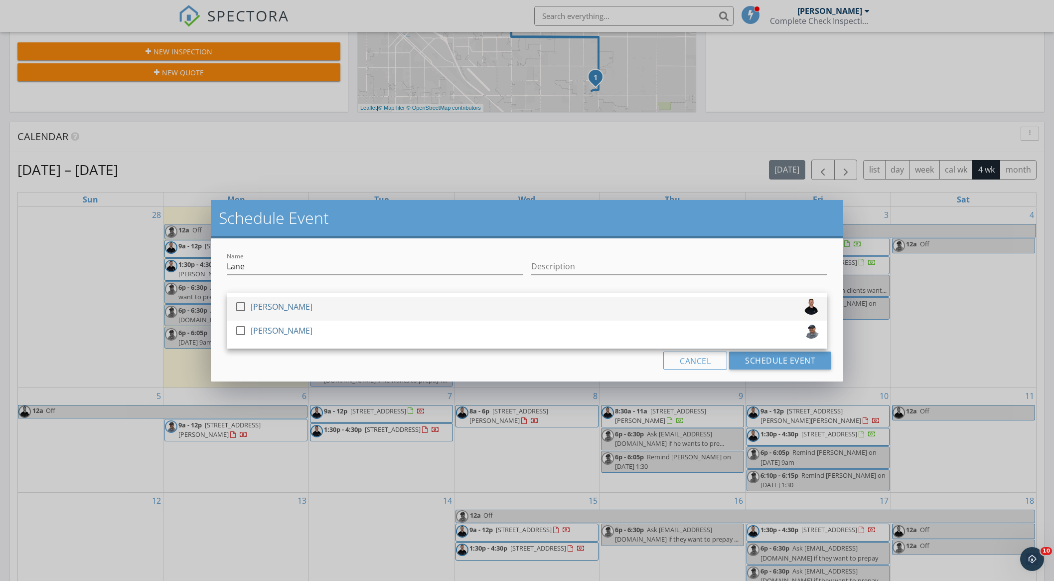
click at [279, 308] on div "[PERSON_NAME]" at bounding box center [282, 306] width 62 height 16
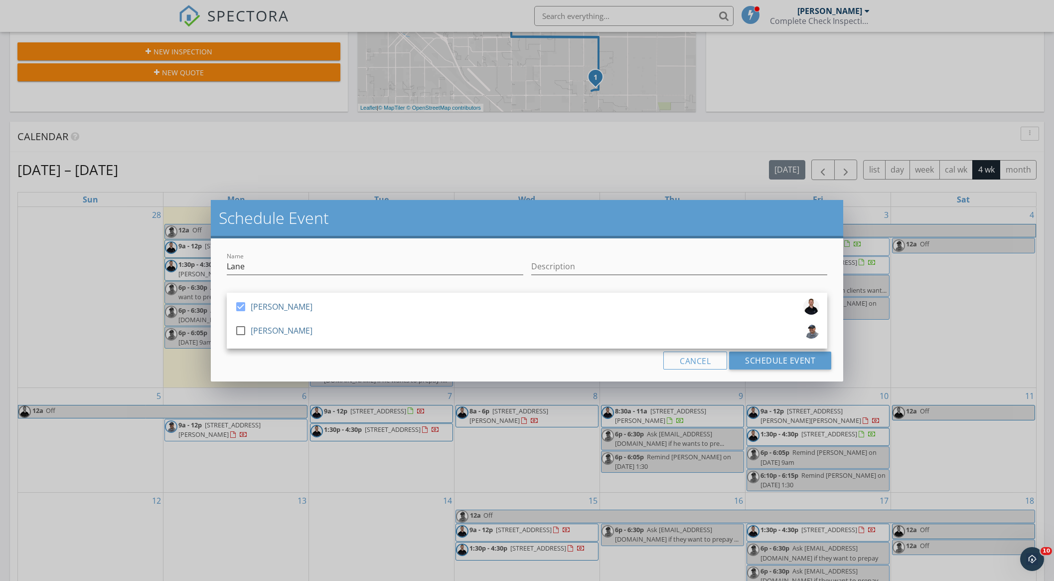
click at [609, 368] on div "Cancel Schedule Event" at bounding box center [527, 360] width 608 height 18
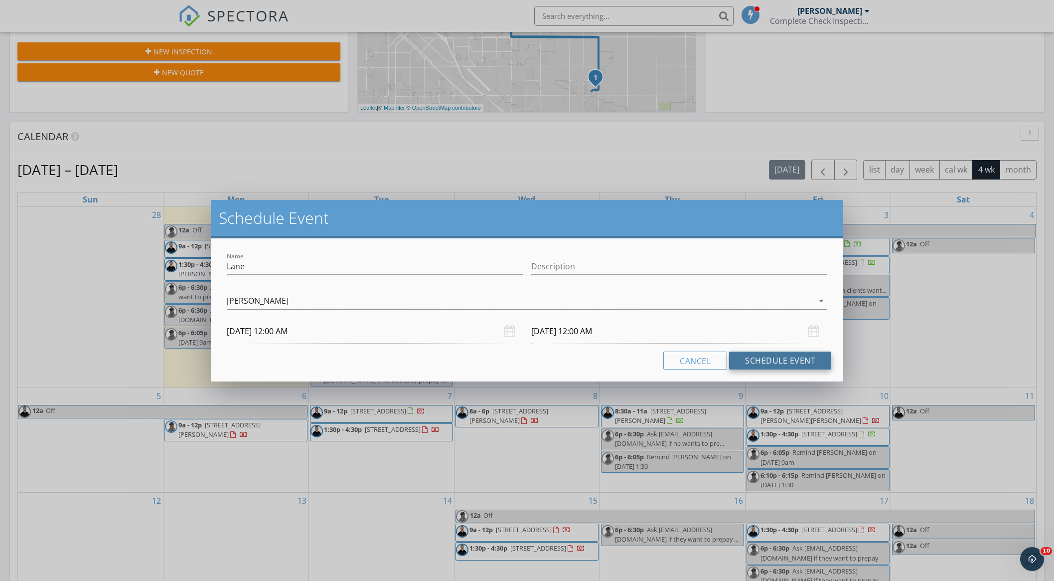
click at [769, 357] on button "Schedule Event" at bounding box center [780, 360] width 102 height 18
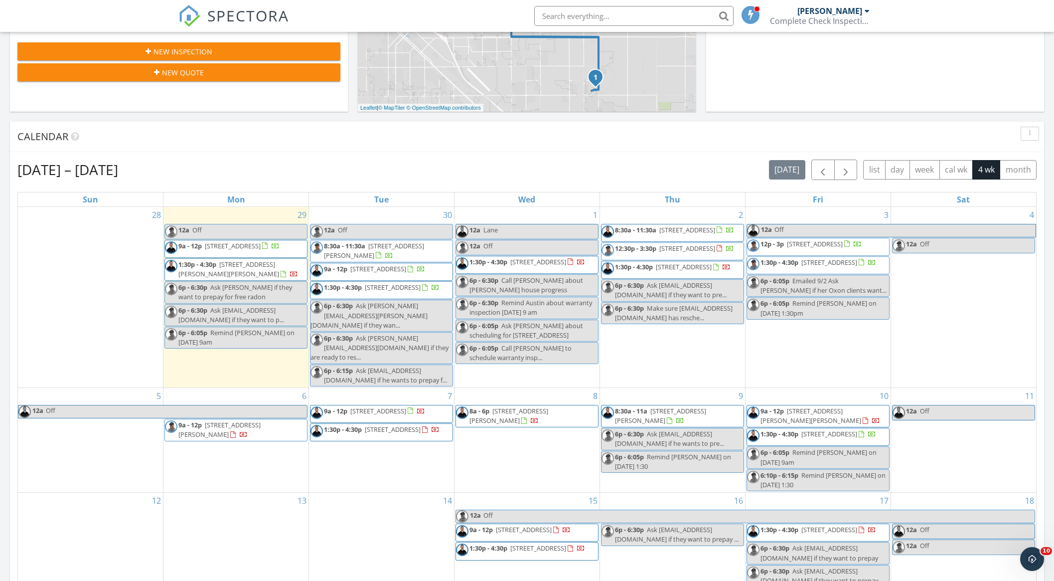
click at [544, 247] on link "12a Off" at bounding box center [526, 247] width 143 height 15
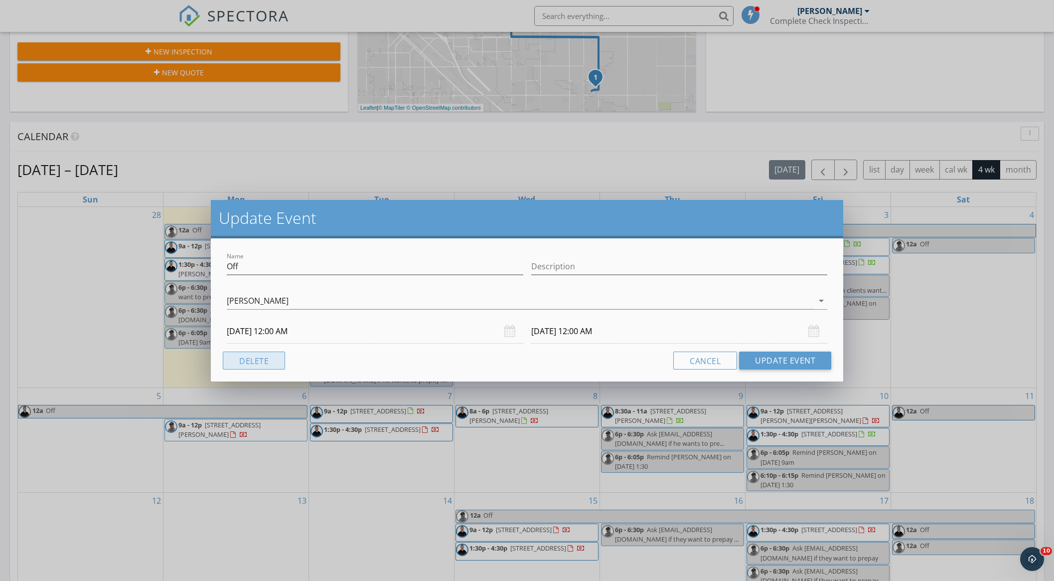
click at [247, 363] on button "Delete" at bounding box center [254, 360] width 62 height 18
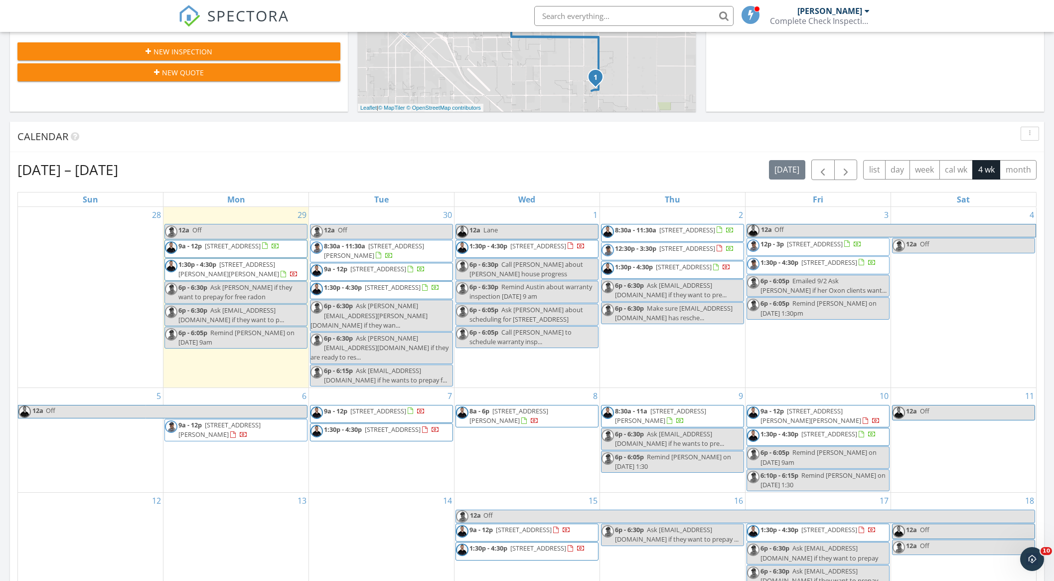
click at [397, 230] on link "12a Off" at bounding box center [381, 231] width 143 height 15
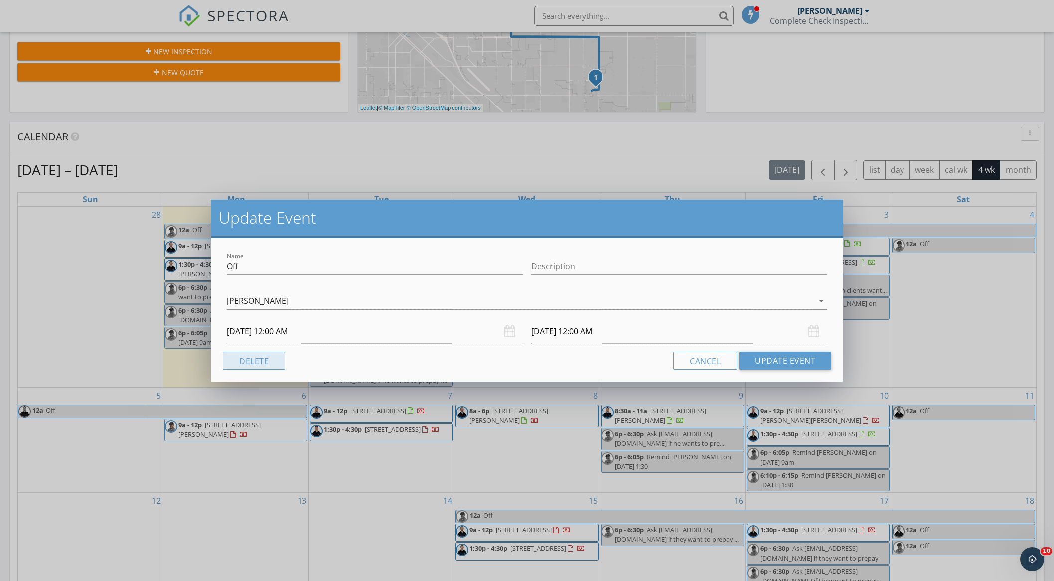
click at [250, 364] on button "Delete" at bounding box center [254, 360] width 62 height 18
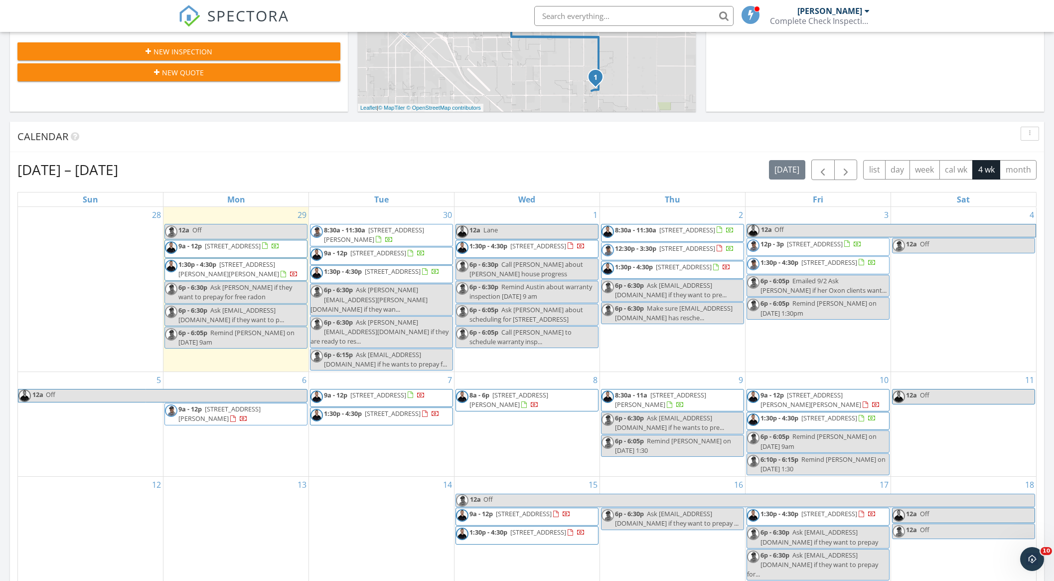
click at [520, 152] on div "Sep 28 – Oct 25, 2025 today list day week cal wk 4 wk month Sun Mon Tue Wed Thu…" at bounding box center [527, 378] width 1034 height 453
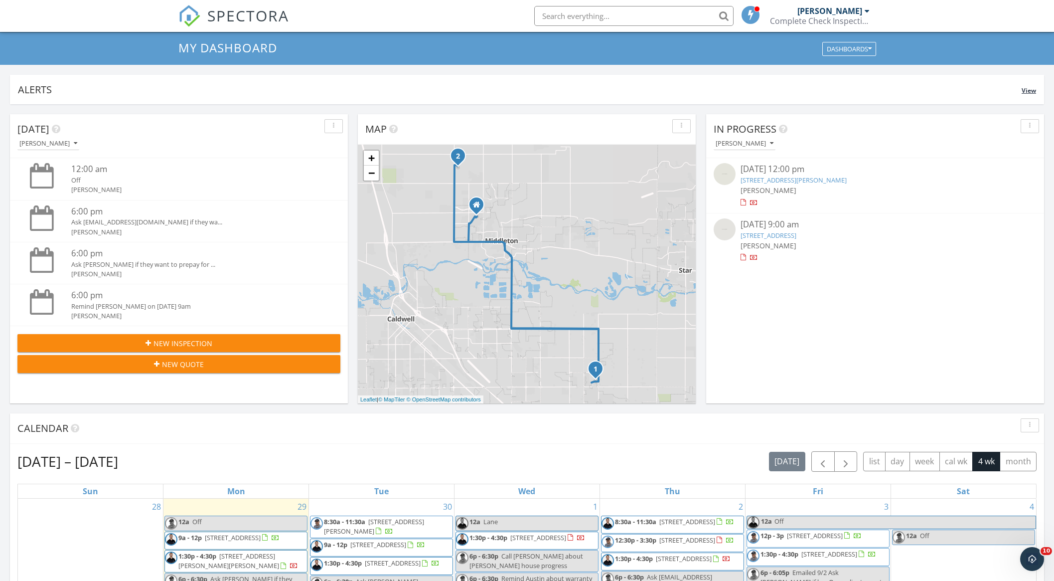
scroll to position [18, 0]
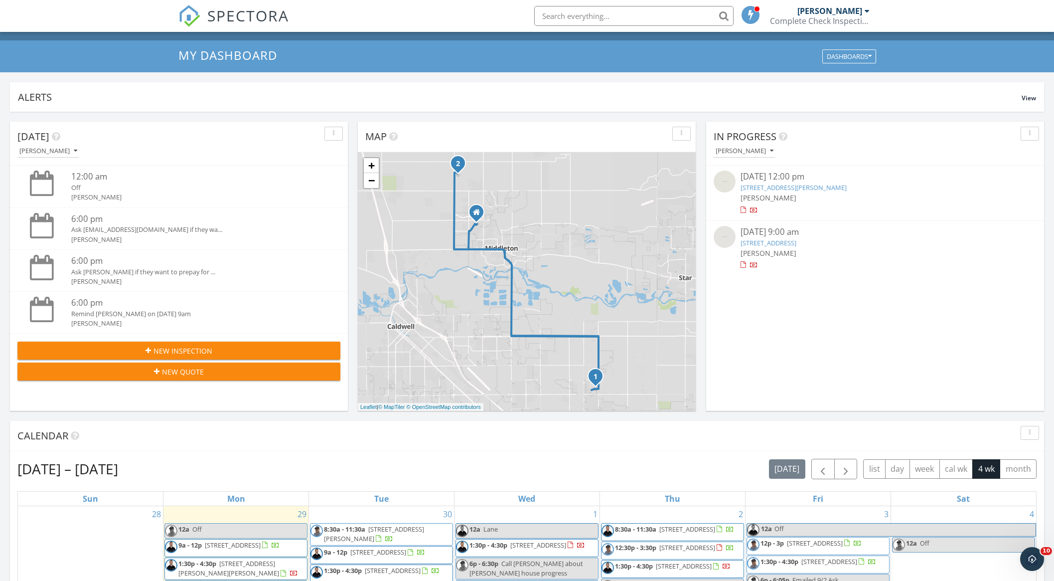
click at [276, 348] on div "New Inspection" at bounding box center [178, 350] width 307 height 10
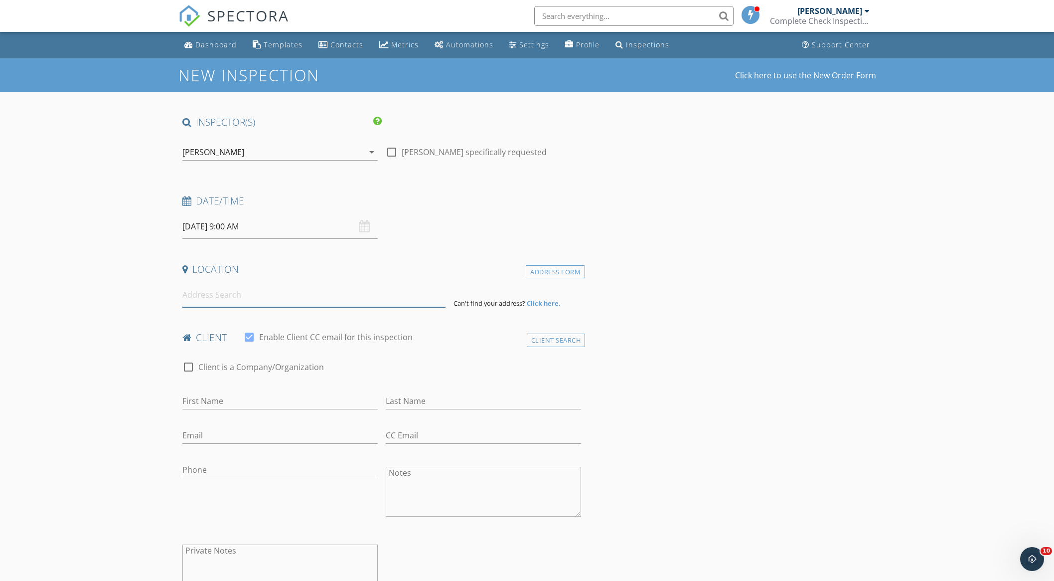
click at [300, 296] on input at bounding box center [313, 295] width 263 height 24
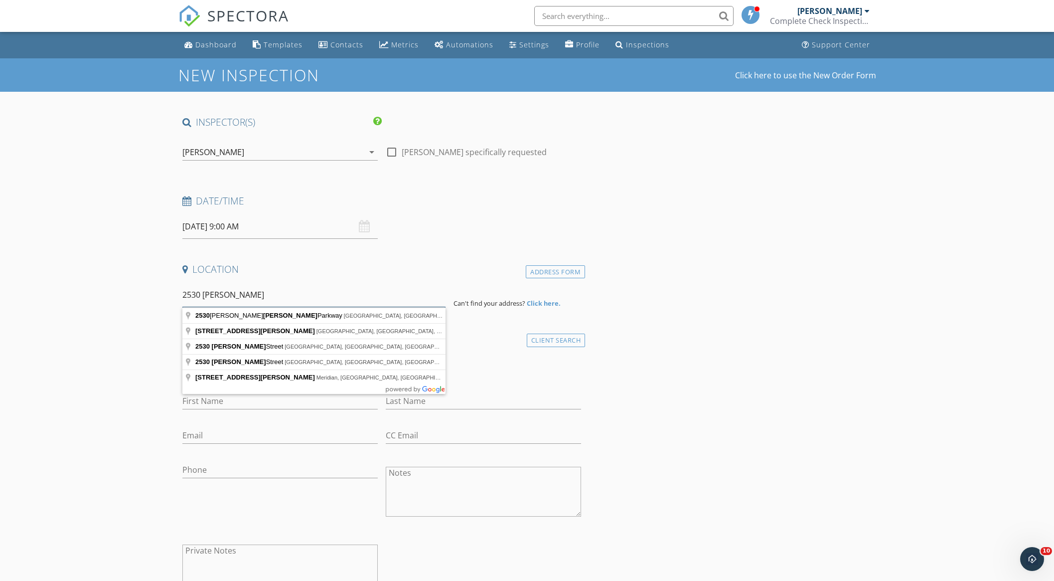
click at [207, 295] on input "2530 [PERSON_NAME]" at bounding box center [313, 295] width 263 height 24
paste input "[PERSON_NAME], Fruitland, ID 83619"
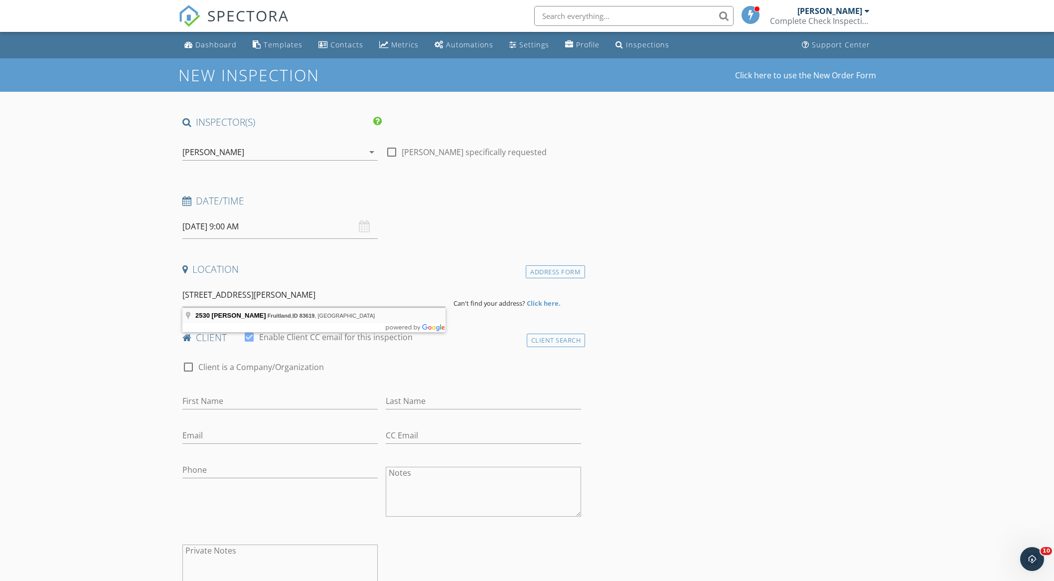
type input "[STREET_ADDRESS][PERSON_NAME]"
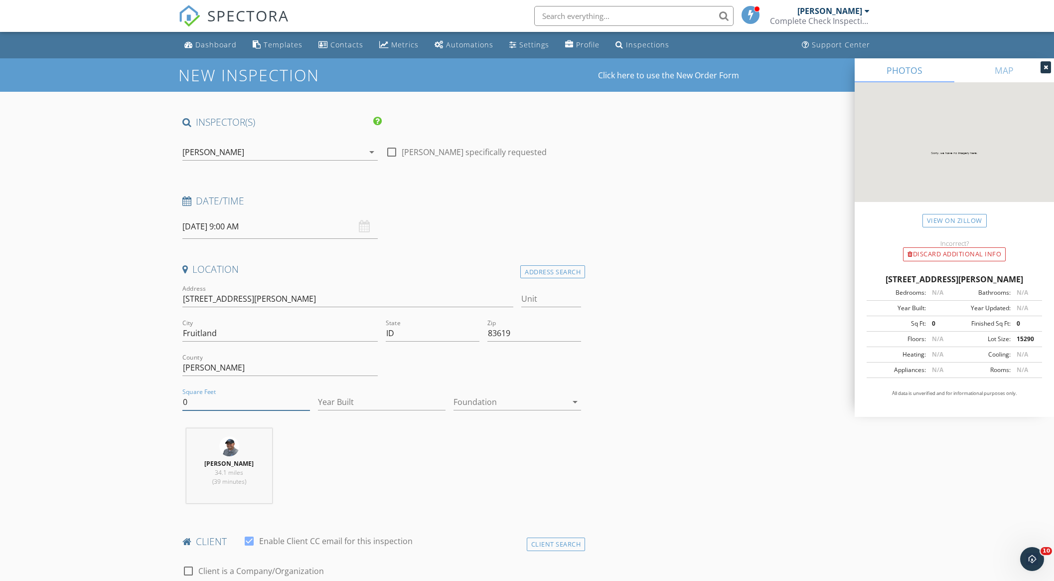
click at [198, 402] on input "0" at bounding box center [246, 402] width 128 height 16
type input "2524"
type input "2025"
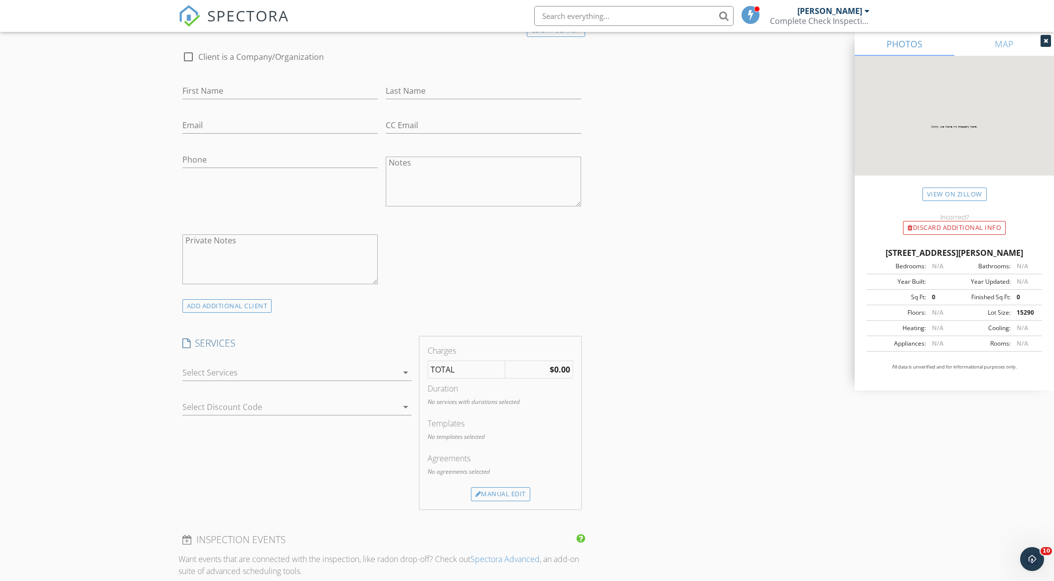
scroll to position [543, 0]
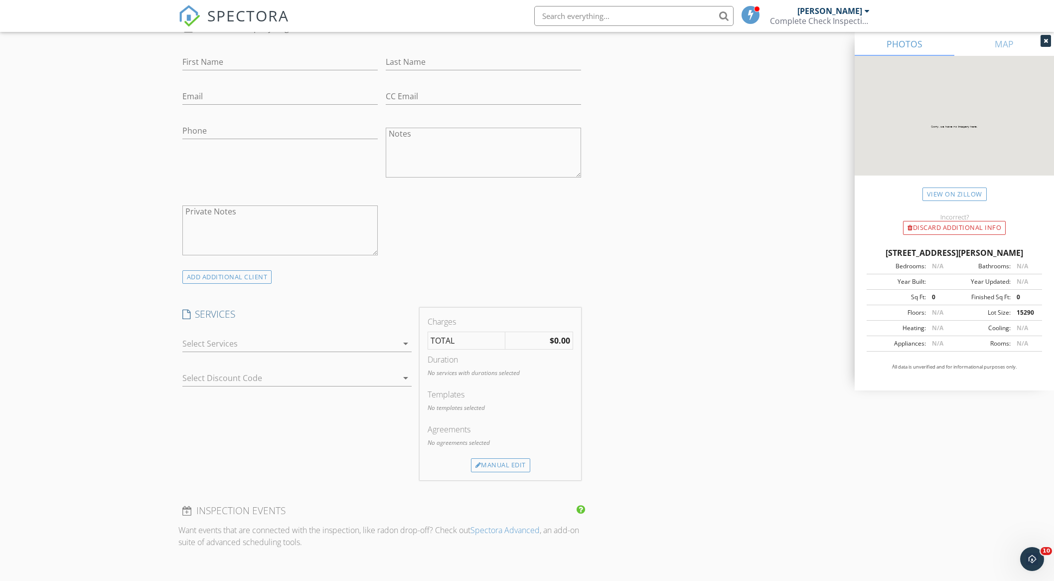
click at [280, 340] on div at bounding box center [289, 343] width 215 height 16
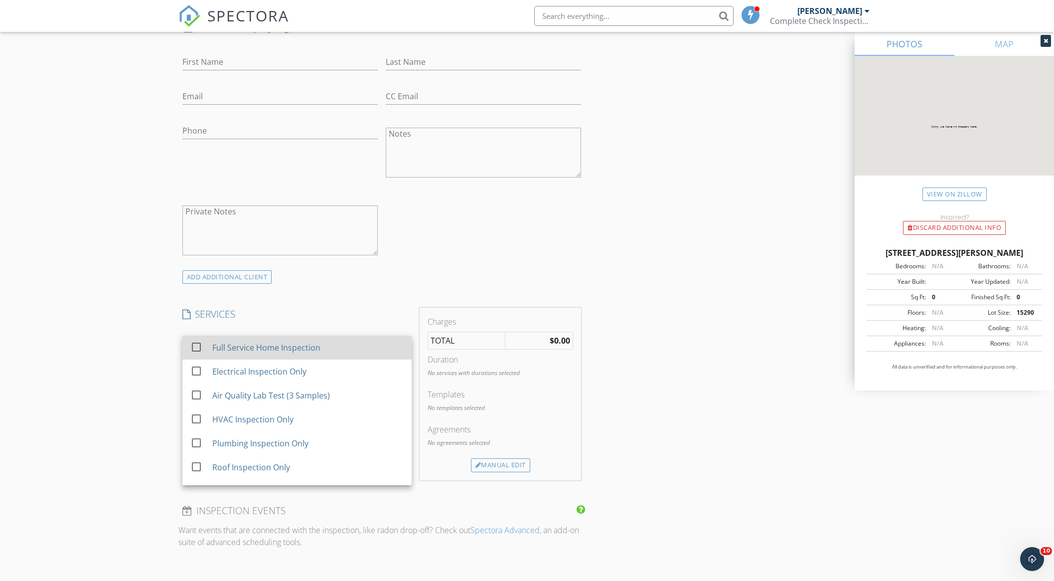
click at [270, 351] on div "Full Service Home Inspection" at bounding box center [266, 347] width 108 height 12
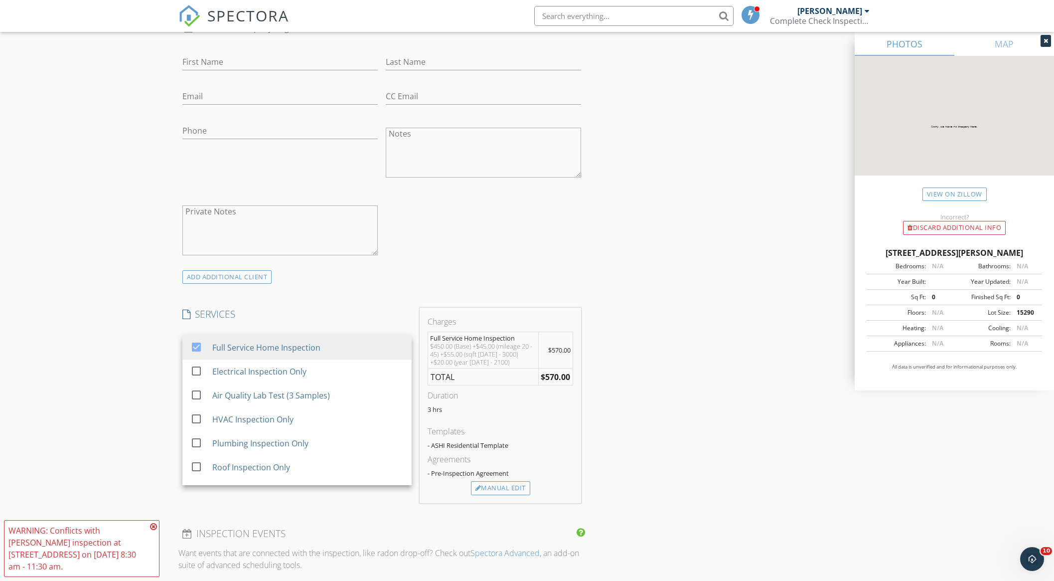
click at [730, 315] on div "INSPECTOR(S) check_box [PERSON_NAME] PRIMARY check_box_outline_blank [PERSON_NA…" at bounding box center [527, 418] width 698 height 1691
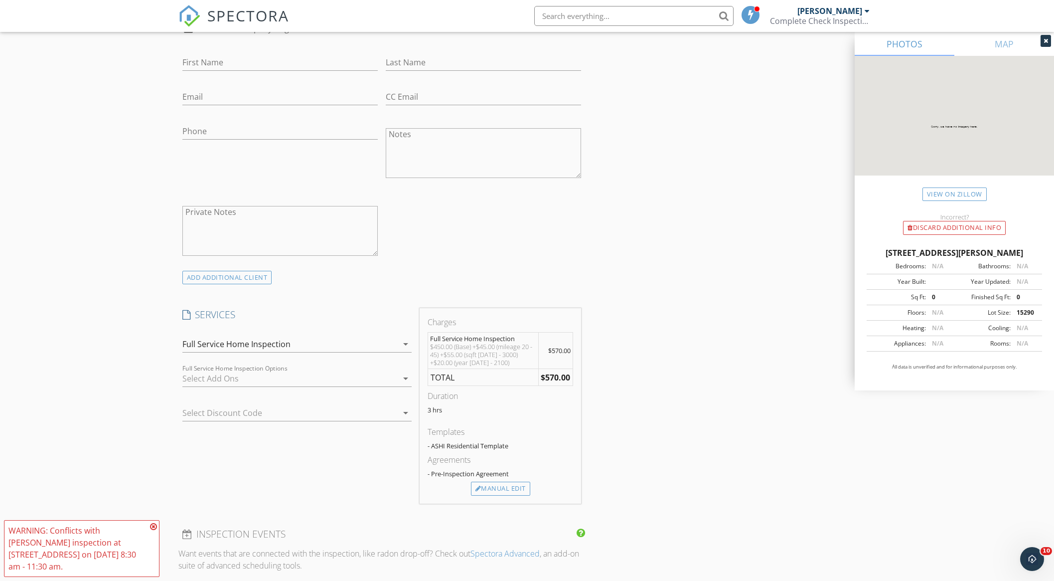
click at [730, 315] on div "INSPECTOR(S) check_box [PERSON_NAME] PRIMARY check_box_outline_blank [PERSON_NA…" at bounding box center [527, 418] width 698 height 1691
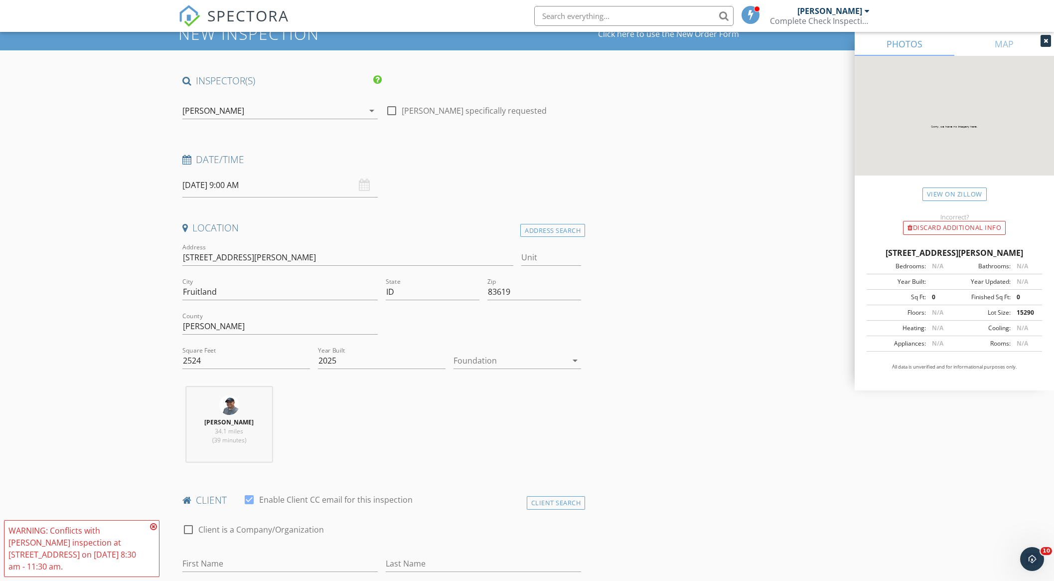
scroll to position [39, 0]
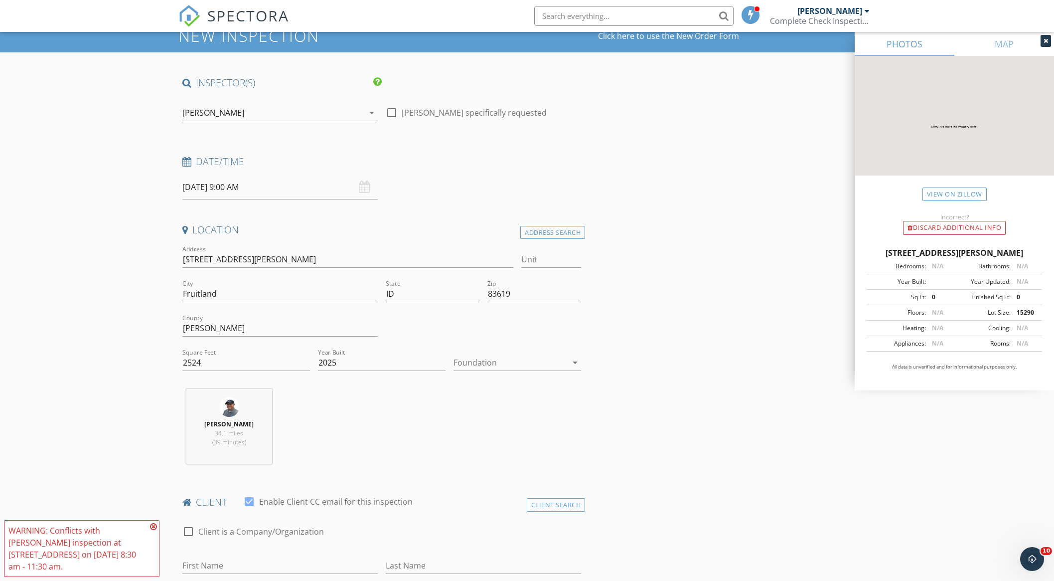
click at [152, 525] on icon at bounding box center [153, 526] width 7 height 8
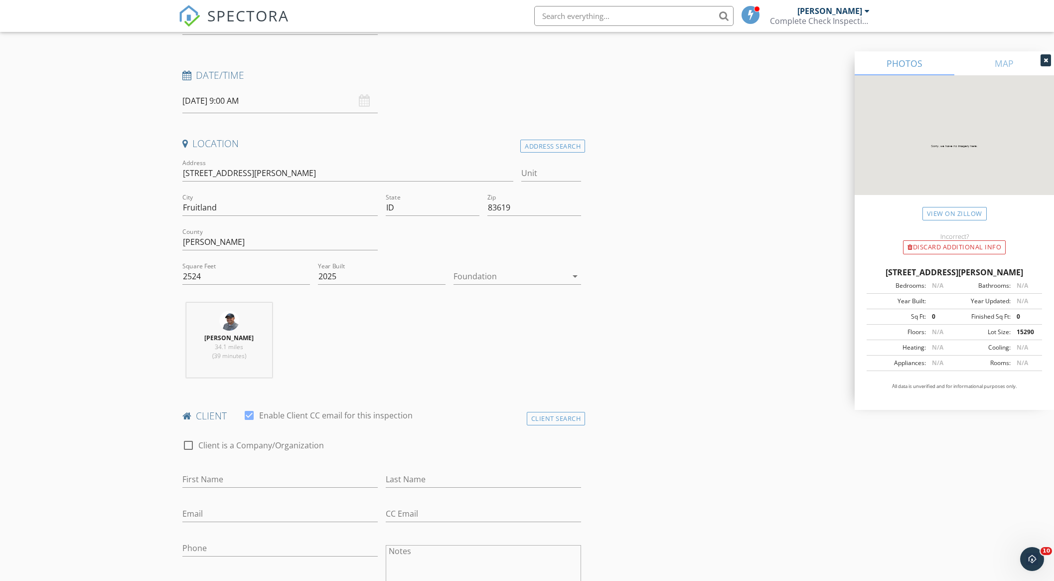
scroll to position [0, 0]
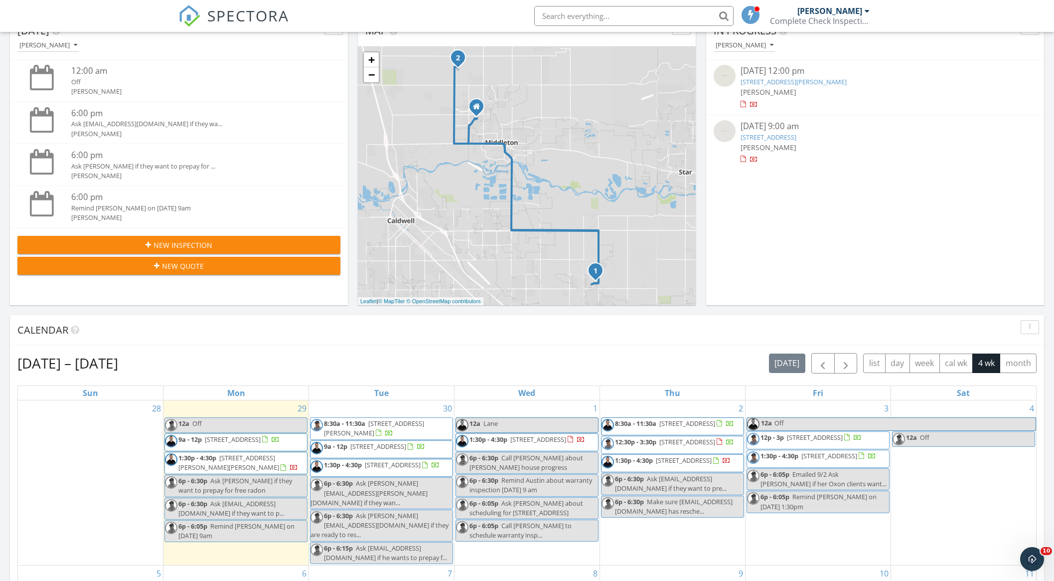
scroll to position [125, 0]
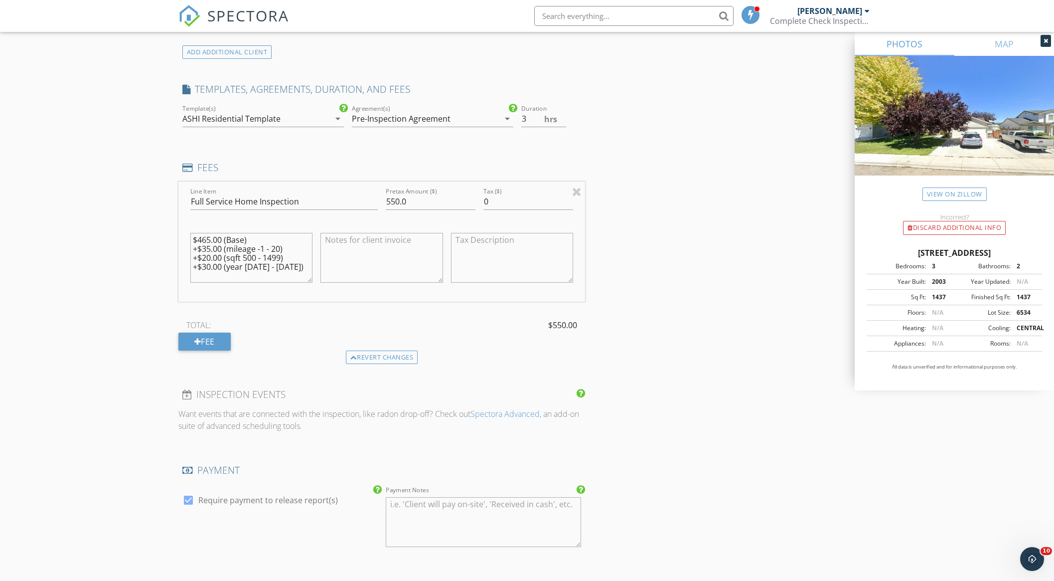
scroll to position [769, 0]
click at [398, 197] on input "550.0" at bounding box center [431, 200] width 90 height 16
type input "525.0"
click at [210, 238] on textarea "$465.00 (Base) +$35.00 (mileage -1 - 20) +$20.00 (sqft 500 - 1499) +$30.00 (yea…" at bounding box center [251, 256] width 123 height 50
type textarea "$440.00 (Base) +$35.00 (mileage -1 - 20) +$20.00 (sqft 500 - 1499) +$30.00 (yea…"
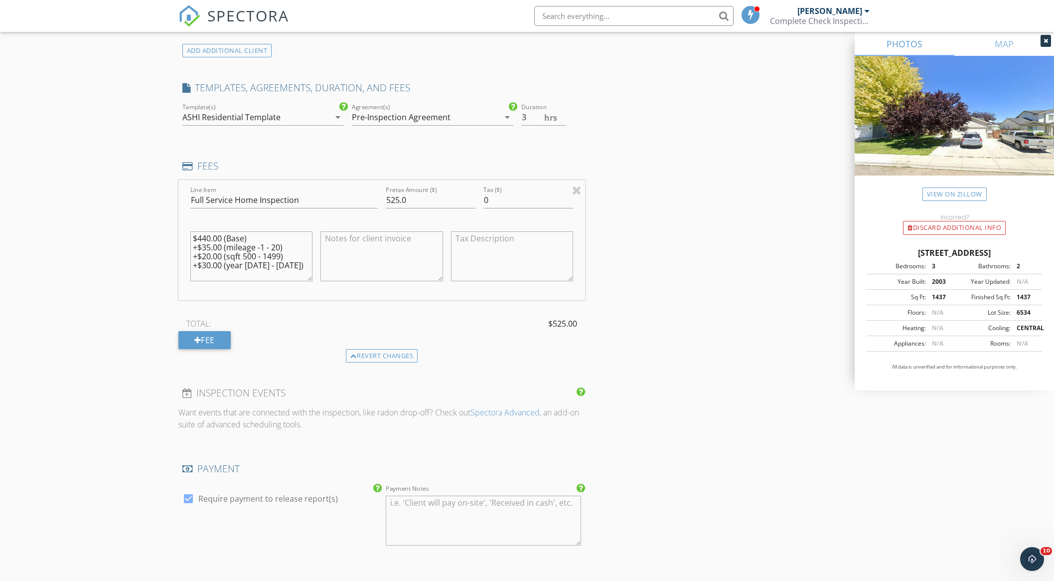
click at [142, 300] on div "New Inspection Click here to use the New Order Form INSPECTOR(S) check_box_outl…" at bounding box center [527, 331] width 1054 height 2085
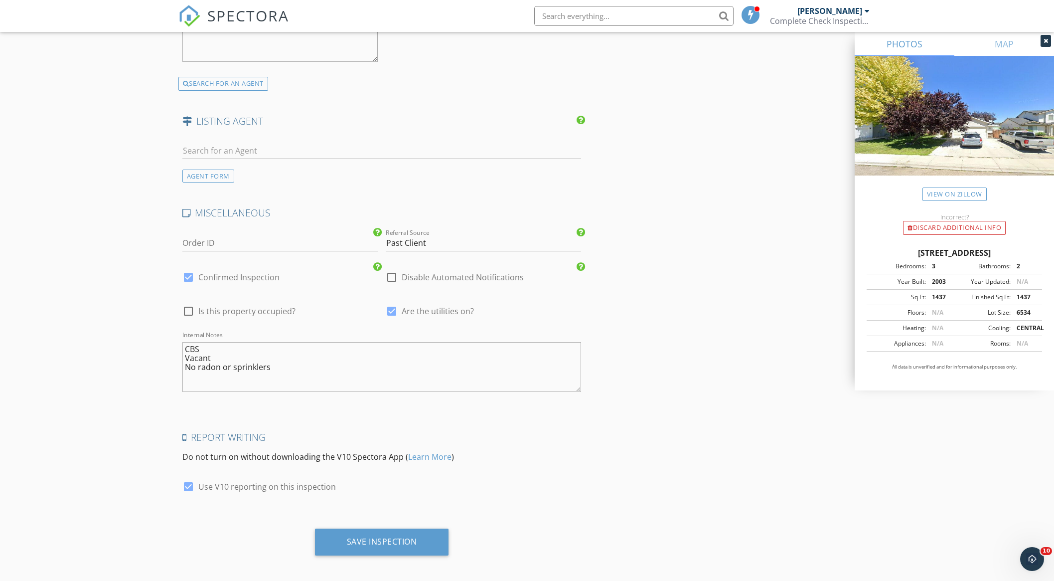
scroll to position [1562, 0]
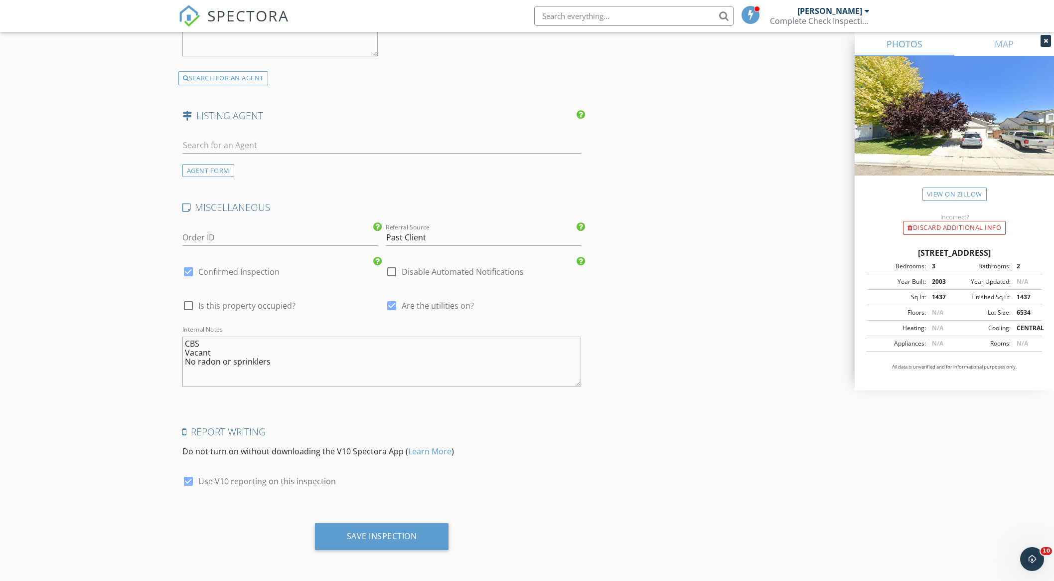
click at [289, 360] on textarea "CBS Vacant No radon or sprinklers" at bounding box center [381, 361] width 399 height 50
type textarea "CBS Vacant No radon or sprinklers Call client when you're 30 minutes from being…"
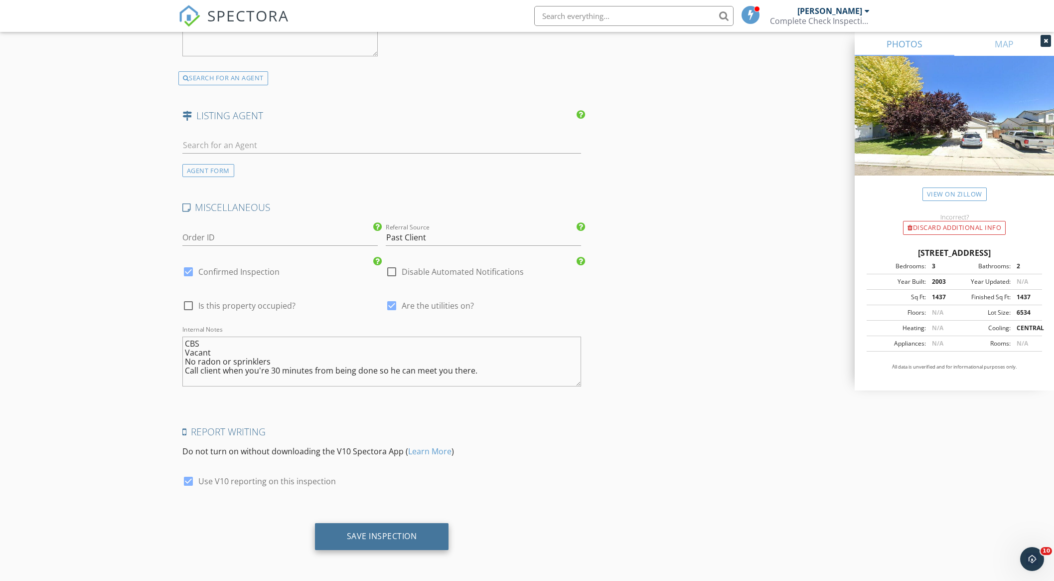
click at [406, 535] on div "Save Inspection" at bounding box center [382, 536] width 70 height 10
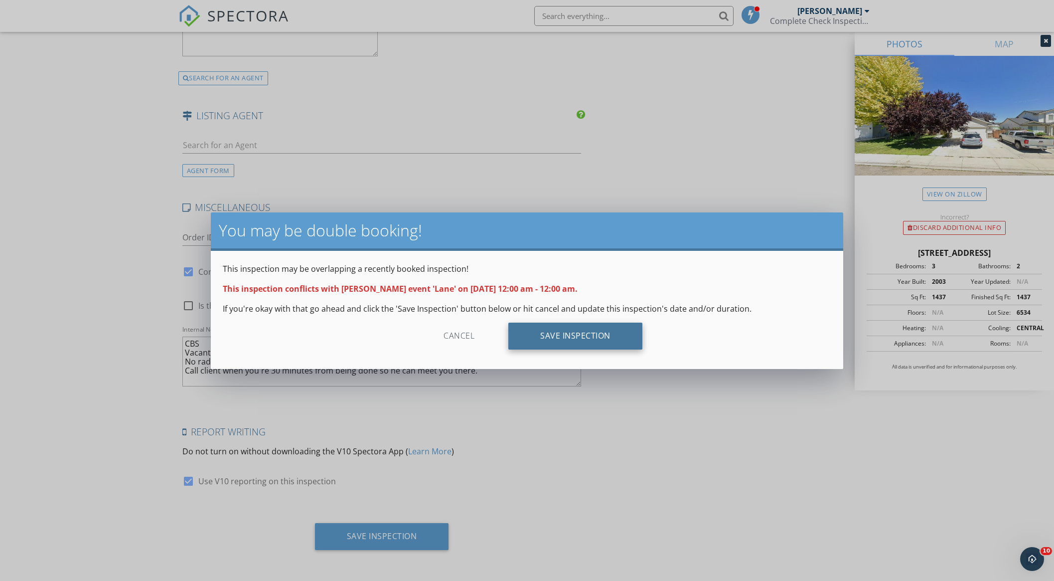
click at [587, 337] on div "Save Inspection" at bounding box center [575, 335] width 134 height 27
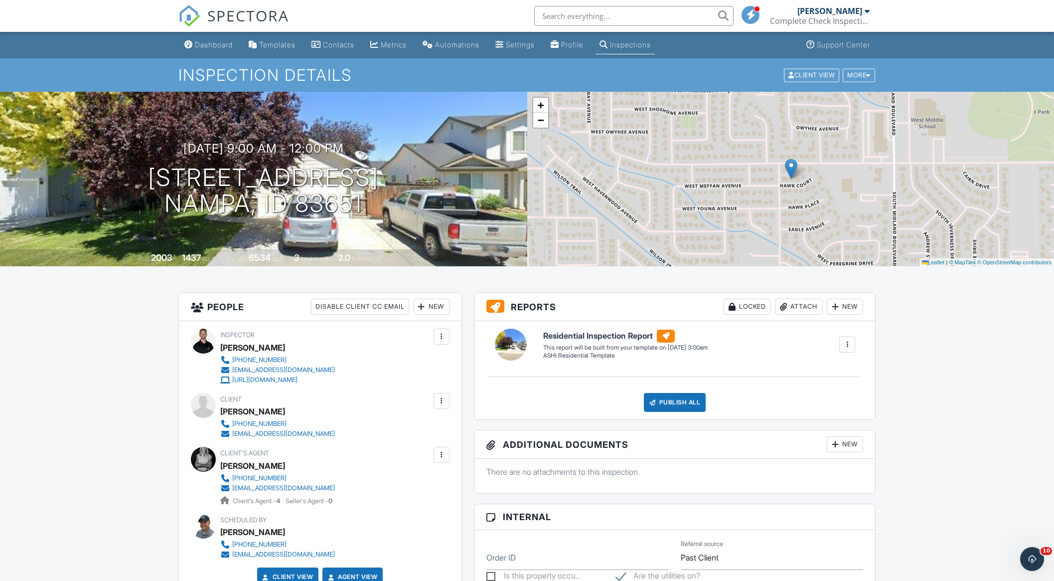
click at [209, 46] on div "Dashboard" at bounding box center [214, 44] width 38 height 8
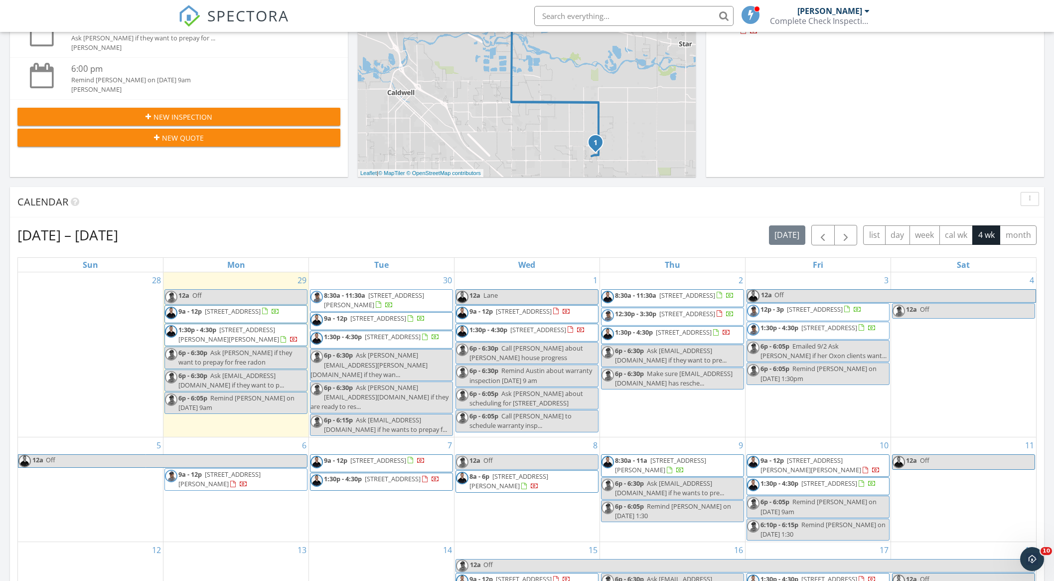
scroll to position [250, 0]
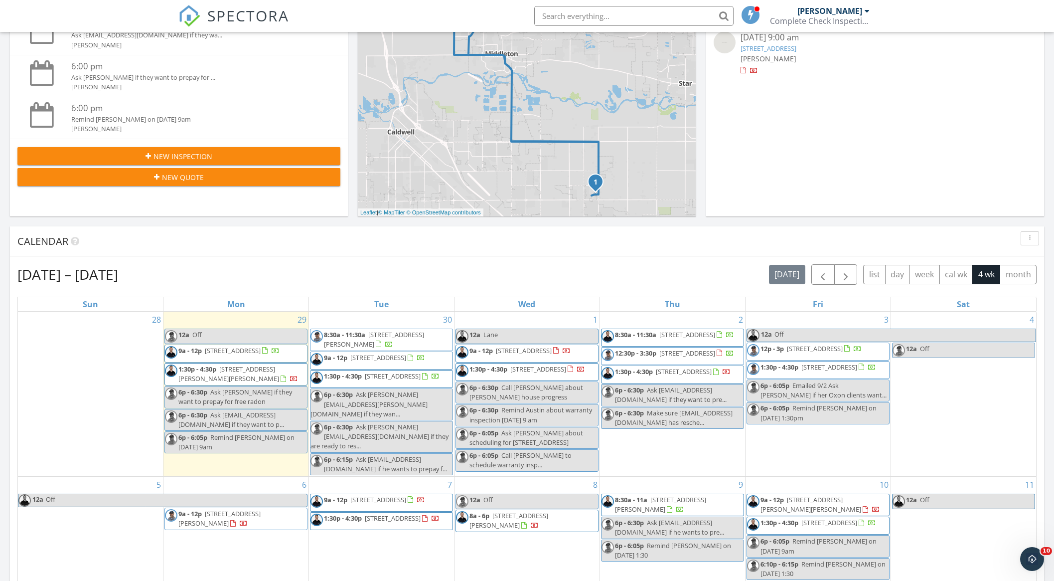
scroll to position [252, 0]
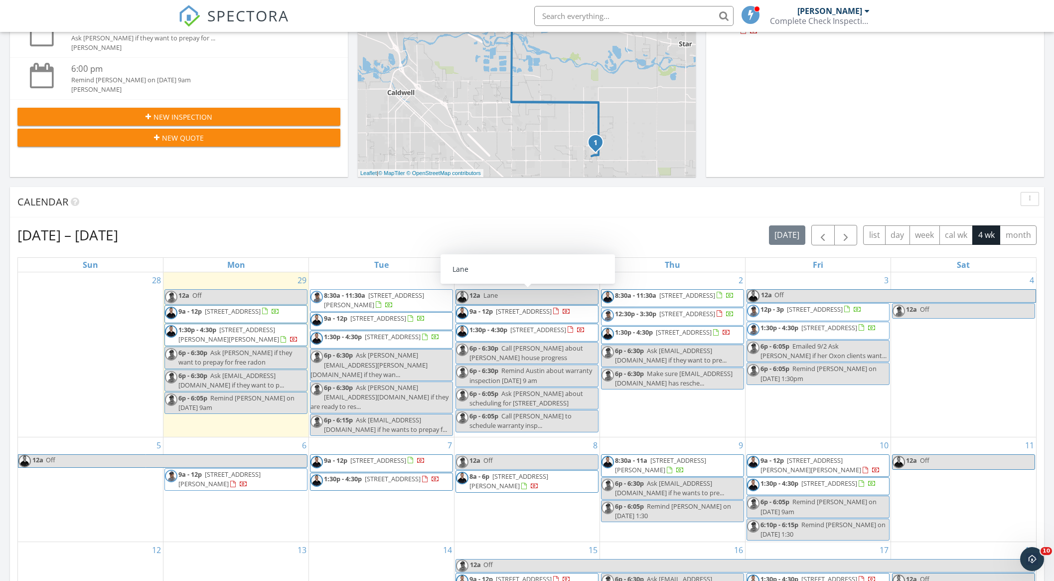
click at [525, 295] on link "12a Lane" at bounding box center [526, 296] width 143 height 15
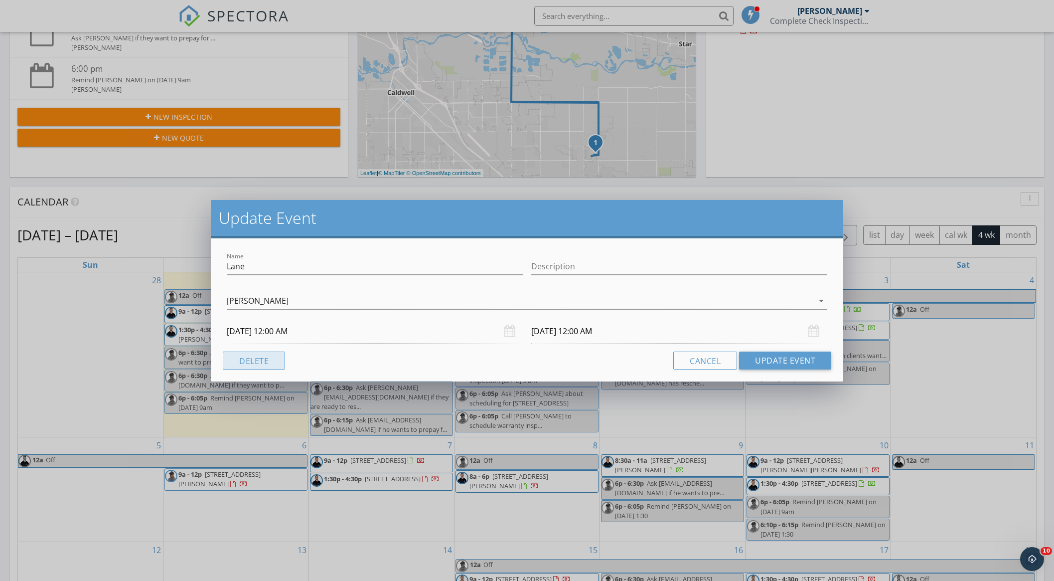
click at [231, 362] on button "Delete" at bounding box center [254, 360] width 62 height 18
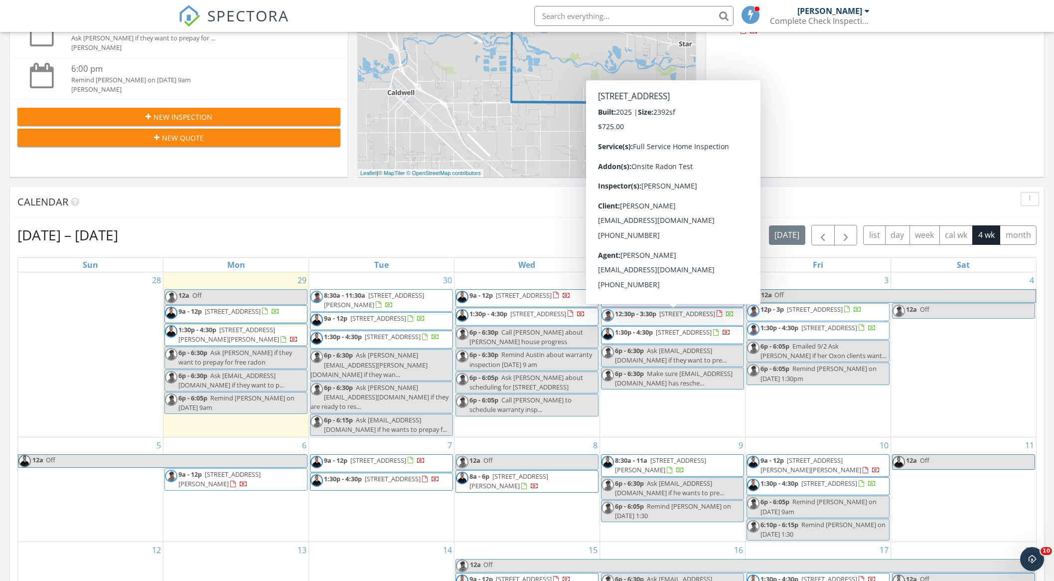
click at [524, 229] on div "Sep 28 – Oct 25, 2025 today list day week cal wk 4 wk month" at bounding box center [526, 235] width 1019 height 20
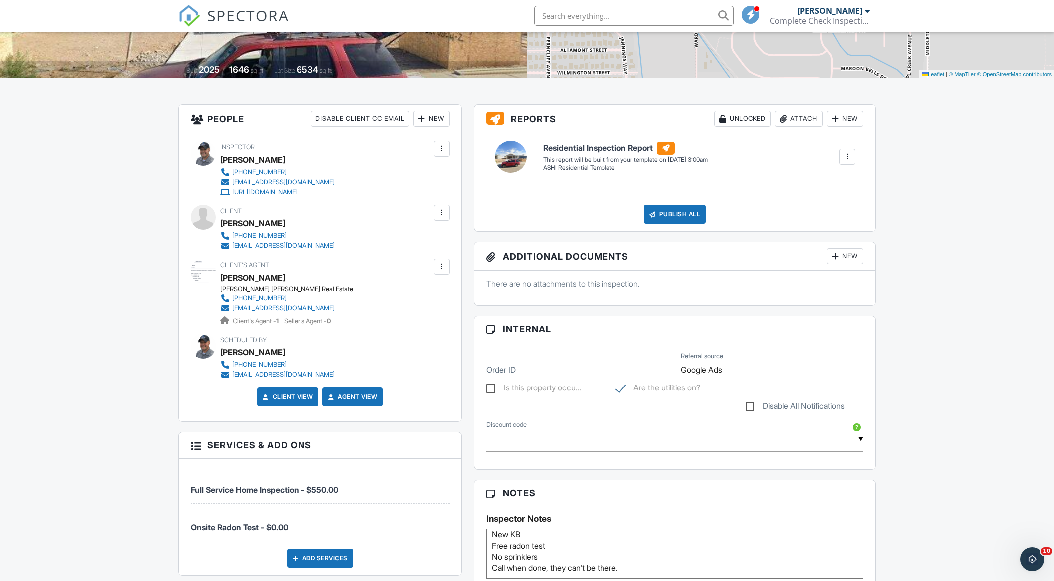
scroll to position [170, 0]
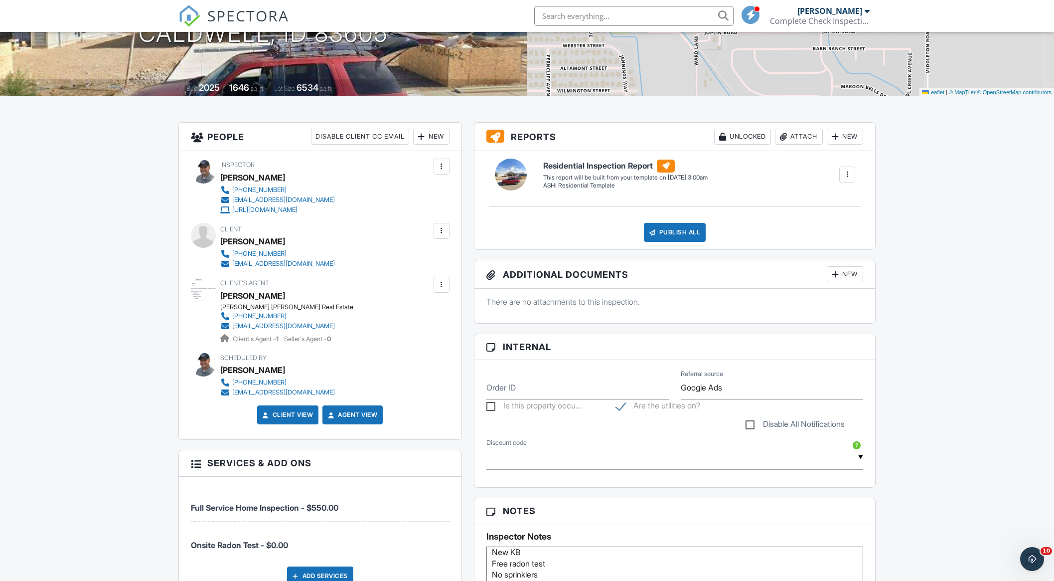
click at [440, 283] on div at bounding box center [442, 285] width 10 height 10
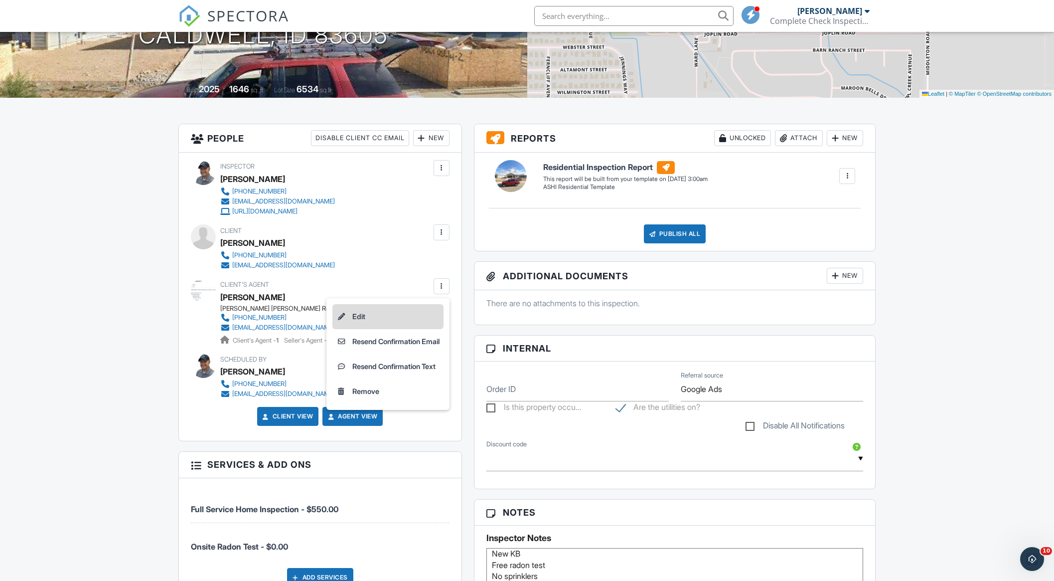
click at [412, 314] on li "Edit" at bounding box center [387, 316] width 111 height 25
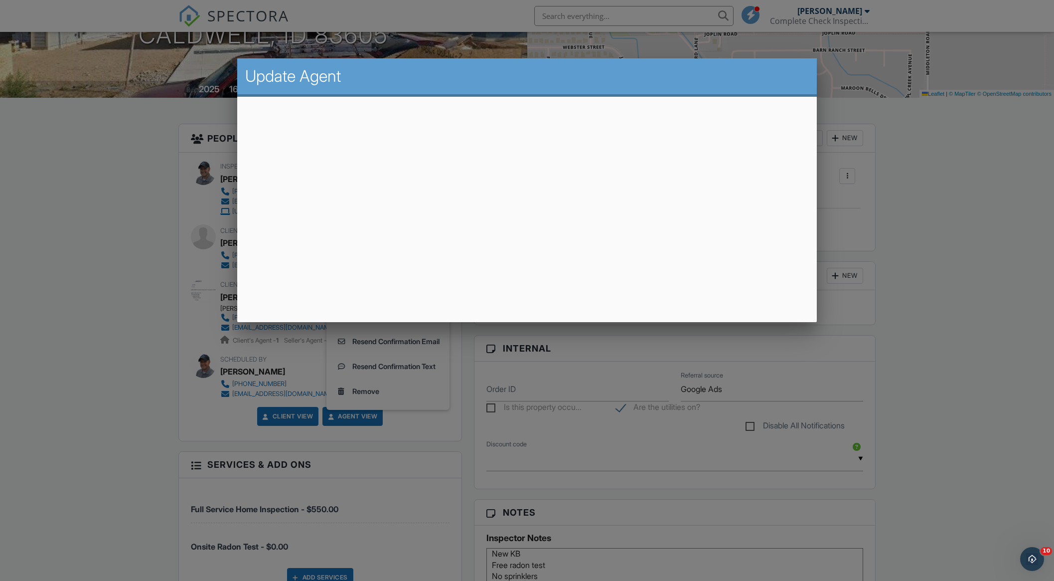
click at [75, 257] on div at bounding box center [527, 313] width 1054 height 726
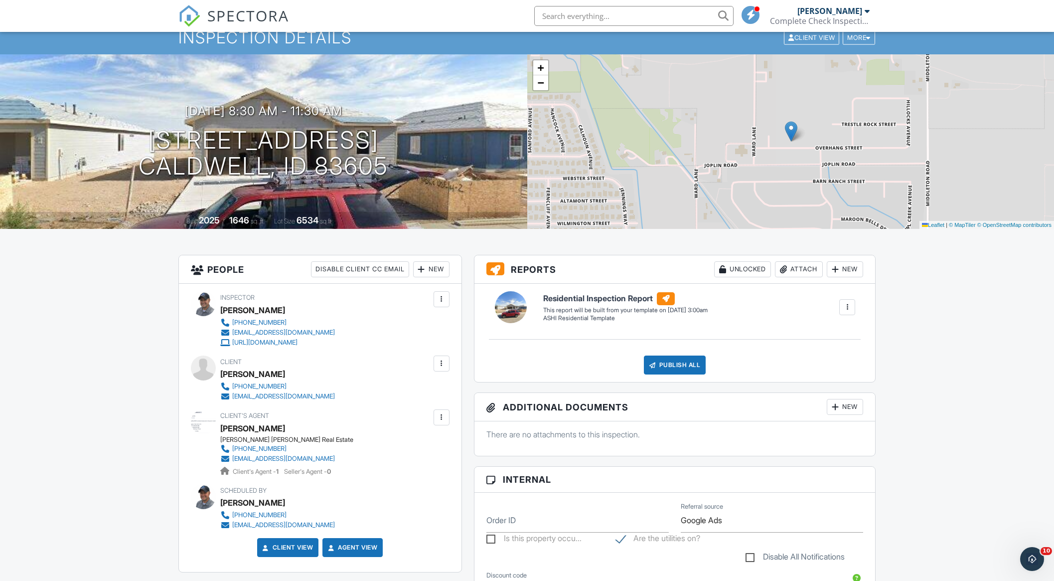
scroll to position [25, 0]
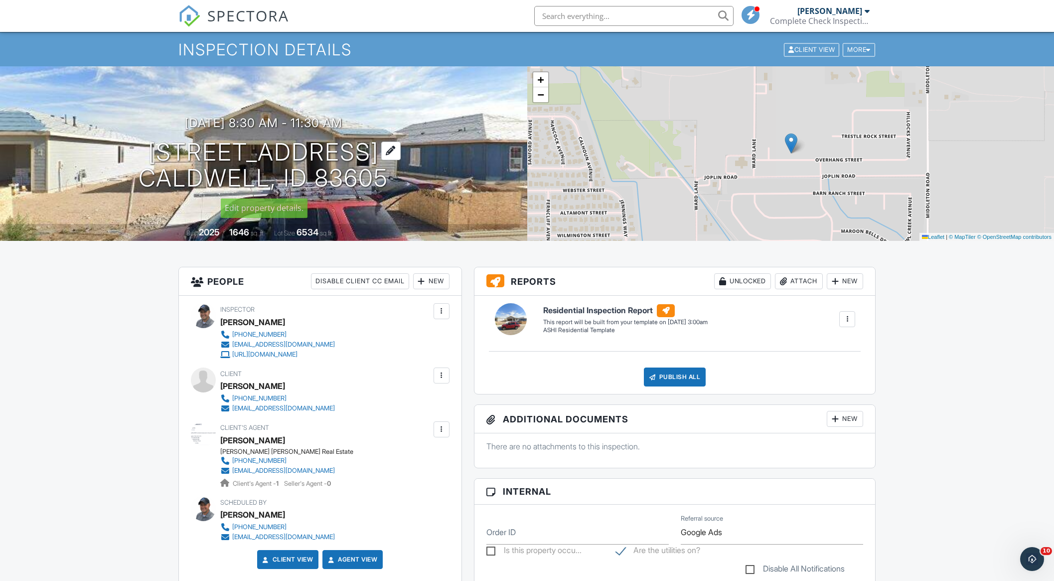
click at [305, 149] on h1 "11296 Overhang St Caldwell, ID 83605" at bounding box center [264, 165] width 250 height 53
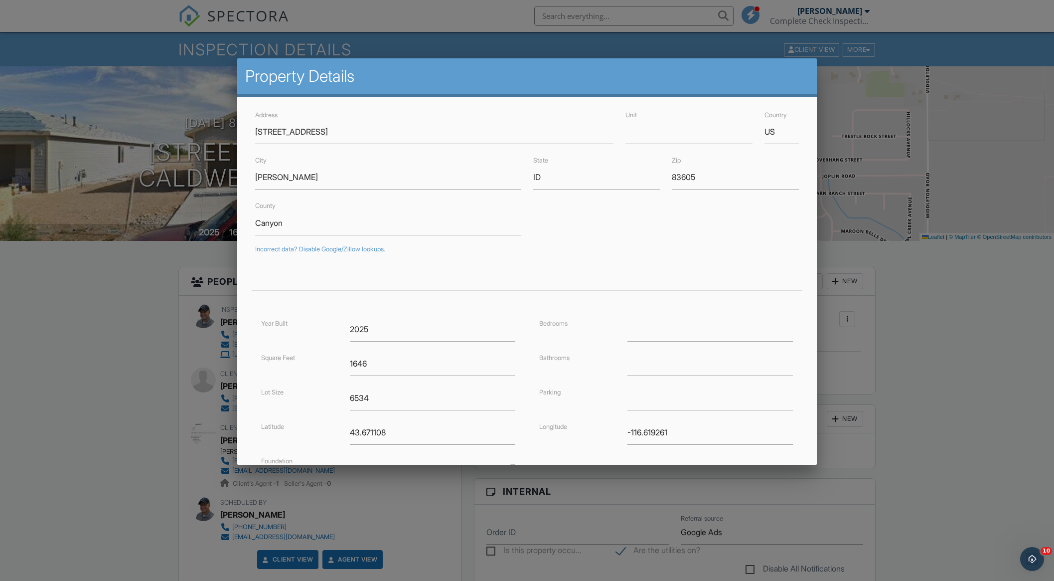
click at [129, 319] on div at bounding box center [527, 313] width 1054 height 726
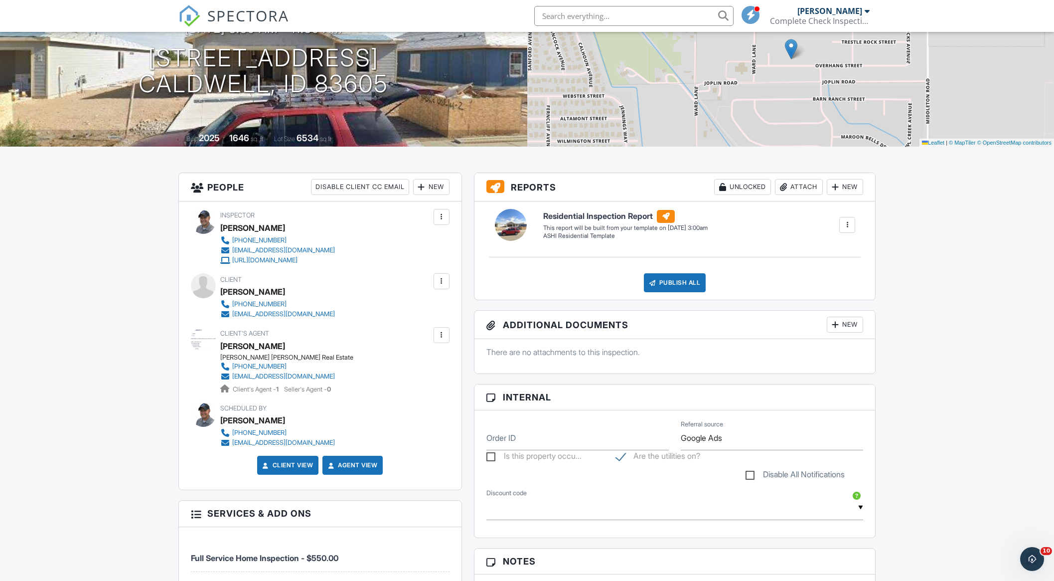
scroll to position [0, 0]
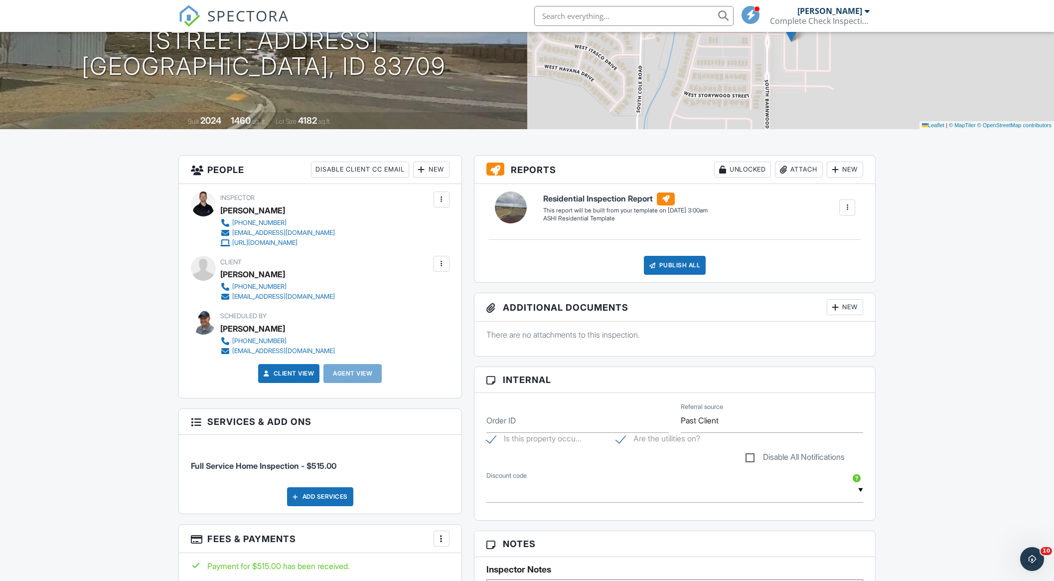
scroll to position [135, 0]
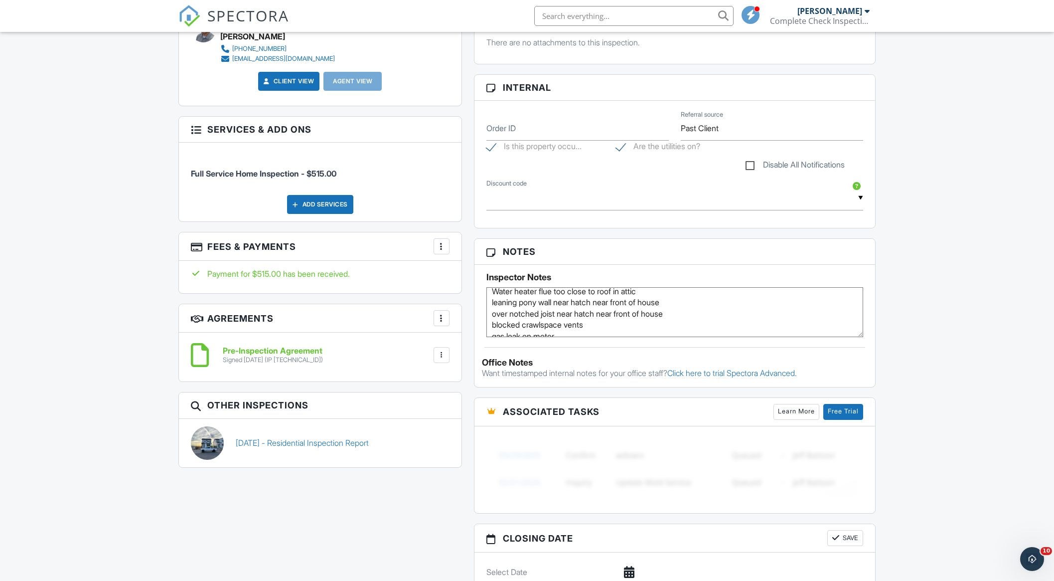
scroll to position [39, 0]
click at [135, 355] on div "Dashboard Templates Contacts Metrics Automations Settings Profile Inspections S…" at bounding box center [527, 308] width 1054 height 1410
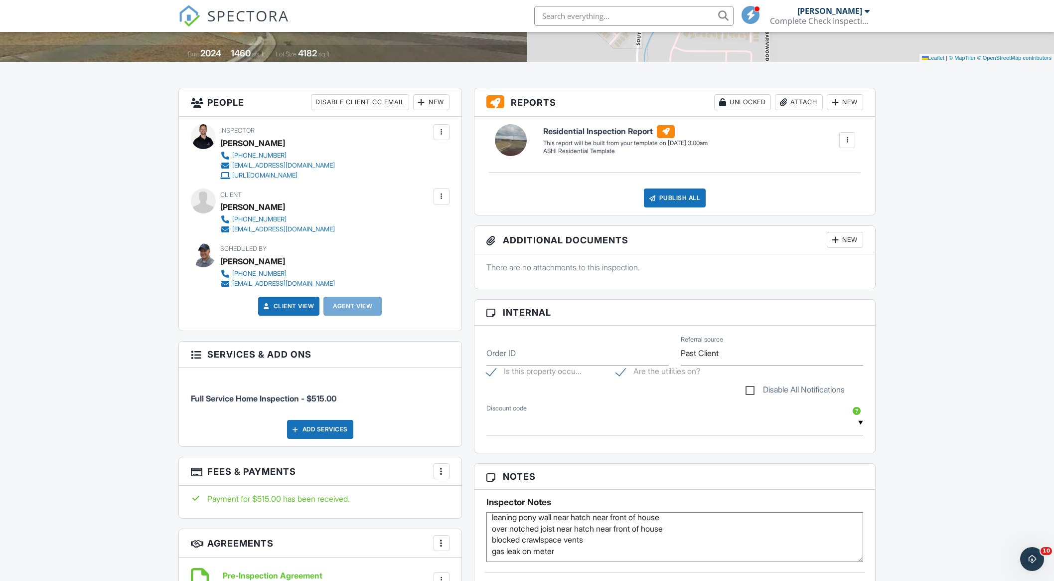
scroll to position [68, 0]
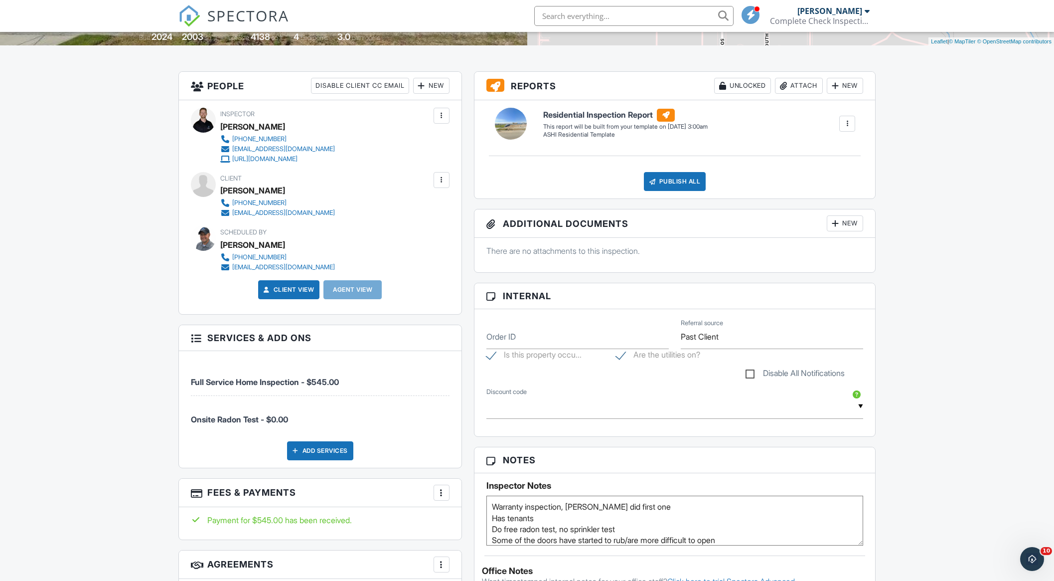
scroll to position [219, 0]
